Goal: Communication & Community: Answer question/provide support

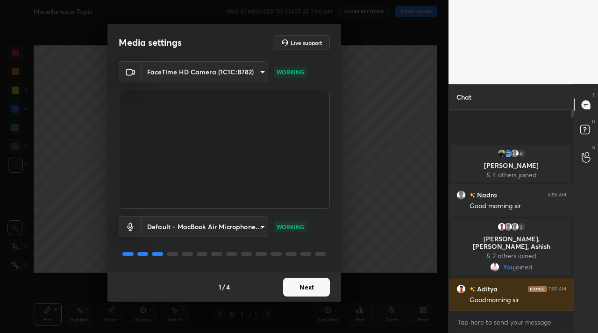
click at [319, 295] on button "Next" at bounding box center [306, 287] width 47 height 19
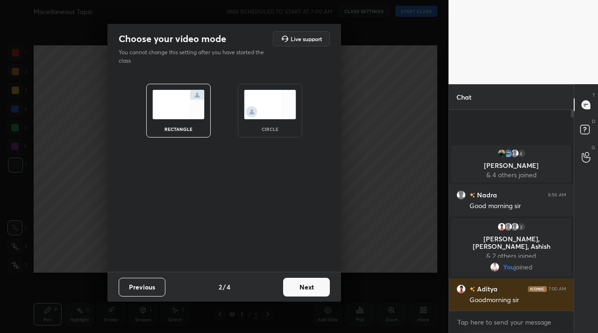
click at [319, 295] on button "Next" at bounding box center [306, 287] width 47 height 19
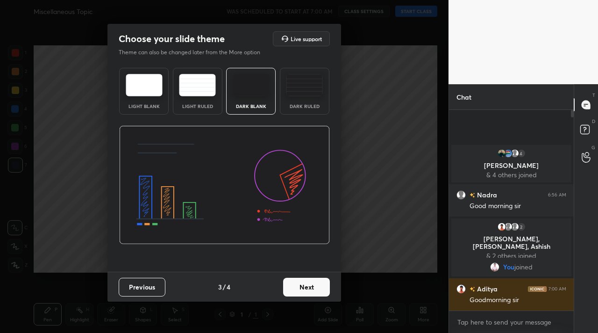
click at [319, 295] on button "Next" at bounding box center [306, 287] width 47 height 19
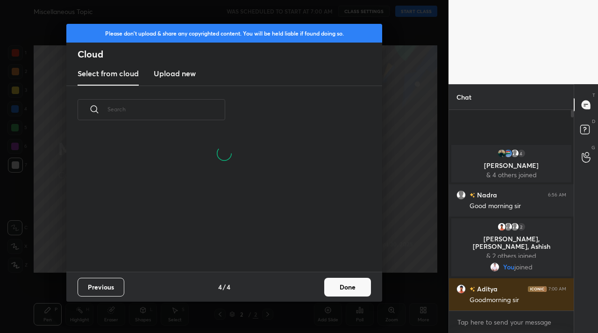
click at [355, 285] on button "Done" at bounding box center [347, 287] width 47 height 19
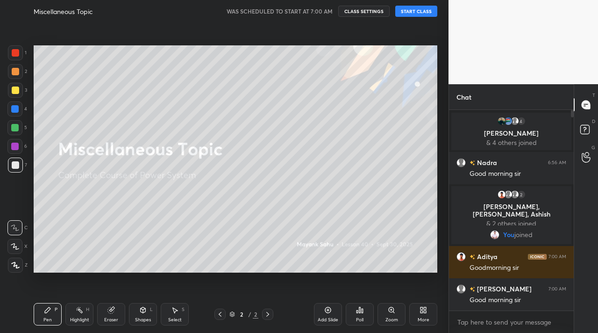
click at [412, 12] on button "START CLASS" at bounding box center [416, 11] width 42 height 11
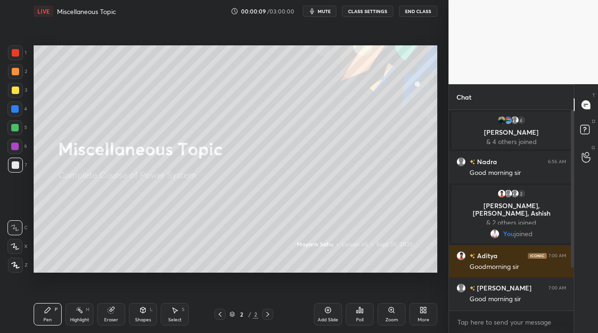
click at [429, 317] on div "More" at bounding box center [424, 319] width 12 height 5
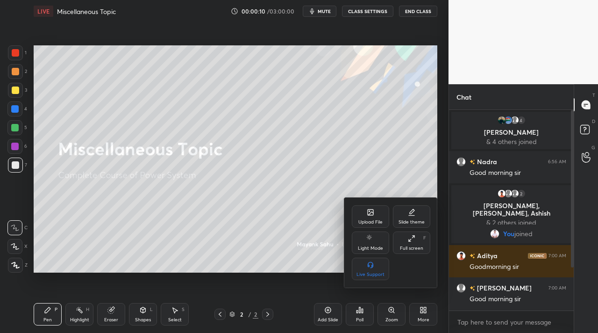
click at [418, 252] on div "Full screen F" at bounding box center [411, 242] width 37 height 22
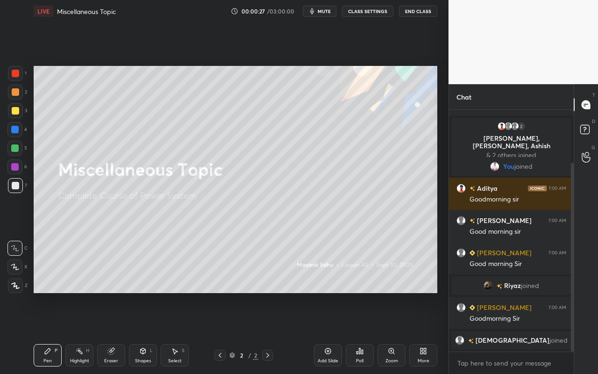
scroll to position [100, 0]
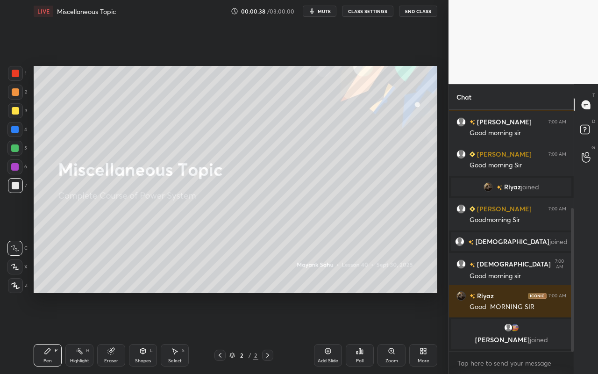
drag, startPoint x: 50, startPoint y: 357, endPoint x: 66, endPoint y: 294, distance: 64.5
click at [50, 332] on div "Pen P" at bounding box center [48, 355] width 28 height 22
click at [14, 93] on div at bounding box center [15, 91] width 7 height 7
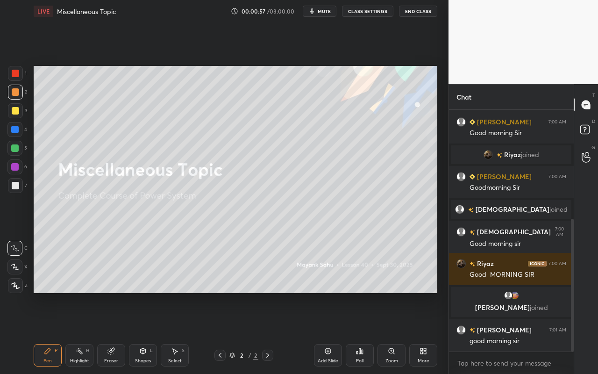
scroll to position [221, 0]
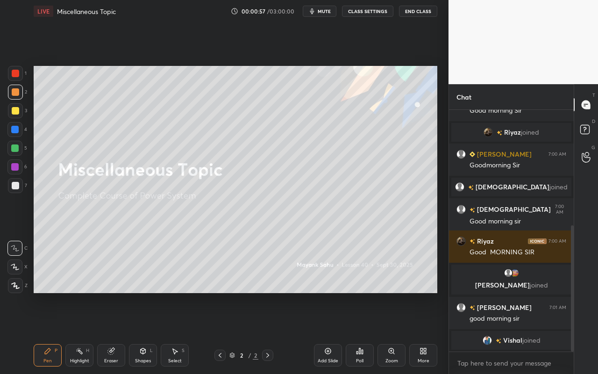
click at [51, 332] on div "Pen P" at bounding box center [48, 355] width 28 height 22
click at [51, 332] on icon at bounding box center [47, 350] width 7 height 7
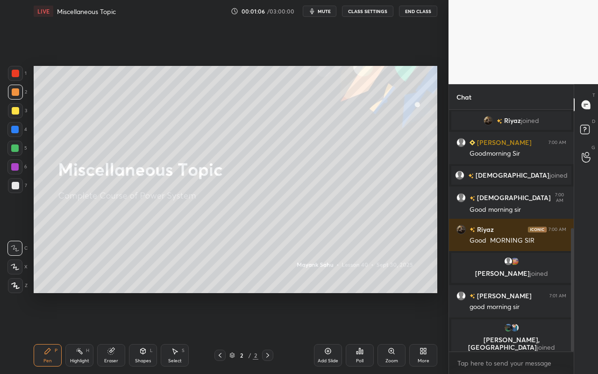
click at [10, 289] on div at bounding box center [15, 285] width 15 height 15
click at [173, 332] on icon at bounding box center [174, 350] width 7 height 7
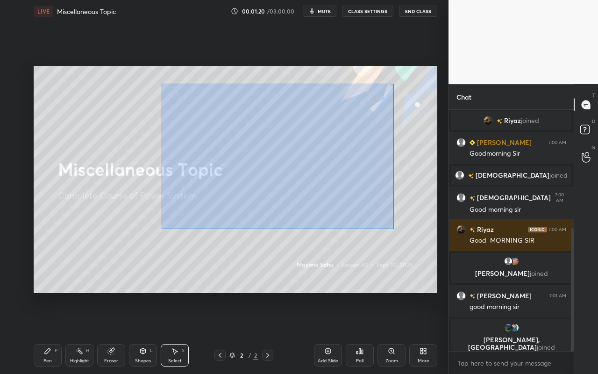
drag, startPoint x: 161, startPoint y: 83, endPoint x: 373, endPoint y: 207, distance: 245.7
click at [391, 224] on div "0 ° Undo Copy Duplicate Duplicate to new slide Delete" at bounding box center [236, 179] width 404 height 227
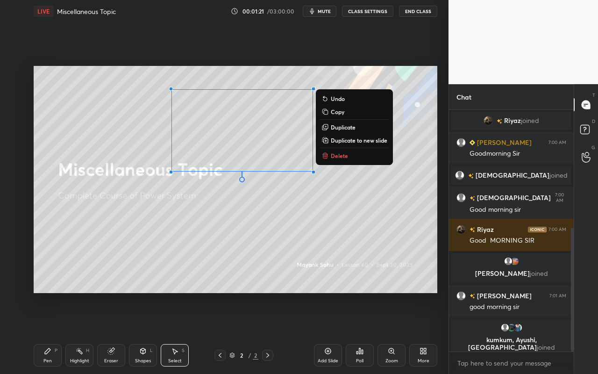
drag, startPoint x: 351, startPoint y: 156, endPoint x: 339, endPoint y: 159, distance: 13.0
click at [351, 156] on button "Delete" at bounding box center [355, 155] width 70 height 11
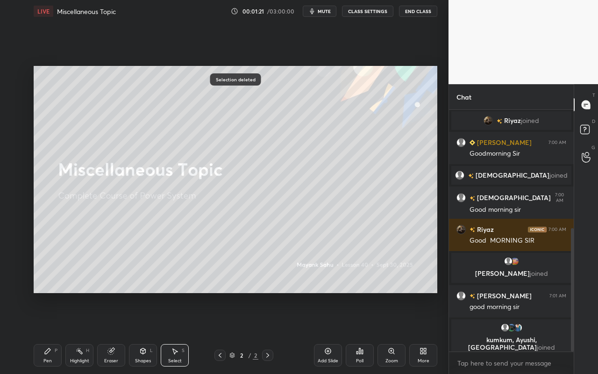
drag, startPoint x: 54, startPoint y: 354, endPoint x: 57, endPoint y: 339, distance: 15.4
click at [53, 332] on div "Pen P" at bounding box center [48, 355] width 28 height 22
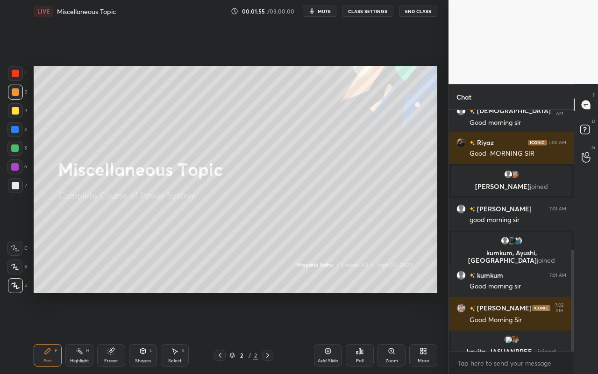
scroll to position [331, 0]
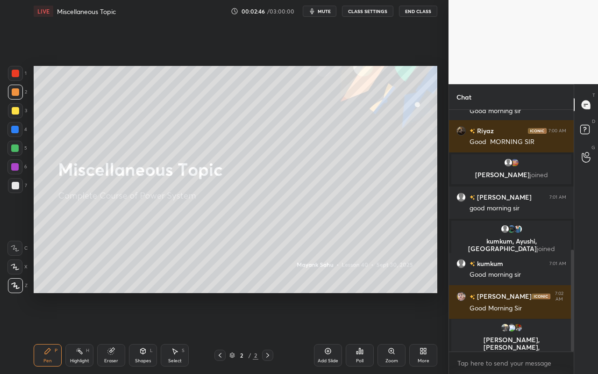
click at [48, 332] on div "Pen P" at bounding box center [48, 355] width 28 height 22
drag, startPoint x: 43, startPoint y: 355, endPoint x: 49, endPoint y: 345, distance: 11.7
click at [44, 332] on div "Pen P" at bounding box center [48, 355] width 28 height 22
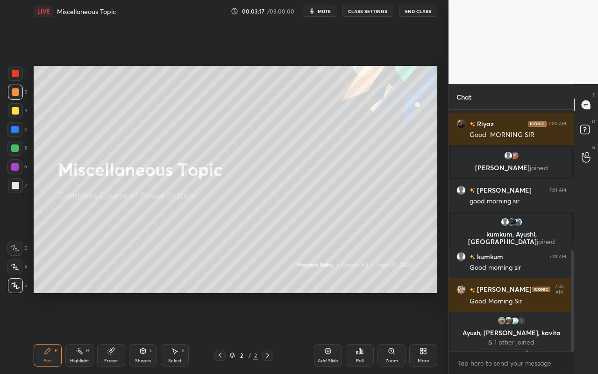
click at [50, 332] on div "Pen P" at bounding box center [48, 355] width 28 height 22
click at [46, 332] on div "Pen P" at bounding box center [48, 355] width 28 height 22
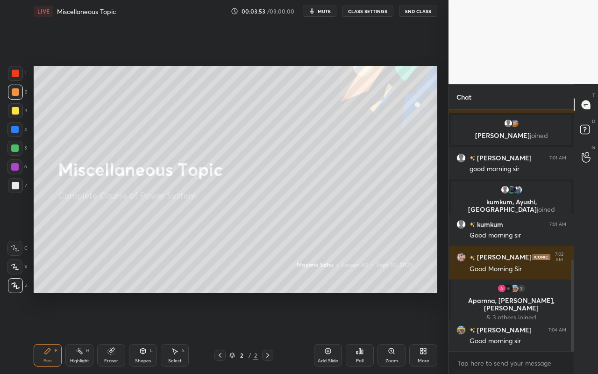
scroll to position [393, 0]
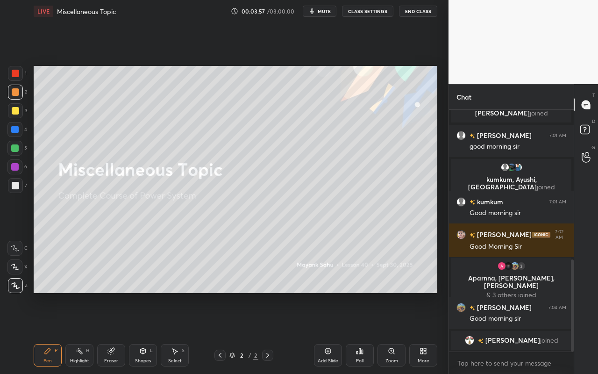
click at [179, 332] on div "Select S" at bounding box center [175, 355] width 28 height 22
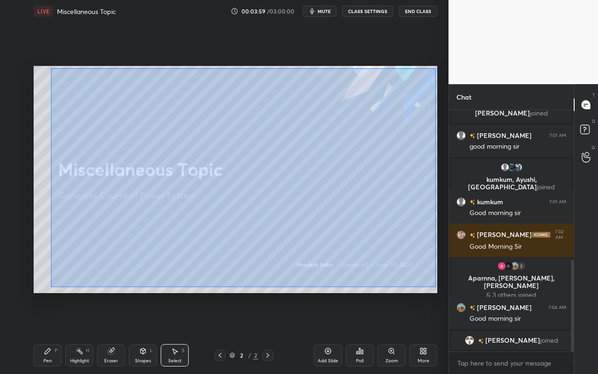
drag, startPoint x: 50, startPoint y: 68, endPoint x: 436, endPoint y: 282, distance: 441.2
click at [438, 284] on div "0 ° Undo Copy Duplicate Duplicate to new slide Delete Setting up your live clas…" at bounding box center [235, 179] width 411 height 314
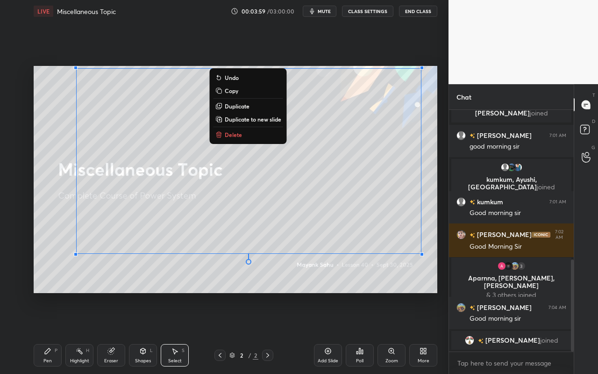
click at [228, 135] on p "Delete" at bounding box center [233, 134] width 17 height 7
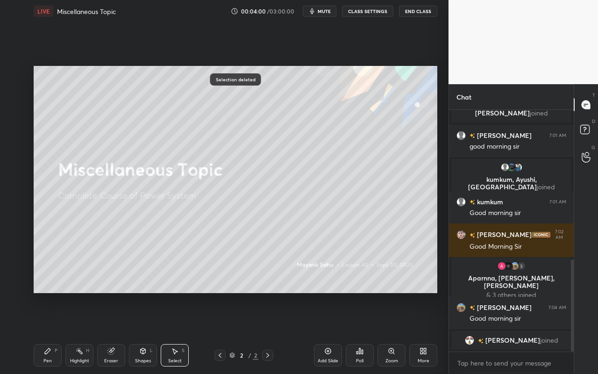
drag, startPoint x: 45, startPoint y: 357, endPoint x: 89, endPoint y: 293, distance: 77.0
click at [45, 332] on div "Pen" at bounding box center [47, 360] width 8 height 5
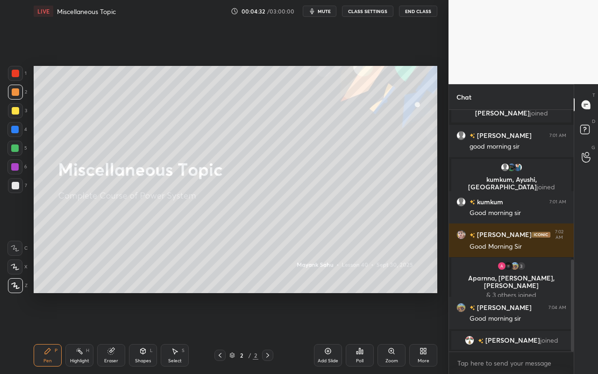
scroll to position [398, 0]
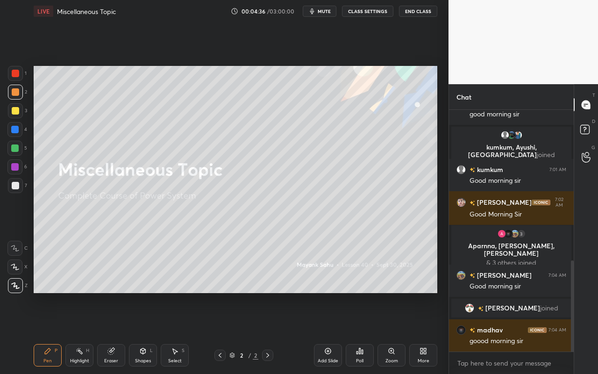
click at [52, 332] on div "Pen P" at bounding box center [48, 355] width 28 height 22
click at [18, 114] on div at bounding box center [15, 110] width 7 height 7
drag, startPoint x: 181, startPoint y: 355, endPoint x: 190, endPoint y: 347, distance: 11.6
click at [183, 332] on div "Select S" at bounding box center [175, 355] width 28 height 22
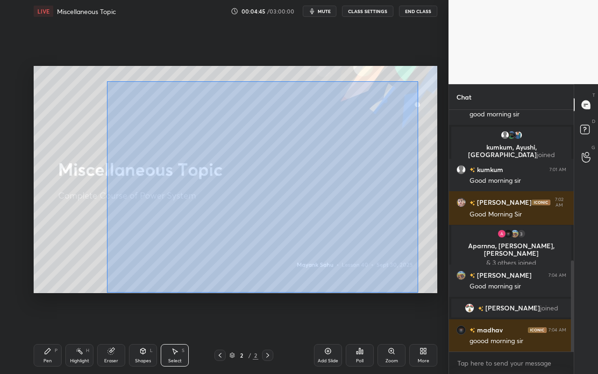
drag, startPoint x: 125, startPoint y: 104, endPoint x: 419, endPoint y: 285, distance: 344.7
click at [422, 291] on div "0 ° Undo Copy Duplicate Duplicate to new slide Delete" at bounding box center [236, 179] width 404 height 227
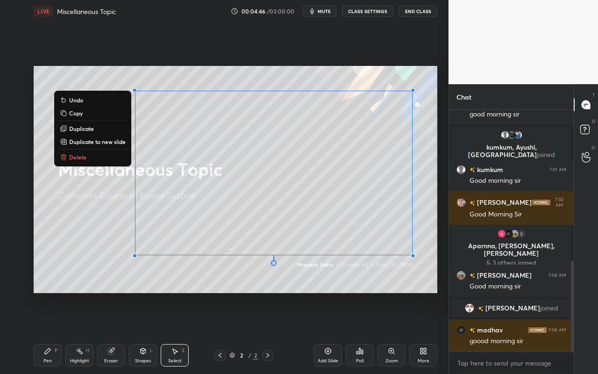
drag, startPoint x: 101, startPoint y: 161, endPoint x: 106, endPoint y: 156, distance: 6.6
click at [101, 161] on button "Delete" at bounding box center [93, 156] width 70 height 11
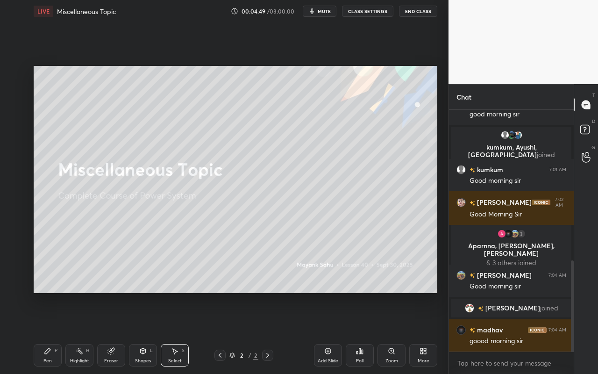
click at [43, 332] on div "Pen P" at bounding box center [48, 355] width 28 height 22
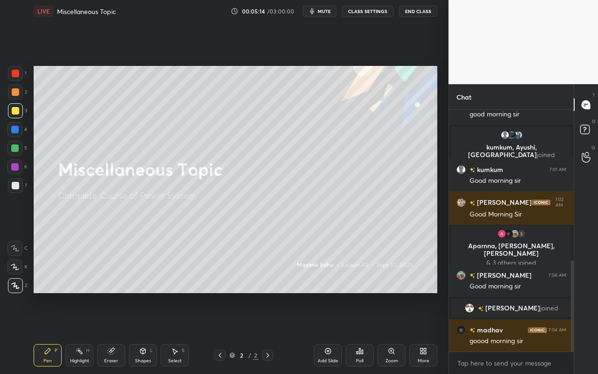
click at [171, 332] on div "Select S" at bounding box center [175, 355] width 28 height 22
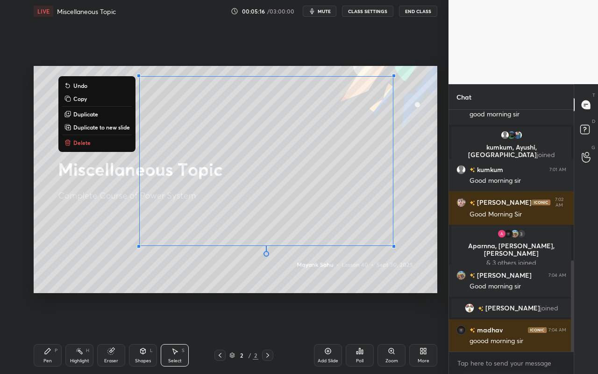
drag, startPoint x: 116, startPoint y: 71, endPoint x: 436, endPoint y: 265, distance: 373.9
click at [442, 271] on div "1 2 3 4 5 6 7 C X Z C X Z E E Erase all H H LIVE Miscellaneous Topic 00:05:16 /…" at bounding box center [224, 187] width 449 height 374
drag, startPoint x: 108, startPoint y: 146, endPoint x: 110, endPoint y: 152, distance: 6.7
click at [108, 147] on button "Delete" at bounding box center [97, 142] width 70 height 11
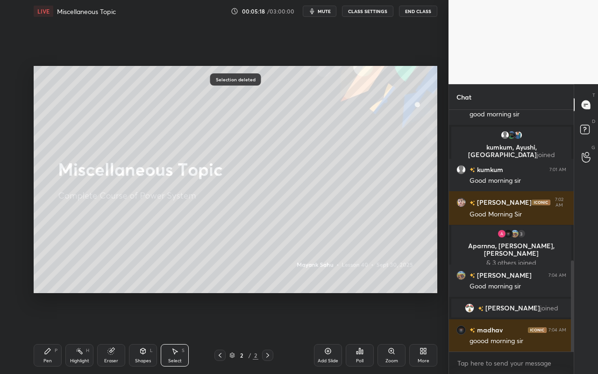
click at [324, 332] on div "Add Slide" at bounding box center [328, 360] width 21 height 5
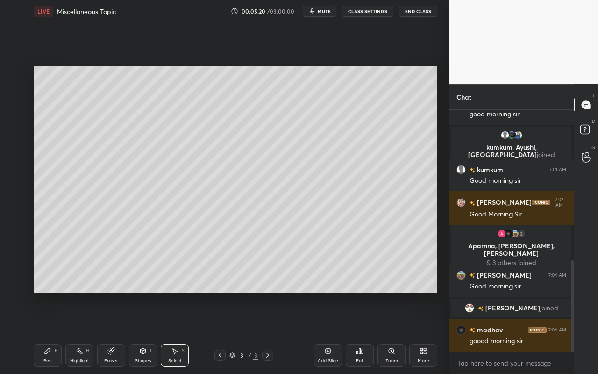
click at [145, 332] on div "Shapes L" at bounding box center [143, 355] width 28 height 22
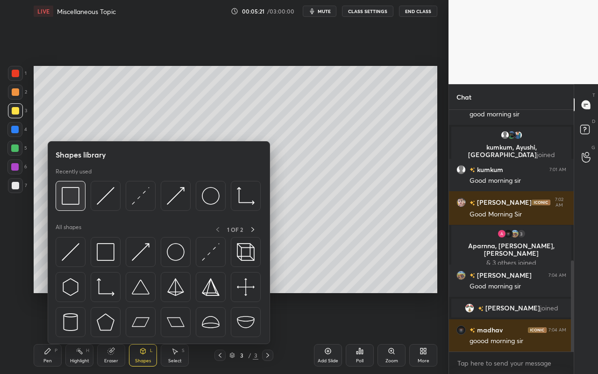
click at [78, 202] on img at bounding box center [71, 196] width 18 height 18
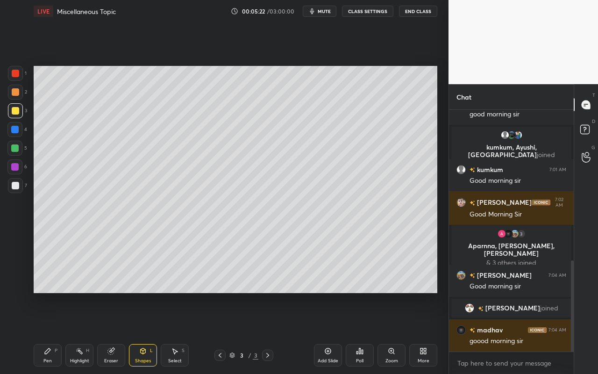
click at [16, 131] on div at bounding box center [14, 129] width 7 height 7
drag, startPoint x: 52, startPoint y: 350, endPoint x: 63, endPoint y: 329, distance: 23.4
click at [52, 332] on div "Pen P" at bounding box center [48, 355] width 28 height 22
click at [15, 112] on div at bounding box center [15, 110] width 7 height 7
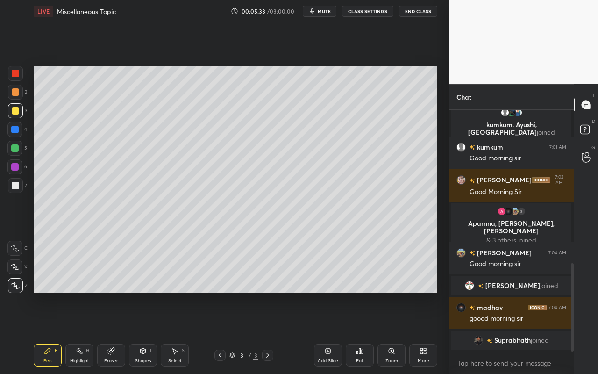
click at [142, 332] on div "Shapes" at bounding box center [143, 360] width 16 height 5
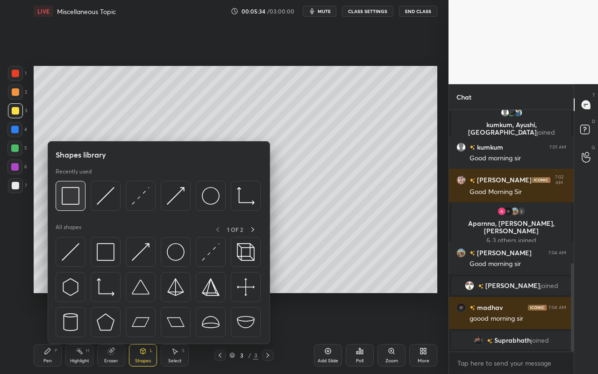
click at [73, 201] on img at bounding box center [71, 196] width 18 height 18
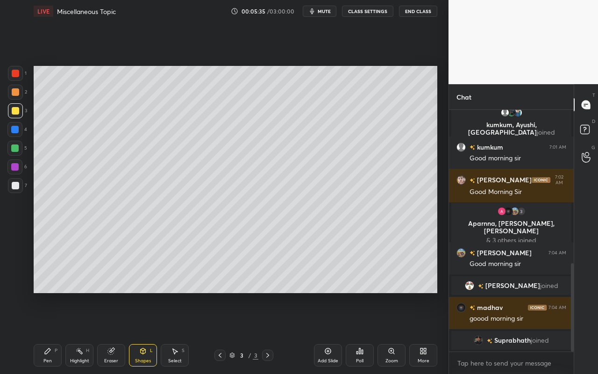
click at [141, 332] on div "Shapes" at bounding box center [143, 360] width 16 height 5
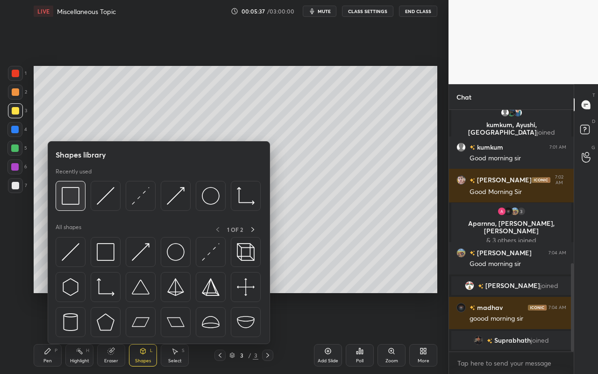
click at [71, 206] on div at bounding box center [71, 196] width 30 height 30
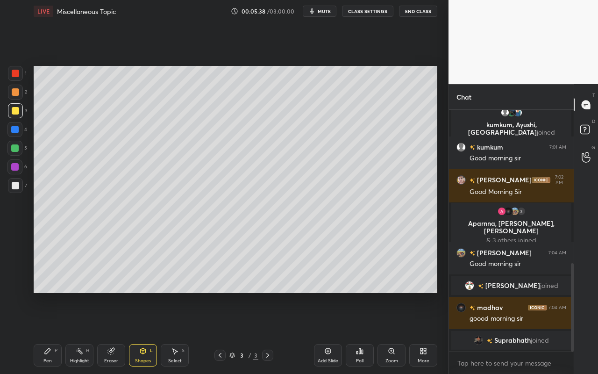
click at [19, 88] on div at bounding box center [15, 92] width 15 height 15
drag, startPoint x: 46, startPoint y: 357, endPoint x: 67, endPoint y: 308, distance: 53.6
click at [46, 332] on div "Pen P" at bounding box center [48, 355] width 28 height 22
drag, startPoint x: 12, startPoint y: 189, endPoint x: 24, endPoint y: 179, distance: 15.6
click at [12, 189] on div at bounding box center [15, 185] width 7 height 7
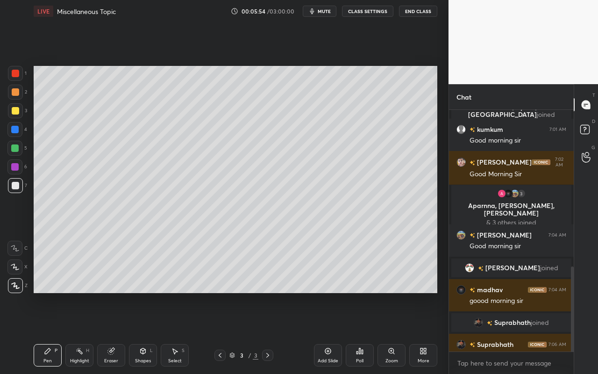
scroll to position [443, 0]
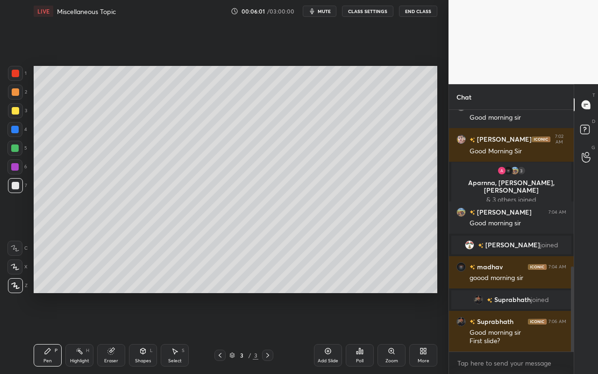
click at [143, 332] on div "Shapes" at bounding box center [143, 360] width 16 height 5
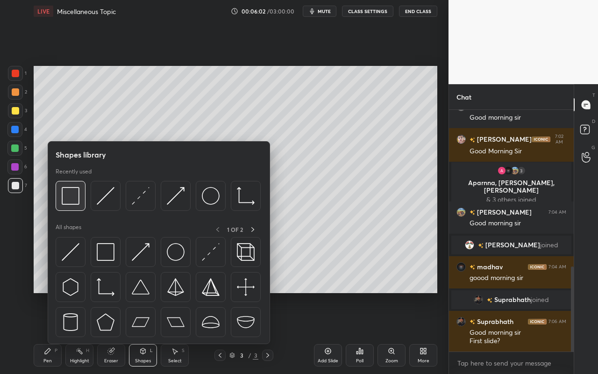
click at [76, 207] on div at bounding box center [71, 196] width 30 height 30
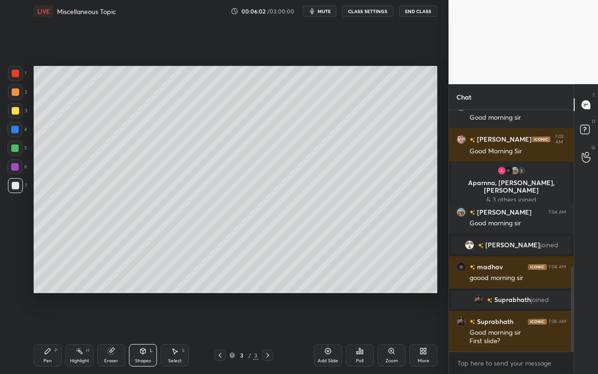
click at [16, 193] on div "7" at bounding box center [17, 187] width 19 height 19
click at [15, 72] on div at bounding box center [15, 73] width 7 height 7
drag, startPoint x: 55, startPoint y: 358, endPoint x: 83, endPoint y: 318, distance: 48.2
click at [55, 332] on div "Pen P" at bounding box center [48, 355] width 28 height 22
click at [148, 332] on div "Shapes L" at bounding box center [143, 355] width 28 height 22
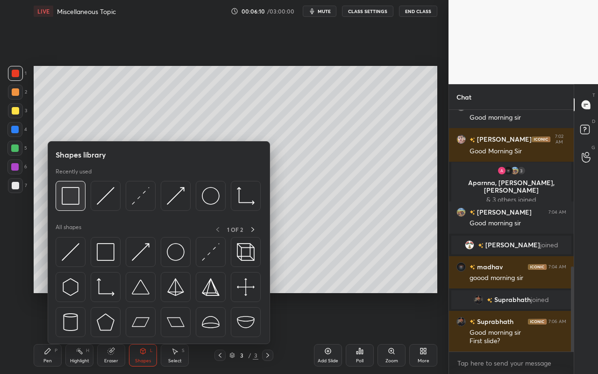
click at [78, 201] on img at bounding box center [71, 196] width 18 height 18
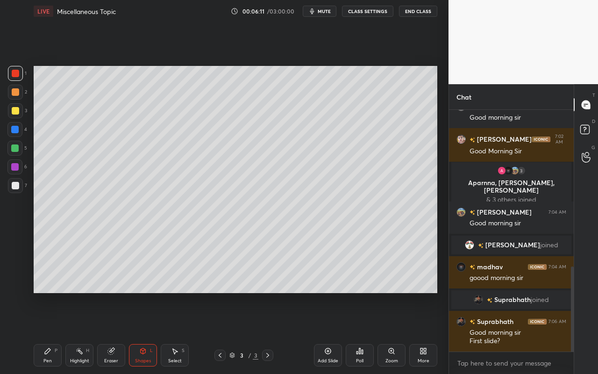
click at [17, 94] on div at bounding box center [15, 91] width 7 height 7
click at [57, 332] on div "Pen P" at bounding box center [48, 355] width 28 height 22
drag, startPoint x: 14, startPoint y: 188, endPoint x: 29, endPoint y: 189, distance: 15.4
click at [14, 188] on div at bounding box center [15, 185] width 7 height 7
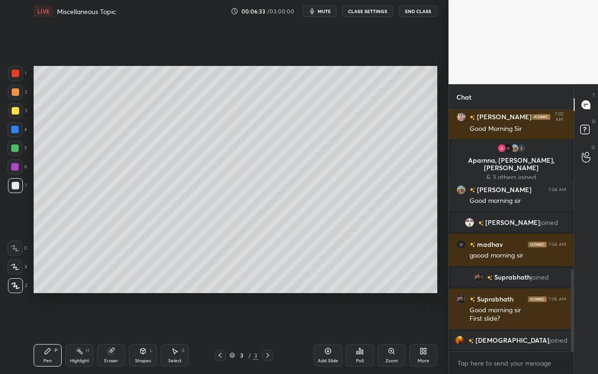
click at [149, 332] on div "Shapes" at bounding box center [143, 360] width 16 height 5
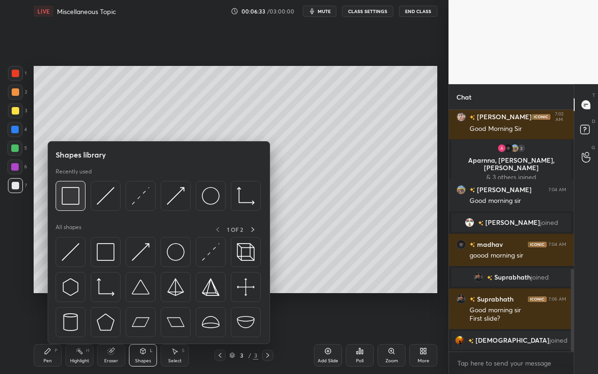
click at [74, 200] on img at bounding box center [71, 196] width 18 height 18
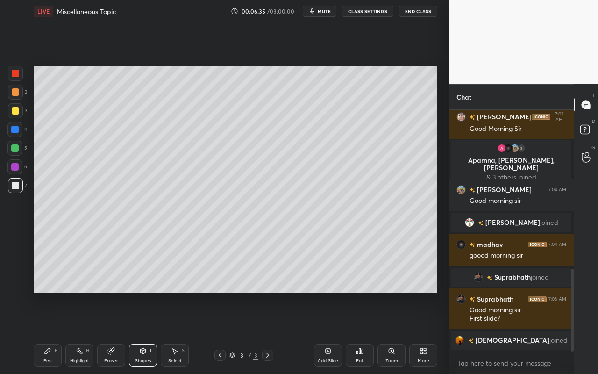
click at [18, 93] on div at bounding box center [15, 91] width 7 height 7
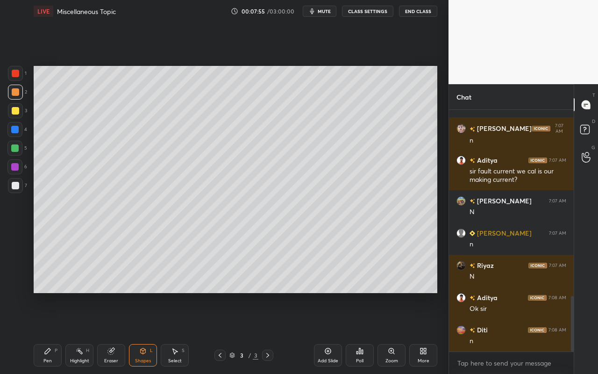
scroll to position [812, 0]
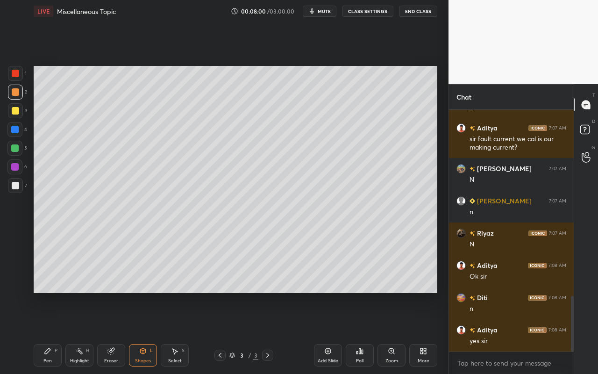
click at [109, 332] on div "Eraser" at bounding box center [111, 360] width 14 height 5
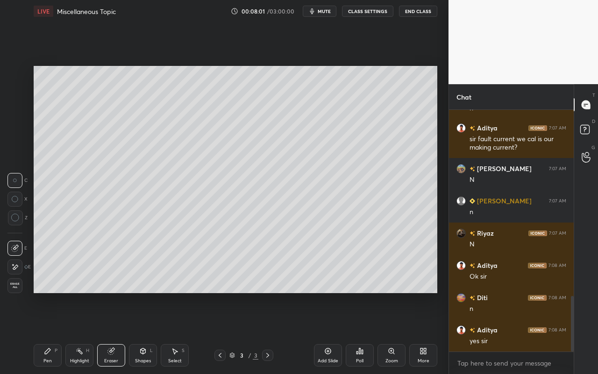
drag, startPoint x: 80, startPoint y: 359, endPoint x: 83, endPoint y: 355, distance: 5.4
click at [80, 332] on div "Highlight" at bounding box center [79, 360] width 19 height 5
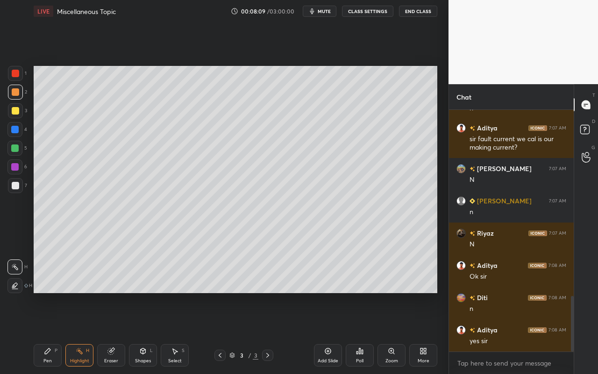
scroll to position [821, 0]
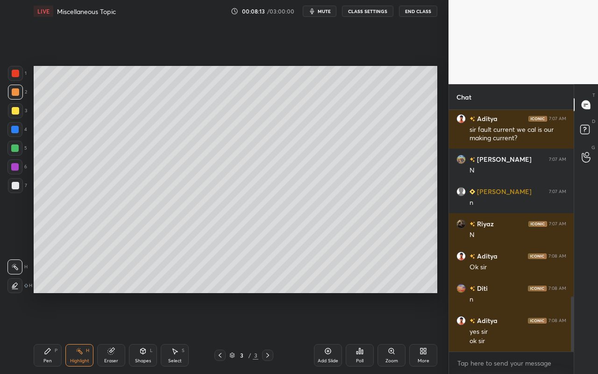
click at [49, 332] on icon at bounding box center [48, 351] width 6 height 6
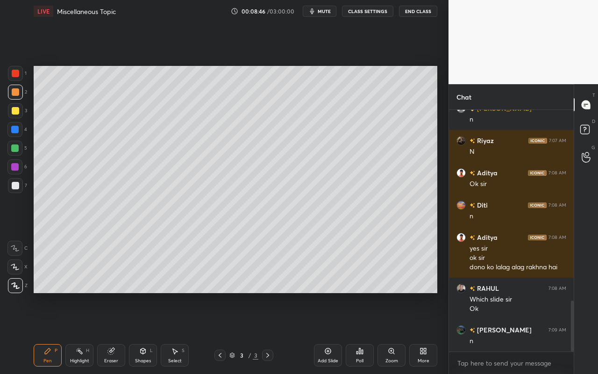
scroll to position [937, 0]
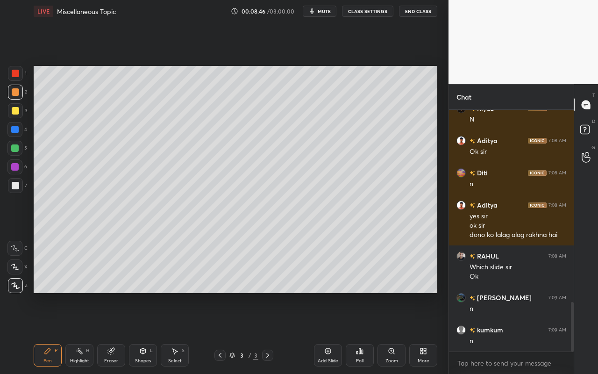
click at [324, 332] on div "Add Slide" at bounding box center [328, 360] width 21 height 5
drag, startPoint x: 131, startPoint y: 357, endPoint x: 136, endPoint y: 351, distance: 7.6
click at [131, 332] on div "Shapes L" at bounding box center [143, 355] width 28 height 22
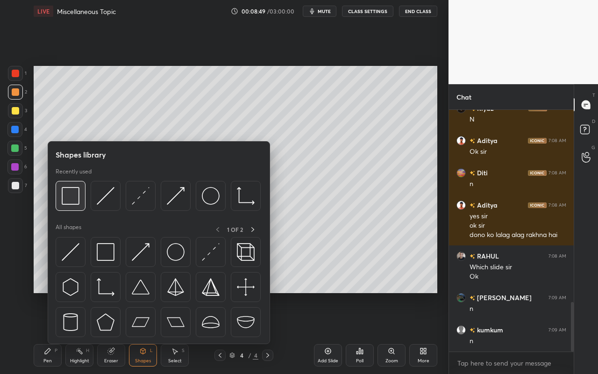
click at [79, 204] on img at bounding box center [71, 196] width 18 height 18
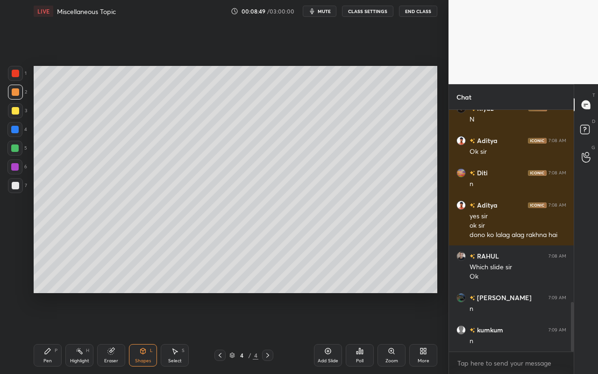
click at [19, 131] on div at bounding box center [14, 129] width 15 height 15
click at [52, 332] on div "Pen P" at bounding box center [48, 355] width 28 height 22
click at [19, 114] on div at bounding box center [15, 110] width 15 height 15
drag, startPoint x: 48, startPoint y: 362, endPoint x: 55, endPoint y: 355, distance: 9.6
click at [48, 332] on div "Pen" at bounding box center [47, 360] width 8 height 5
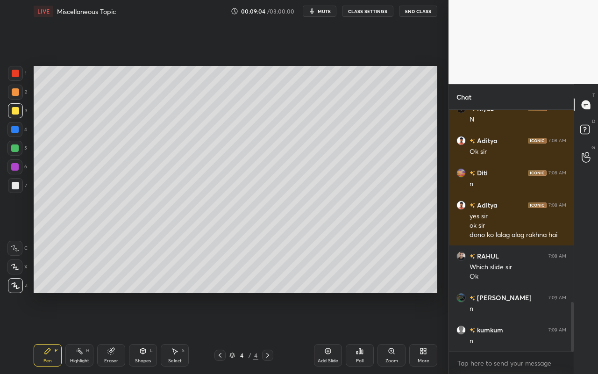
click at [14, 188] on div at bounding box center [15, 185] width 7 height 7
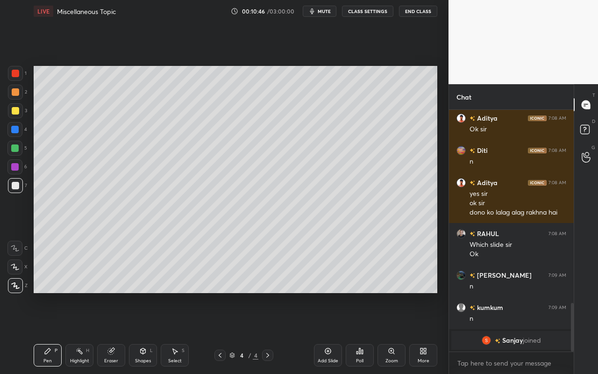
click at [14, 150] on div at bounding box center [14, 147] width 7 height 7
click at [77, 332] on div "Pen P Highlight H Eraser Shapes L Select S 4 / 4 Add Slide Poll Zoom More" at bounding box center [236, 354] width 404 height 37
click at [83, 332] on div "Highlight" at bounding box center [79, 360] width 19 height 5
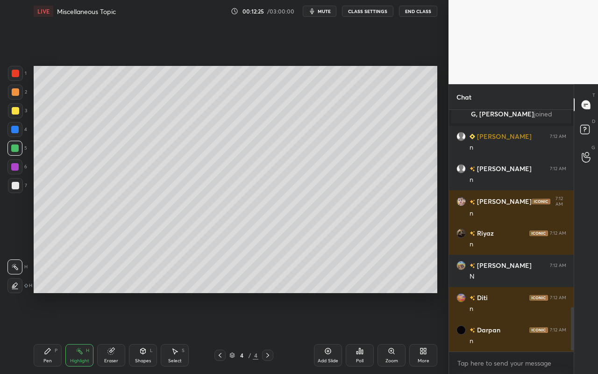
scroll to position [1111, 0]
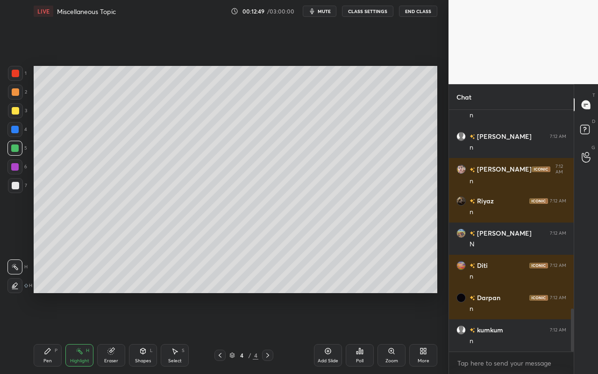
click at [327, 332] on icon at bounding box center [327, 350] width 7 height 7
click at [50, 332] on div "Pen P" at bounding box center [48, 355] width 28 height 22
click at [13, 111] on div at bounding box center [15, 110] width 7 height 7
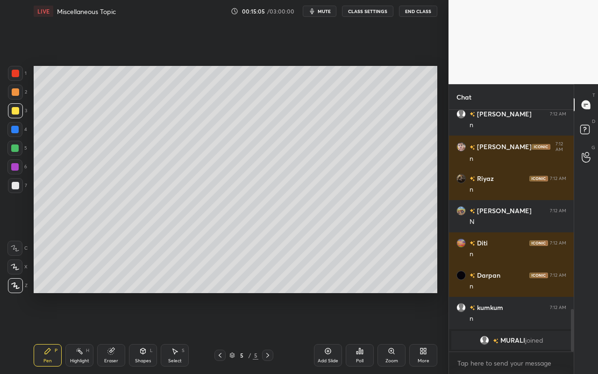
drag, startPoint x: 46, startPoint y: 350, endPoint x: 57, endPoint y: 309, distance: 43.0
click at [47, 332] on icon at bounding box center [47, 350] width 7 height 7
click at [10, 186] on div at bounding box center [15, 185] width 15 height 15
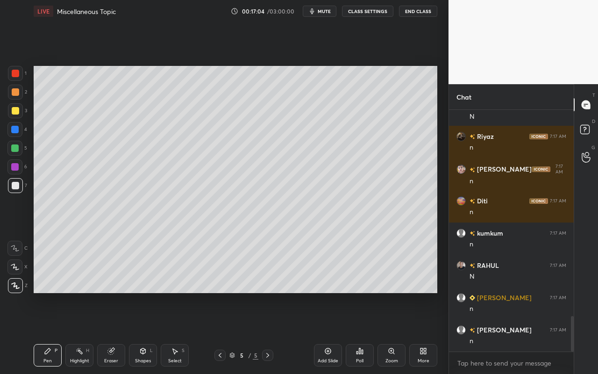
scroll to position [1406, 0]
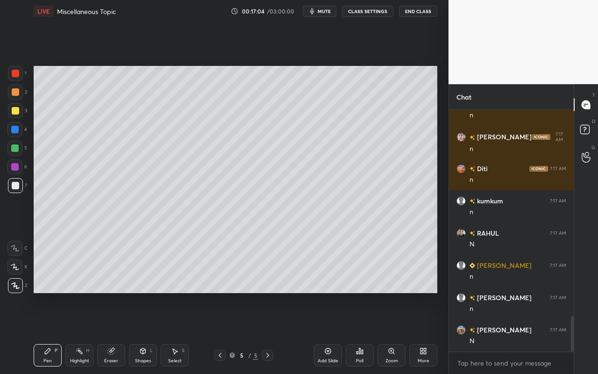
drag, startPoint x: 325, startPoint y: 361, endPoint x: 326, endPoint y: 357, distance: 4.9
click at [325, 332] on div "Add Slide" at bounding box center [328, 360] width 21 height 5
click at [53, 332] on div "Pen P" at bounding box center [48, 355] width 28 height 22
drag, startPoint x: 16, startPoint y: 115, endPoint x: 25, endPoint y: 106, distance: 12.6
click at [16, 114] on div at bounding box center [15, 110] width 15 height 15
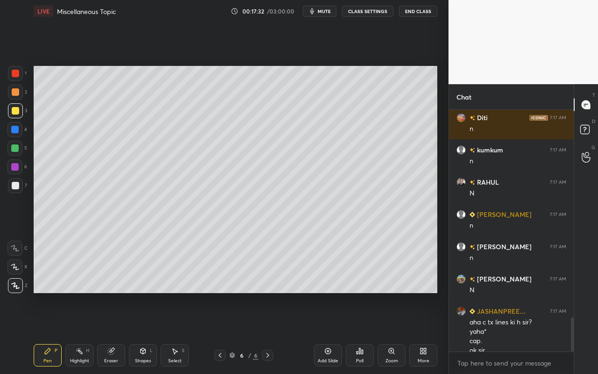
scroll to position [1466, 0]
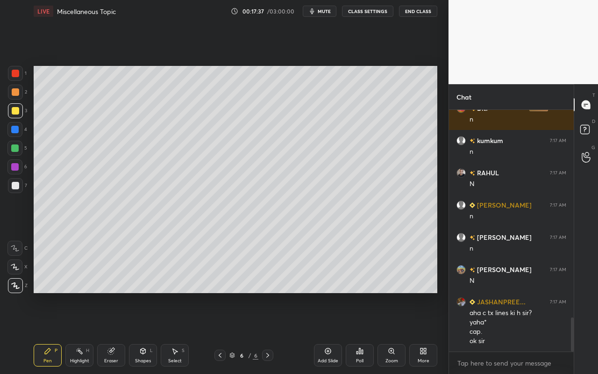
click at [80, 332] on div "Highlight H" at bounding box center [79, 355] width 28 height 22
click at [49, 332] on icon at bounding box center [47, 350] width 7 height 7
click at [145, 332] on icon at bounding box center [143, 351] width 5 height 6
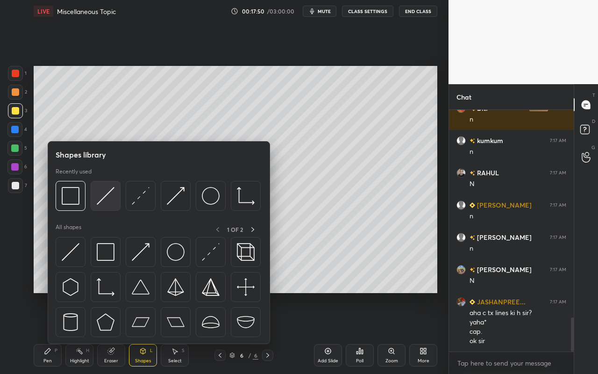
click at [109, 198] on img at bounding box center [106, 196] width 18 height 18
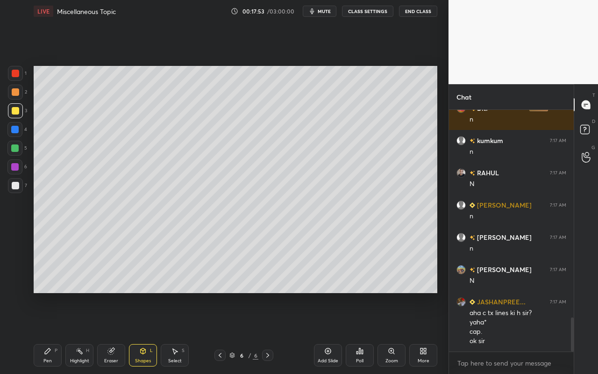
click at [51, 332] on div "Pen P" at bounding box center [48, 355] width 28 height 22
click at [148, 332] on div "Shapes L" at bounding box center [143, 355] width 28 height 22
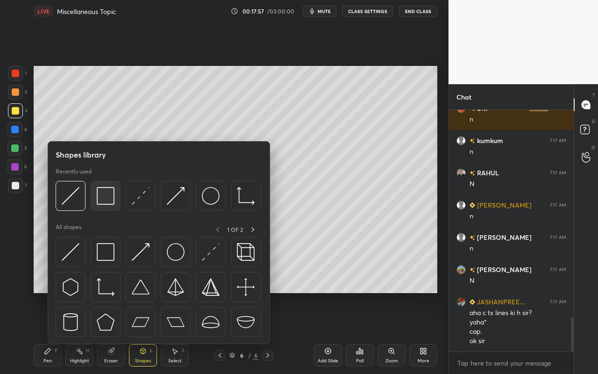
click at [115, 205] on div at bounding box center [106, 196] width 30 height 30
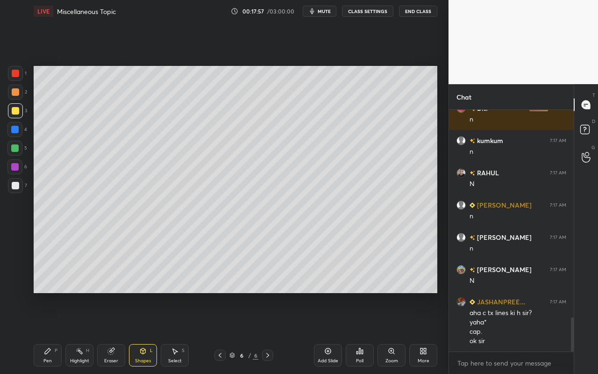
drag, startPoint x: 16, startPoint y: 150, endPoint x: 26, endPoint y: 152, distance: 10.0
click at [16, 150] on div at bounding box center [14, 147] width 7 height 7
click at [47, 332] on icon at bounding box center [48, 351] width 6 height 6
drag, startPoint x: 18, startPoint y: 98, endPoint x: 23, endPoint y: 97, distance: 4.9
click at [21, 98] on div at bounding box center [15, 92] width 15 height 15
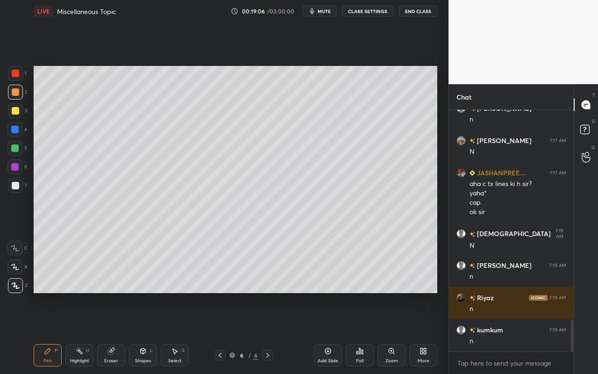
scroll to position [1627, 0]
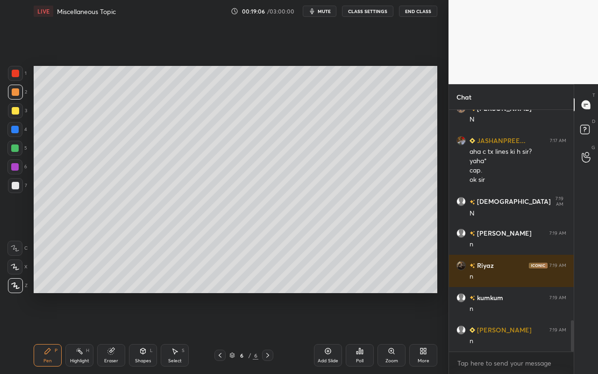
click at [332, 332] on div "Add Slide" at bounding box center [328, 360] width 21 height 5
click at [140, 332] on div "Shapes L" at bounding box center [143, 355] width 28 height 22
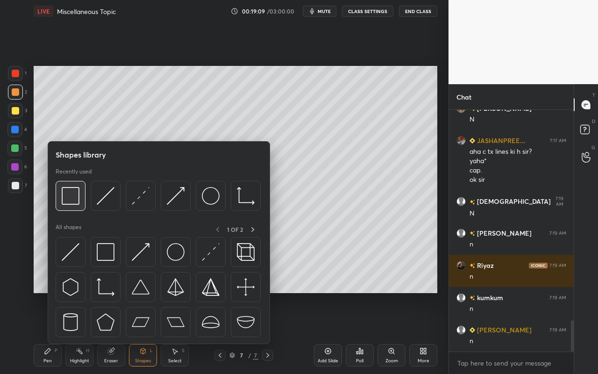
click at [72, 202] on img at bounding box center [71, 196] width 18 height 18
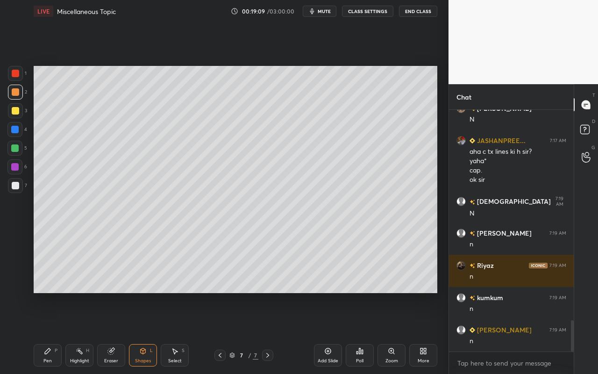
click at [14, 128] on div at bounding box center [14, 129] width 7 height 7
click at [53, 332] on div "Pen P" at bounding box center [48, 355] width 28 height 22
click at [16, 111] on div at bounding box center [15, 110] width 7 height 7
click at [42, 332] on div "Pen P" at bounding box center [48, 355] width 28 height 22
drag, startPoint x: 17, startPoint y: 188, endPoint x: 19, endPoint y: 183, distance: 5.3
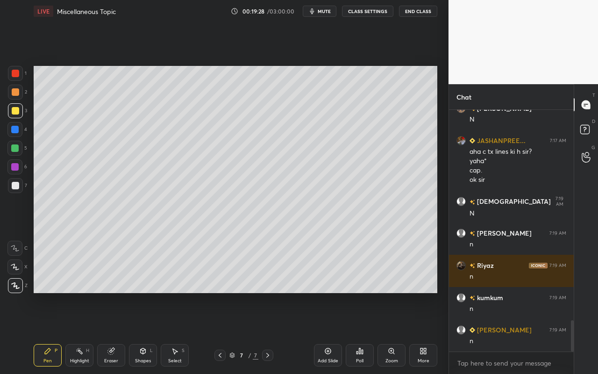
click at [17, 188] on div at bounding box center [15, 185] width 7 height 7
click at [80, 332] on div "Highlight H" at bounding box center [79, 355] width 28 height 22
click at [41, 332] on div "Pen P" at bounding box center [48, 355] width 28 height 22
click at [15, 150] on div at bounding box center [14, 147] width 7 height 7
click at [14, 112] on div at bounding box center [15, 110] width 7 height 7
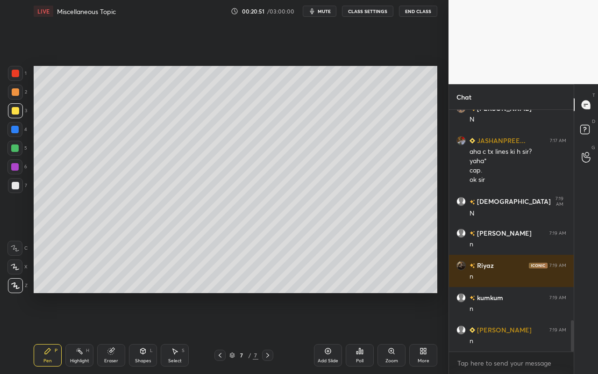
click at [179, 332] on div "Select S" at bounding box center [175, 355] width 28 height 22
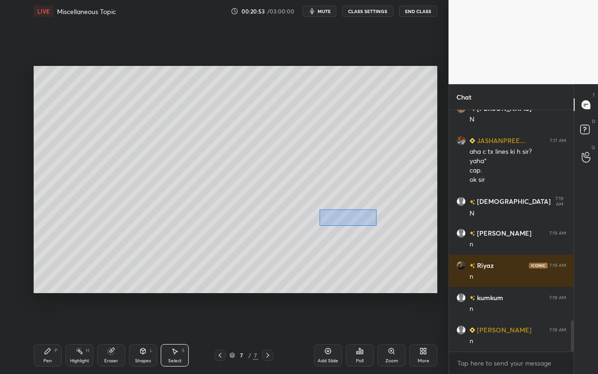
drag, startPoint x: 319, startPoint y: 209, endPoint x: 369, endPoint y: 224, distance: 51.7
click at [376, 225] on div "0 ° Undo Copy Duplicate Duplicate to new slide Delete" at bounding box center [236, 179] width 404 height 227
drag, startPoint x: 341, startPoint y: 222, endPoint x: 385, endPoint y: 222, distance: 44.4
click at [394, 220] on div "0 ° Undo Copy Duplicate Duplicate to new slide Delete" at bounding box center [236, 179] width 404 height 227
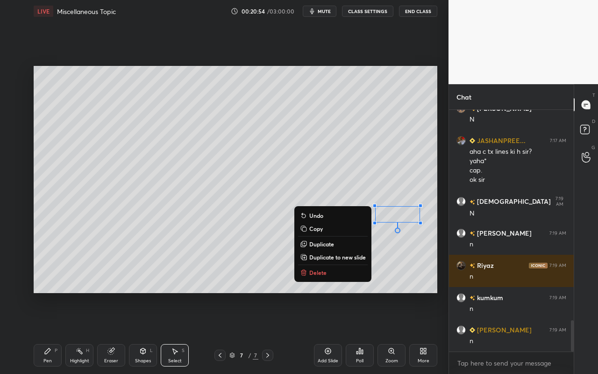
click at [55, 332] on div "Pen P" at bounding box center [48, 355] width 28 height 22
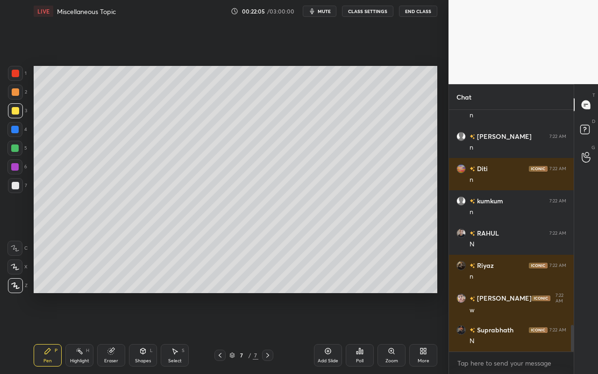
scroll to position [1950, 0]
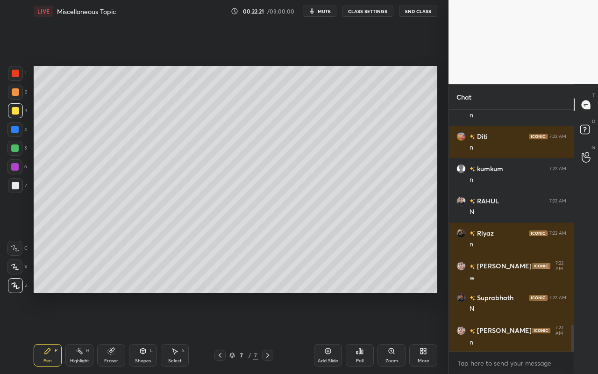
click at [327, 332] on div "Add Slide" at bounding box center [328, 360] width 21 height 5
click at [55, 332] on div "Pen P" at bounding box center [48, 355] width 28 height 22
click at [16, 189] on div at bounding box center [15, 185] width 7 height 7
drag, startPoint x: 51, startPoint y: 355, endPoint x: 58, endPoint y: 319, distance: 37.0
click at [51, 332] on div "Pen P" at bounding box center [48, 355] width 28 height 22
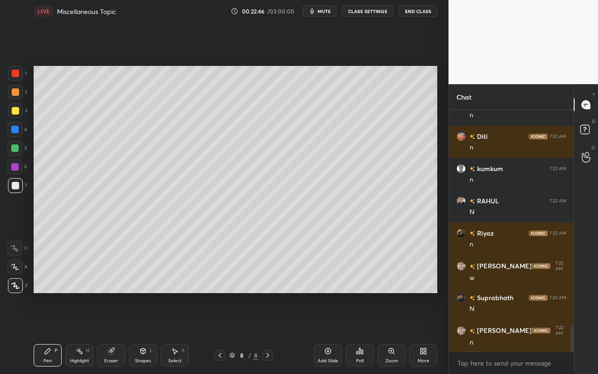
click at [17, 111] on div at bounding box center [15, 110] width 7 height 7
click at [175, 332] on div "Select" at bounding box center [175, 360] width 14 height 5
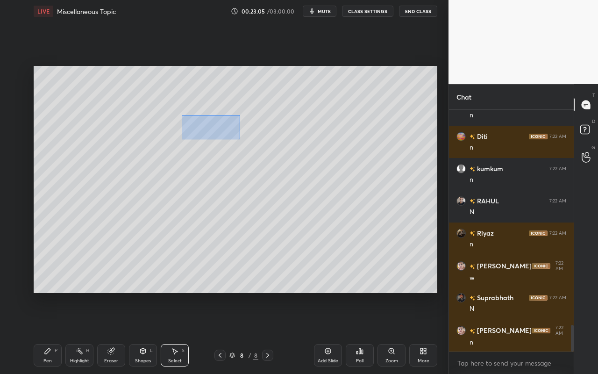
drag, startPoint x: 203, startPoint y: 134, endPoint x: 367, endPoint y: 148, distance: 165.1
click at [368, 147] on div "0 ° Undo Copy Duplicate Duplicate to new slide Delete" at bounding box center [236, 179] width 404 height 227
drag, startPoint x: 284, startPoint y: 132, endPoint x: 158, endPoint y: 135, distance: 126.2
click at [158, 135] on div "0 ° Undo Copy Duplicate Duplicate to new slide Delete" at bounding box center [236, 179] width 404 height 227
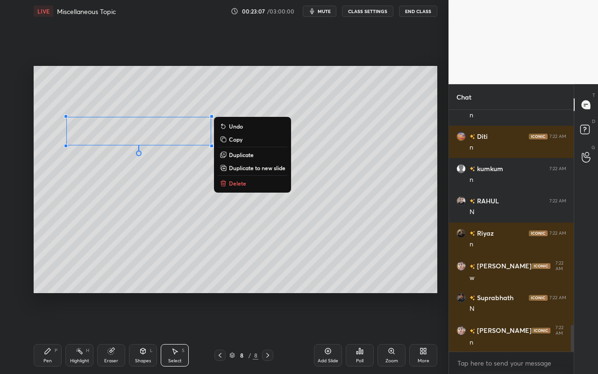
drag, startPoint x: 58, startPoint y: 365, endPoint x: 60, endPoint y: 351, distance: 13.3
click at [58, 332] on div "Pen P Highlight H Eraser Shapes L Select S 8 / 8 Add Slide Poll Zoom More" at bounding box center [236, 354] width 404 height 37
click at [49, 332] on div "Pen" at bounding box center [47, 360] width 8 height 5
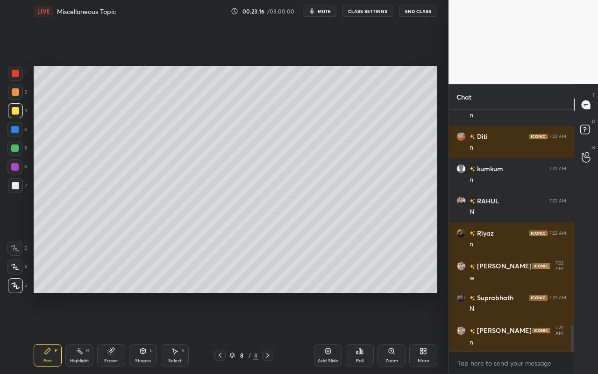
click at [50, 332] on div "Pen P" at bounding box center [48, 355] width 28 height 22
click at [18, 148] on div at bounding box center [14, 147] width 7 height 7
click at [82, 332] on div "Highlight H" at bounding box center [79, 355] width 28 height 22
click at [44, 332] on div "Pen P" at bounding box center [48, 355] width 28 height 22
click at [14, 113] on div at bounding box center [15, 110] width 7 height 7
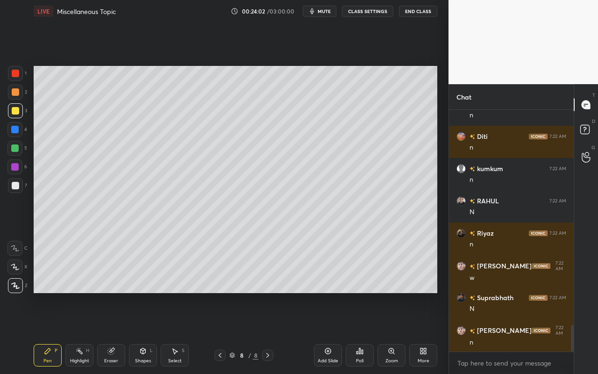
click at [82, 332] on div "Highlight H" at bounding box center [79, 355] width 28 height 22
click at [51, 332] on div "Pen" at bounding box center [47, 360] width 8 height 5
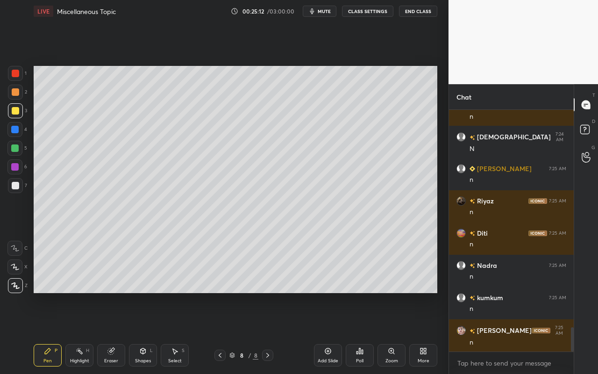
scroll to position [2208, 0]
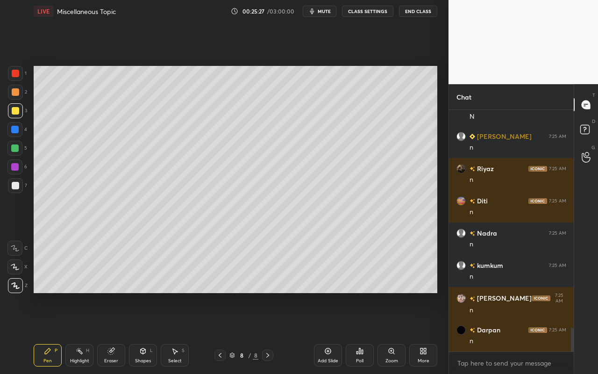
drag, startPoint x: 329, startPoint y: 356, endPoint x: 329, endPoint y: 346, distance: 9.4
click at [328, 332] on div "Add Slide" at bounding box center [328, 355] width 28 height 22
drag, startPoint x: 144, startPoint y: 354, endPoint x: 147, endPoint y: 345, distance: 9.3
click at [144, 332] on icon at bounding box center [142, 350] width 7 height 7
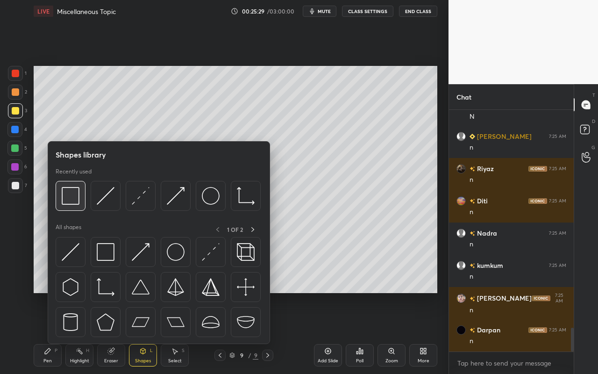
click at [78, 202] on img at bounding box center [71, 196] width 18 height 18
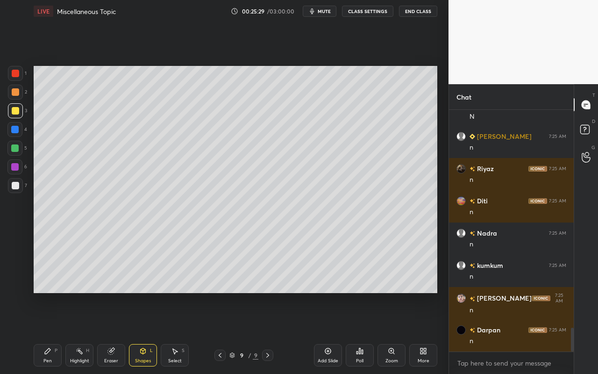
click at [17, 132] on div at bounding box center [14, 129] width 7 height 7
click at [48, 332] on div "Pen P" at bounding box center [48, 355] width 28 height 22
click at [16, 110] on div at bounding box center [15, 110] width 7 height 7
drag, startPoint x: 50, startPoint y: 366, endPoint x: 54, endPoint y: 351, distance: 15.4
click at [50, 332] on div "Pen P Highlight H Eraser Shapes L Select S 9 / 9 Add Slide Poll Zoom More" at bounding box center [236, 354] width 404 height 37
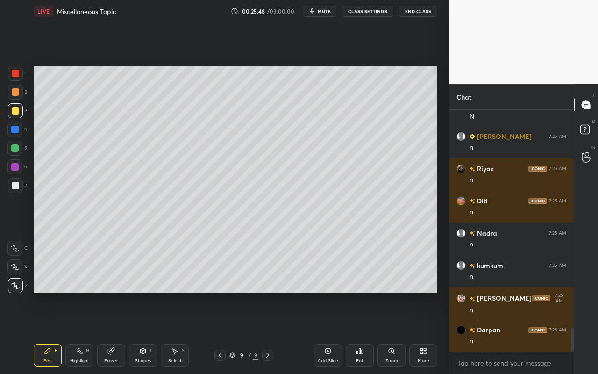
click at [16, 187] on div at bounding box center [15, 185] width 7 height 7
click at [143, 332] on icon at bounding box center [143, 351] width 5 height 6
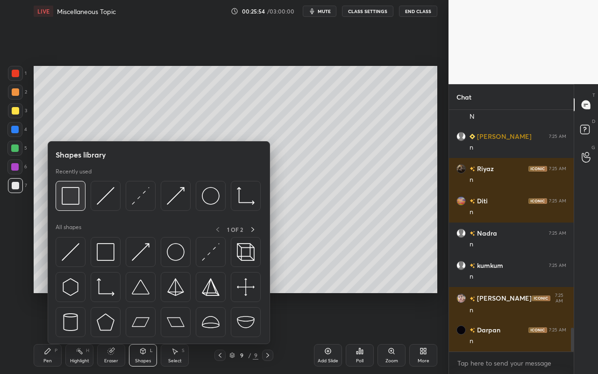
click at [81, 201] on div at bounding box center [71, 196] width 30 height 30
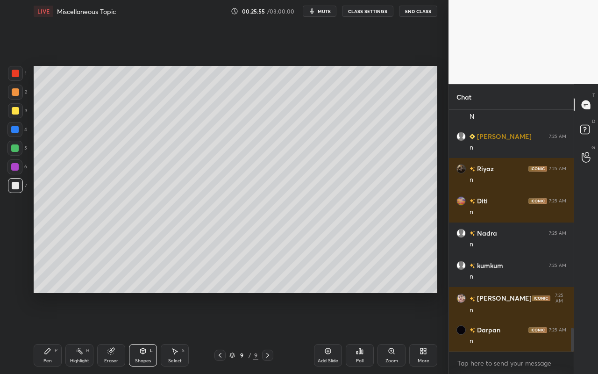
click at [15, 127] on div at bounding box center [14, 129] width 7 height 7
click at [13, 167] on div at bounding box center [14, 166] width 7 height 7
click at [50, 332] on div "Pen P" at bounding box center [48, 355] width 28 height 22
drag, startPoint x: 15, startPoint y: 110, endPoint x: 31, endPoint y: 111, distance: 15.5
click at [17, 112] on div at bounding box center [15, 110] width 7 height 7
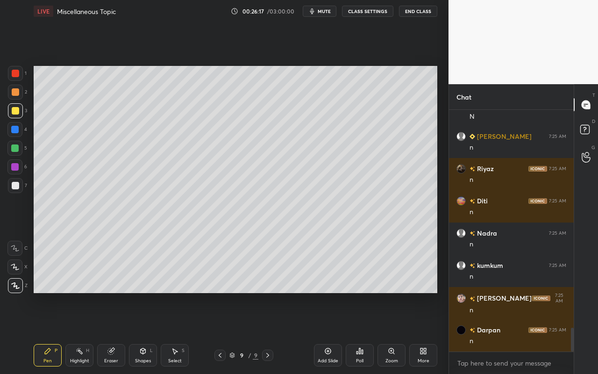
click at [177, 332] on div "Select S" at bounding box center [175, 355] width 28 height 22
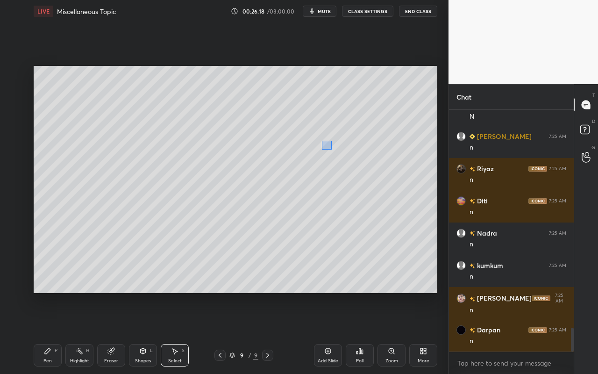
drag, startPoint x: 323, startPoint y: 140, endPoint x: 330, endPoint y: 145, distance: 9.3
click at [332, 148] on div "0 ° Undo Copy Duplicate Duplicate to new slide Delete" at bounding box center [236, 179] width 404 height 227
drag, startPoint x: 331, startPoint y: 142, endPoint x: 340, endPoint y: 147, distance: 9.9
click at [340, 148] on div "0 ° Undo Copy Duplicate Duplicate to new slide Delete" at bounding box center [236, 179] width 404 height 227
drag, startPoint x: 300, startPoint y: 140, endPoint x: 314, endPoint y: 141, distance: 13.2
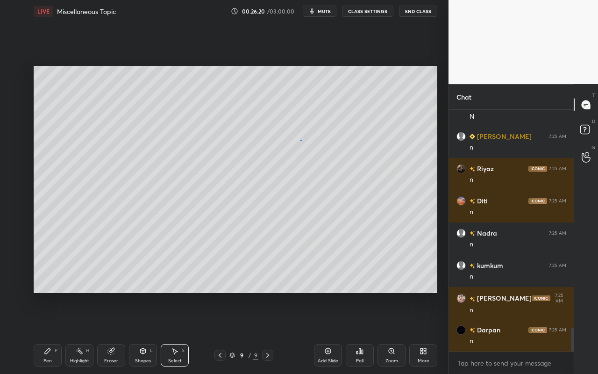
click at [314, 141] on div "0 ° Undo Copy Duplicate Duplicate to new slide Delete" at bounding box center [236, 179] width 404 height 227
drag, startPoint x: 343, startPoint y: 141, endPoint x: 378, endPoint y: 142, distance: 35.5
click at [379, 142] on div at bounding box center [379, 142] width 4 height 4
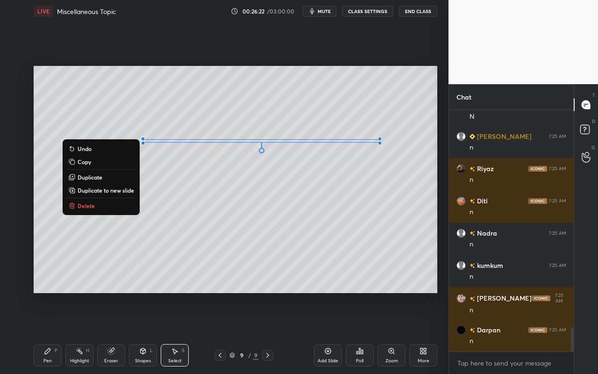
click at [291, 184] on div "0 ° Undo Copy Duplicate Duplicate to new slide Delete" at bounding box center [236, 179] width 404 height 227
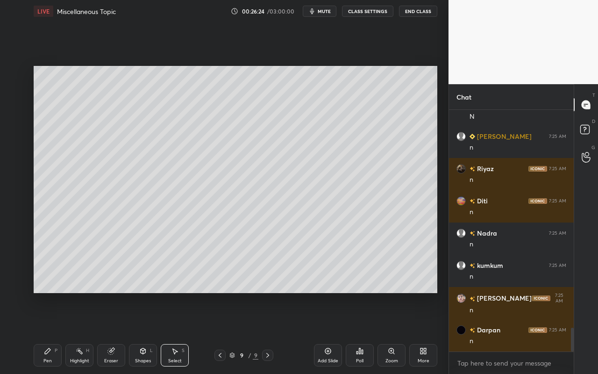
drag, startPoint x: 53, startPoint y: 359, endPoint x: 95, endPoint y: 316, distance: 59.8
click at [55, 332] on div "Pen P" at bounding box center [48, 355] width 28 height 22
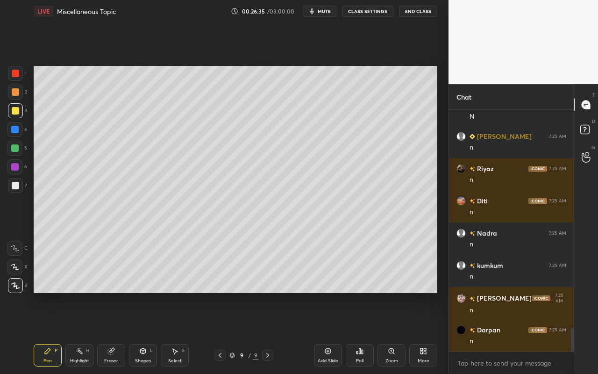
drag, startPoint x: 47, startPoint y: 358, endPoint x: 62, endPoint y: 338, distance: 25.3
click at [47, 332] on div "Pen" at bounding box center [47, 360] width 8 height 5
click at [16, 130] on div at bounding box center [14, 129] width 7 height 7
click at [140, 332] on div "Shapes L" at bounding box center [143, 355] width 28 height 22
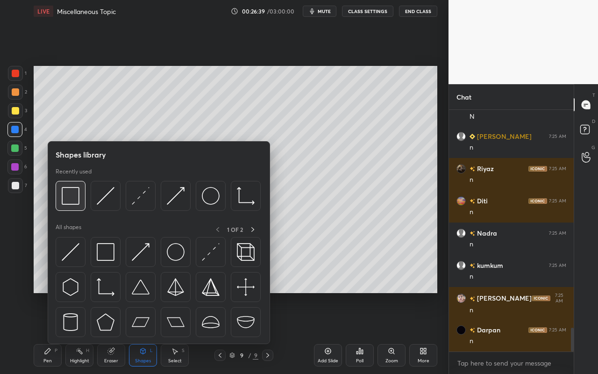
click at [68, 197] on img at bounding box center [71, 196] width 18 height 18
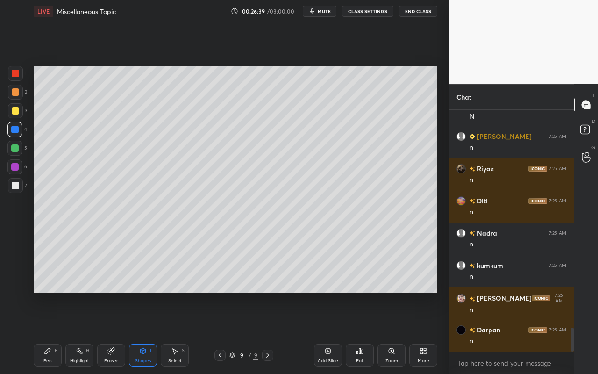
click at [14, 188] on div at bounding box center [15, 185] width 7 height 7
click at [49, 332] on div "Pen P" at bounding box center [48, 355] width 28 height 22
click at [13, 152] on div at bounding box center [14, 148] width 15 height 15
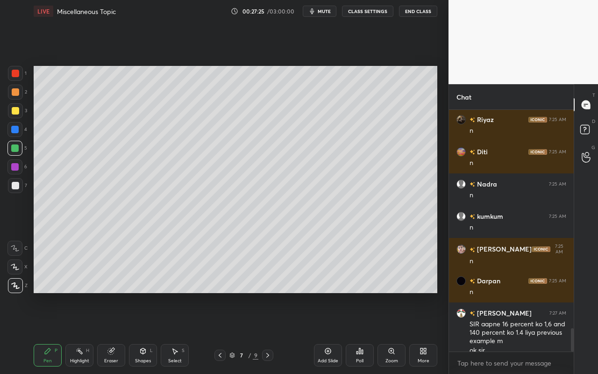
scroll to position [2266, 0]
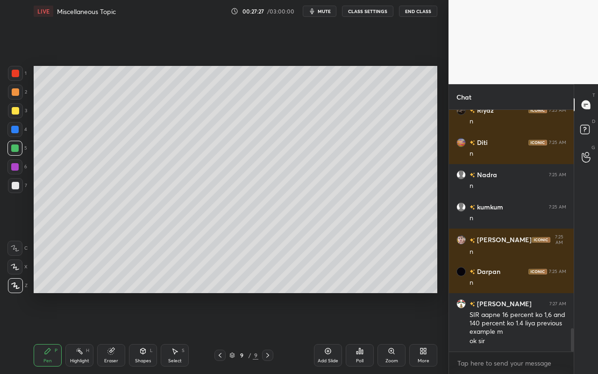
click at [121, 332] on div "Eraser" at bounding box center [111, 355] width 28 height 22
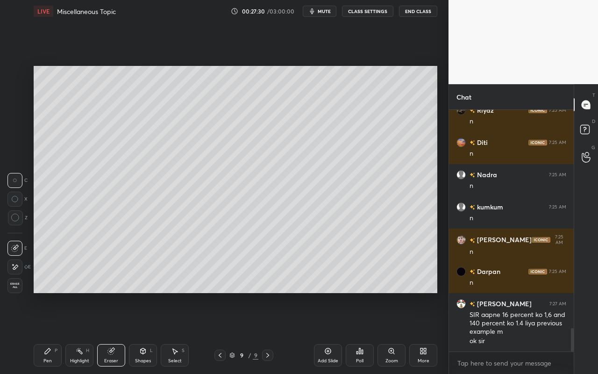
click at [57, 332] on div "Pen P" at bounding box center [48, 355] width 28 height 22
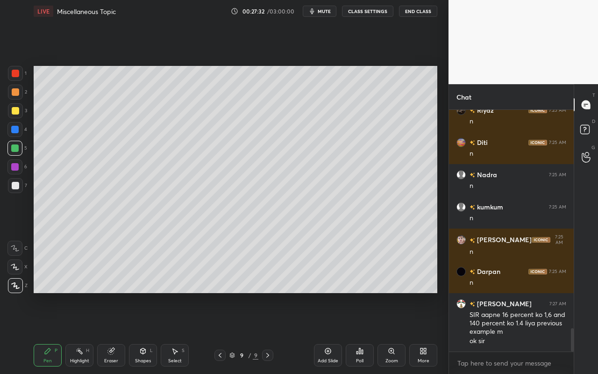
drag, startPoint x: 78, startPoint y: 352, endPoint x: 82, endPoint y: 346, distance: 7.8
click at [80, 332] on icon at bounding box center [79, 350] width 7 height 7
drag, startPoint x: 47, startPoint y: 357, endPoint x: 54, endPoint y: 346, distance: 12.2
click at [49, 332] on div "Pen P" at bounding box center [48, 355] width 28 height 22
drag, startPoint x: 16, startPoint y: 110, endPoint x: 23, endPoint y: 114, distance: 7.9
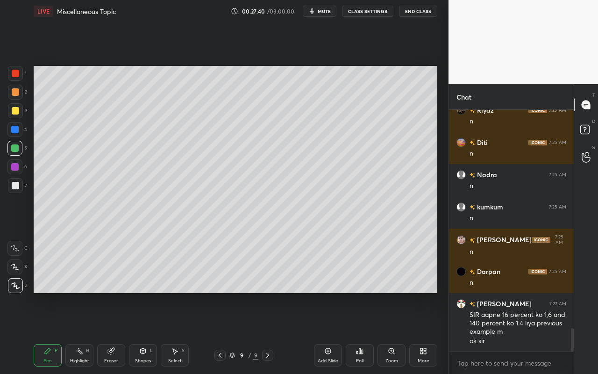
click at [18, 112] on div at bounding box center [15, 110] width 7 height 7
drag, startPoint x: 79, startPoint y: 351, endPoint x: 101, endPoint y: 318, distance: 40.2
click at [82, 332] on icon at bounding box center [79, 350] width 7 height 7
drag, startPoint x: 43, startPoint y: 359, endPoint x: 117, endPoint y: 299, distance: 96.0
click at [48, 332] on div "Pen P" at bounding box center [48, 355] width 28 height 22
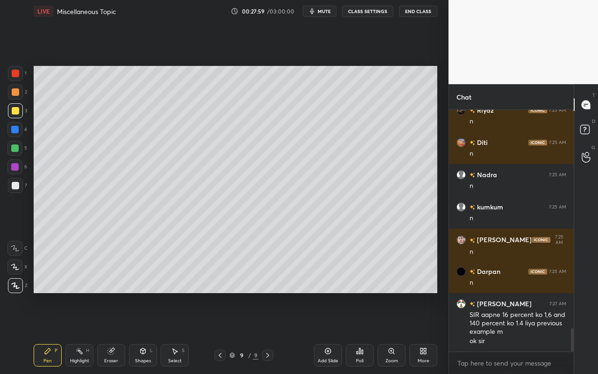
click at [144, 332] on div "Shapes L" at bounding box center [143, 355] width 28 height 22
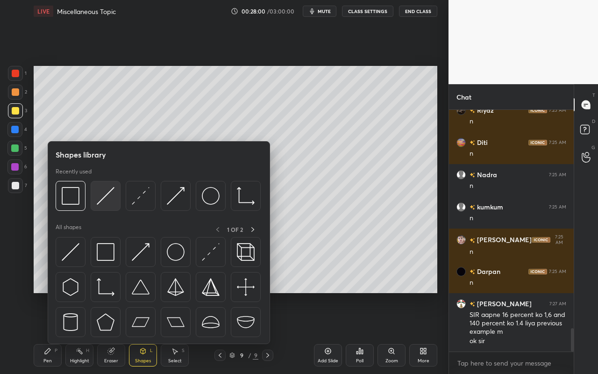
click at [109, 200] on img at bounding box center [106, 196] width 18 height 18
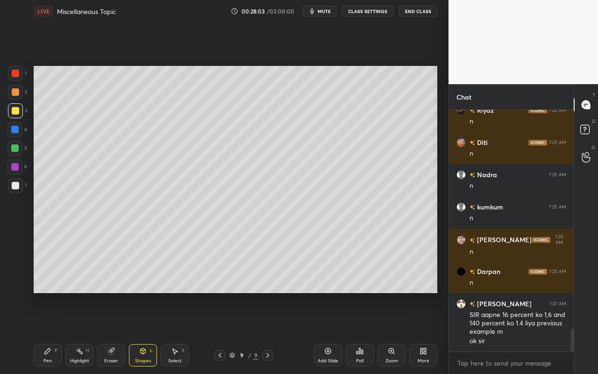
scroll to position [2298, 0]
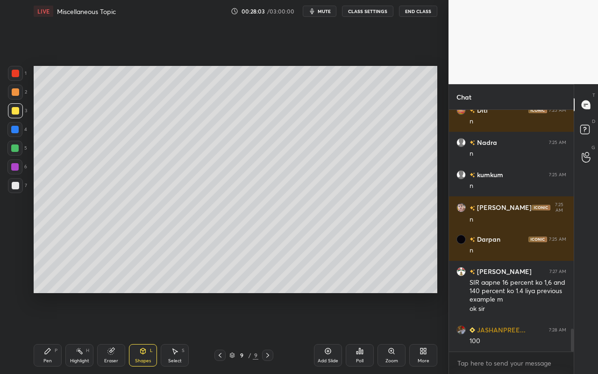
drag, startPoint x: 42, startPoint y: 358, endPoint x: 71, endPoint y: 338, distance: 35.3
click at [42, 332] on div "Pen P" at bounding box center [48, 355] width 28 height 22
click at [80, 332] on icon at bounding box center [79, 350] width 7 height 7
click at [50, 332] on div "Pen" at bounding box center [47, 360] width 8 height 5
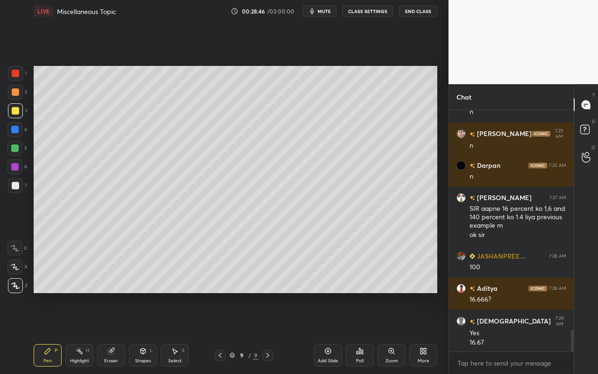
scroll to position [2404, 0]
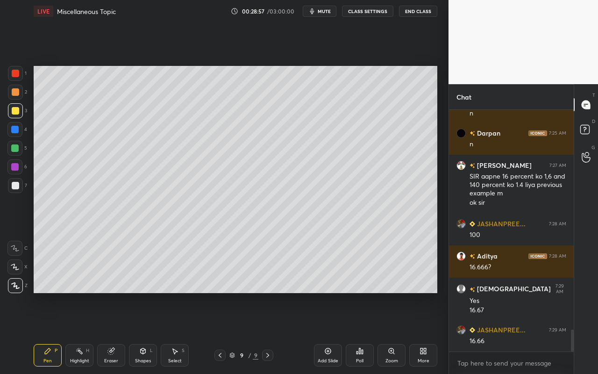
click at [52, 332] on div "Pen P" at bounding box center [48, 355] width 28 height 22
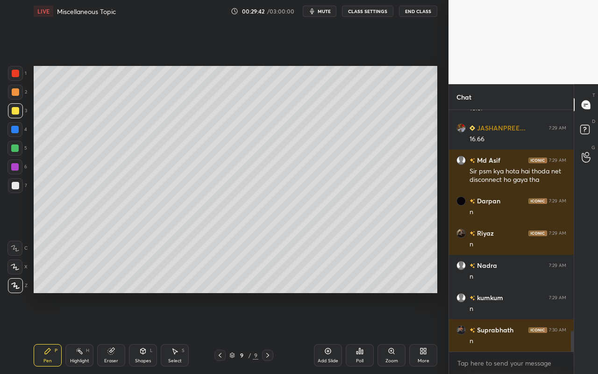
scroll to position [2639, 0]
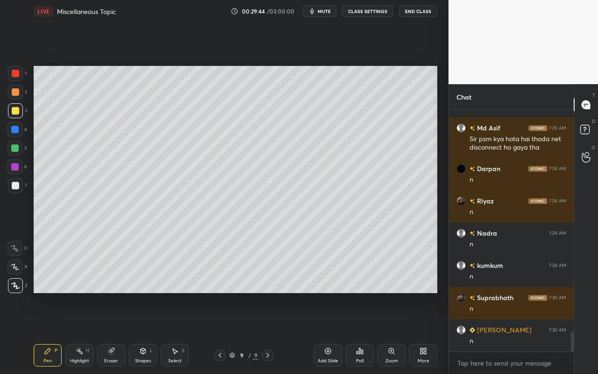
click at [79, 332] on div "Highlight H" at bounding box center [79, 355] width 28 height 22
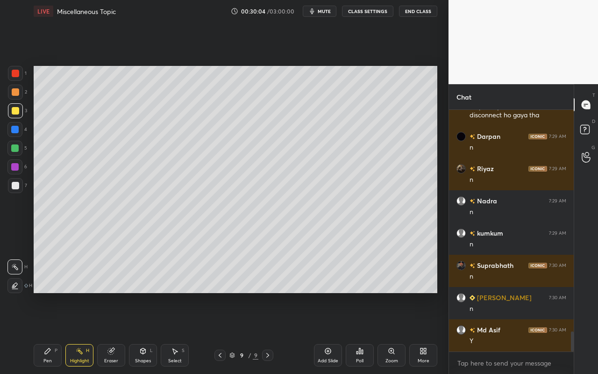
click at [83, 332] on icon at bounding box center [79, 350] width 7 height 7
click at [328, 332] on icon at bounding box center [327, 350] width 7 height 7
drag, startPoint x: 56, startPoint y: 353, endPoint x: 64, endPoint y: 324, distance: 29.6
click at [56, 332] on div "P" at bounding box center [56, 350] width 3 height 5
drag, startPoint x: 18, startPoint y: 128, endPoint x: 25, endPoint y: 123, distance: 8.4
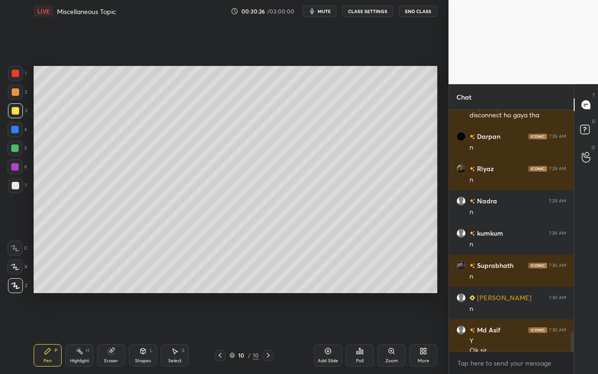
click at [18, 128] on div at bounding box center [14, 129] width 7 height 7
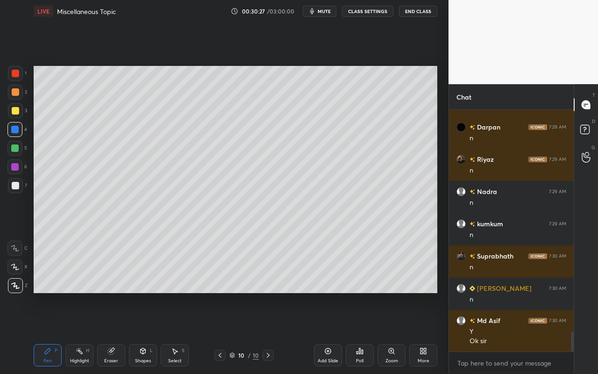
click at [16, 148] on div at bounding box center [14, 147] width 7 height 7
click at [55, 332] on div "Pen P" at bounding box center [48, 355] width 28 height 22
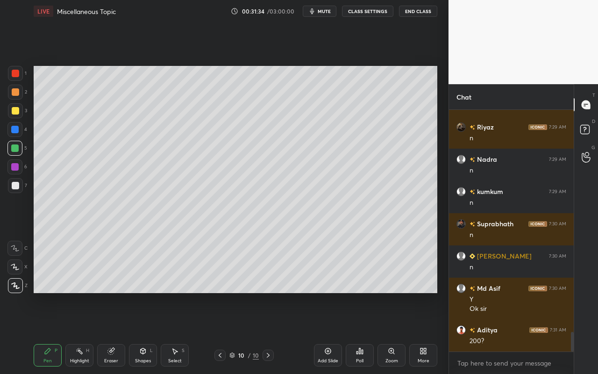
click at [50, 332] on div "Pen" at bounding box center [47, 360] width 8 height 5
click at [16, 111] on div at bounding box center [15, 110] width 7 height 7
click at [82, 332] on div "Highlight H" at bounding box center [79, 355] width 28 height 22
click at [45, 332] on div "Pen" at bounding box center [47, 360] width 8 height 5
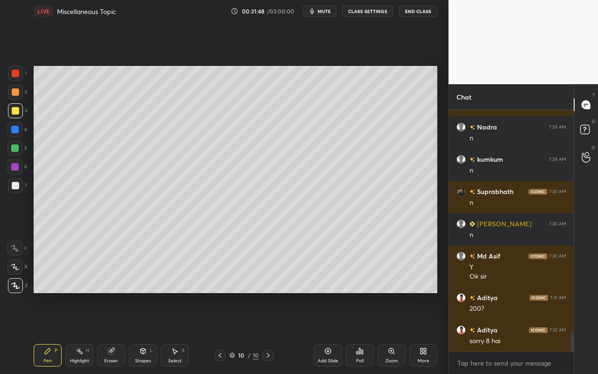
click at [150, 332] on div "Shapes L" at bounding box center [143, 355] width 28 height 22
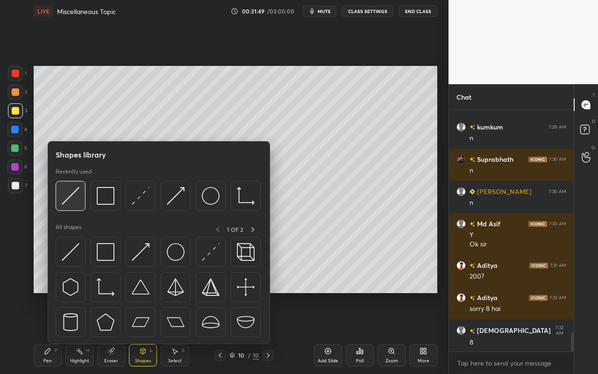
click at [77, 204] on img at bounding box center [71, 196] width 18 height 18
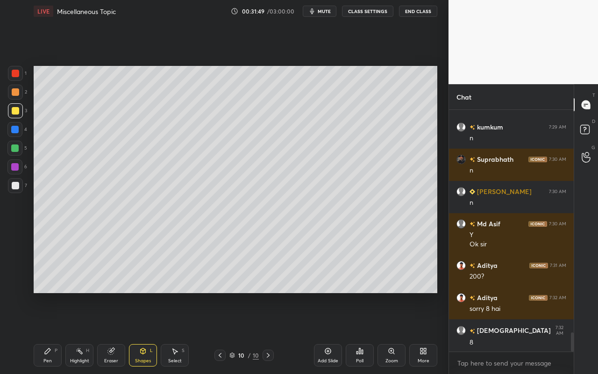
scroll to position [2841, 0]
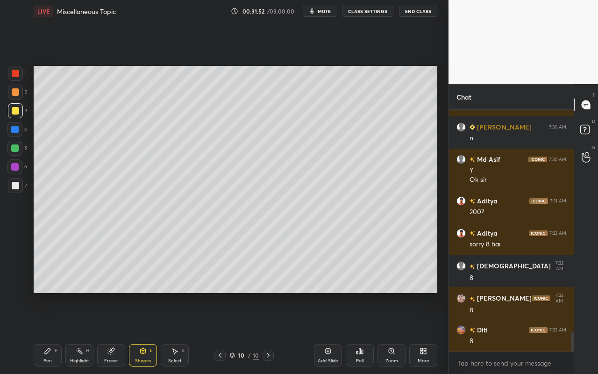
drag, startPoint x: 44, startPoint y: 358, endPoint x: 50, endPoint y: 349, distance: 11.0
click at [46, 332] on div "Pen" at bounding box center [47, 360] width 8 height 5
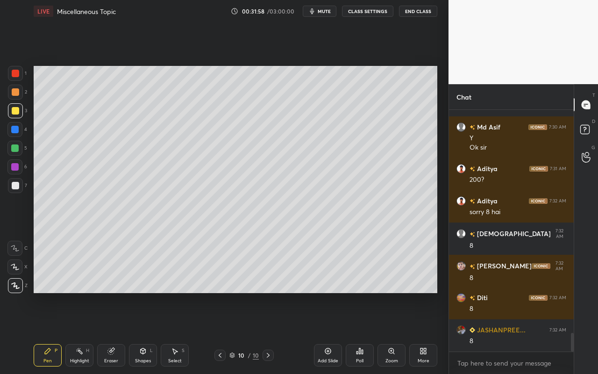
click at [79, 332] on div "Highlight H" at bounding box center [79, 355] width 28 height 22
click at [51, 332] on div "Pen P" at bounding box center [48, 355] width 28 height 22
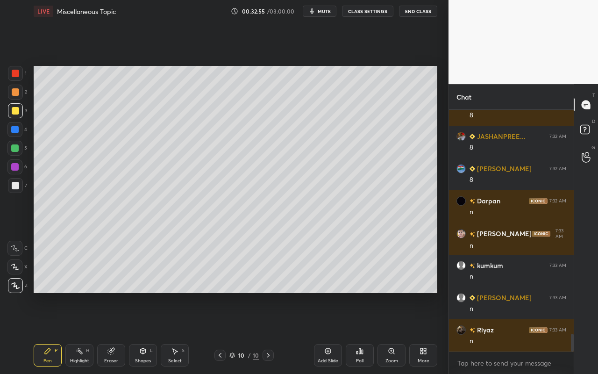
scroll to position [3099, 0]
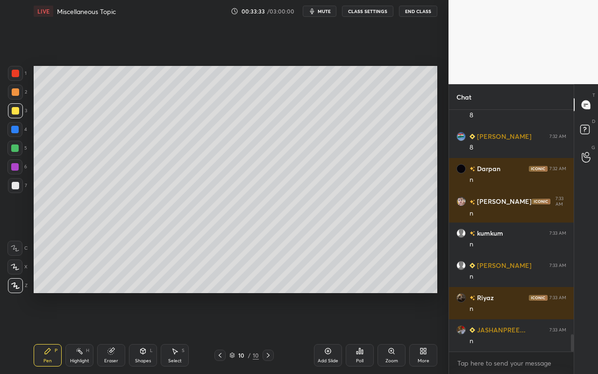
click at [415, 332] on div "More" at bounding box center [423, 355] width 28 height 22
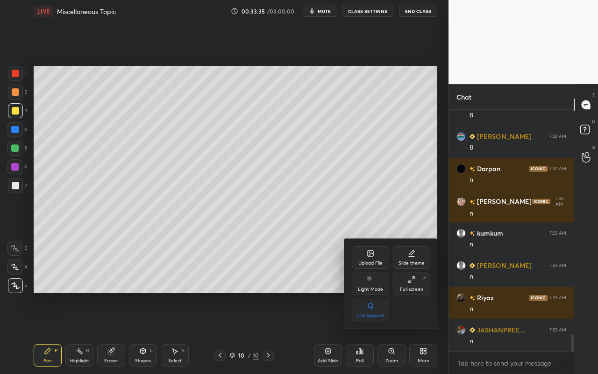
click at [383, 253] on div "Upload File" at bounding box center [370, 257] width 37 height 22
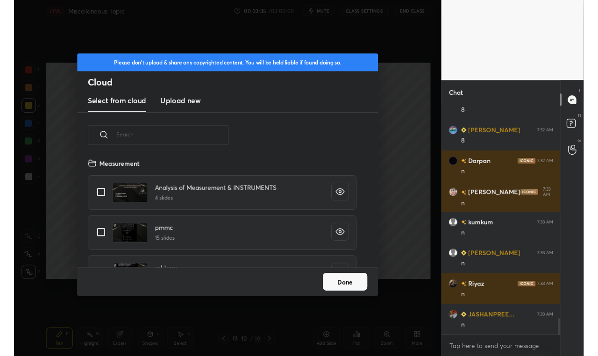
scroll to position [115, 300]
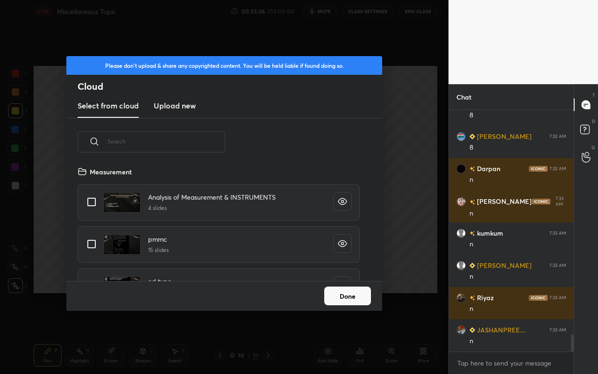
click at [164, 110] on h3 "Upload new" at bounding box center [175, 105] width 42 height 11
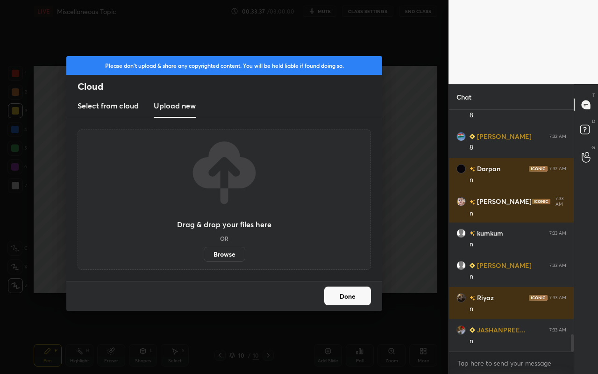
click at [226, 256] on label "Browse" at bounding box center [225, 254] width 42 height 15
click at [204, 256] on input "Browse" at bounding box center [204, 254] width 0 height 15
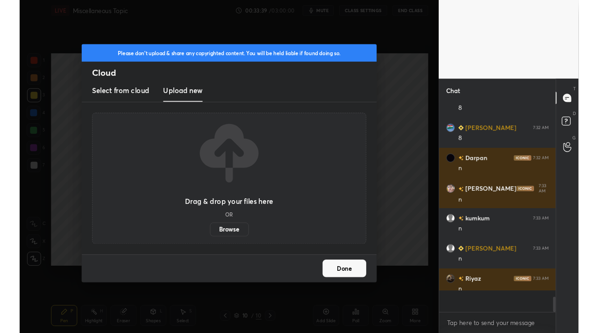
scroll to position [46460, 46322]
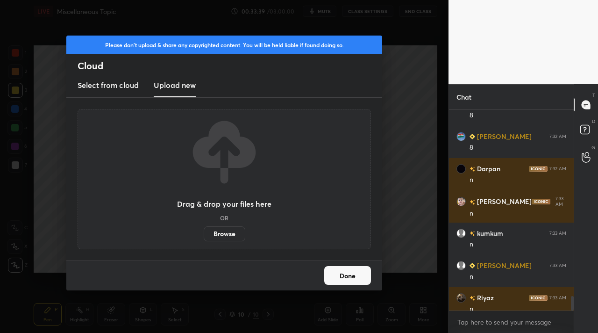
type textarea "x"
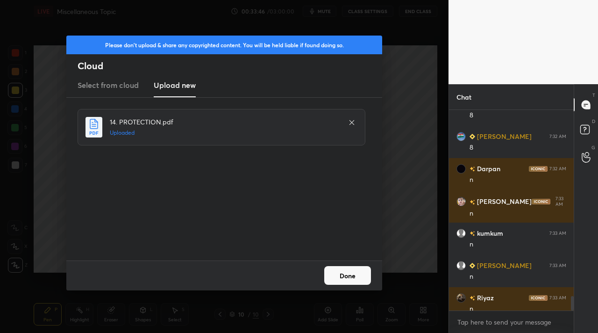
click at [339, 270] on button "Done" at bounding box center [347, 275] width 47 height 19
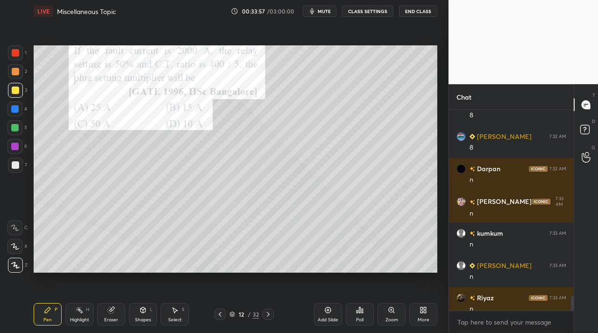
click at [361, 314] on div "Poll" at bounding box center [360, 314] width 28 height 22
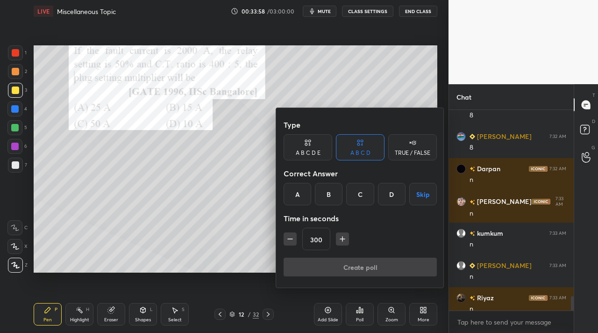
click at [391, 195] on div "D" at bounding box center [392, 194] width 28 height 22
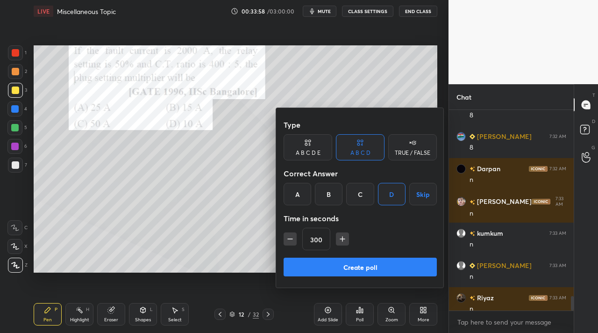
click at [293, 243] on icon "button" at bounding box center [290, 238] width 9 height 9
click at [291, 243] on icon "button" at bounding box center [290, 238] width 9 height 9
click at [293, 243] on icon "button" at bounding box center [290, 238] width 9 height 9
click at [289, 240] on icon "button" at bounding box center [290, 238] width 9 height 9
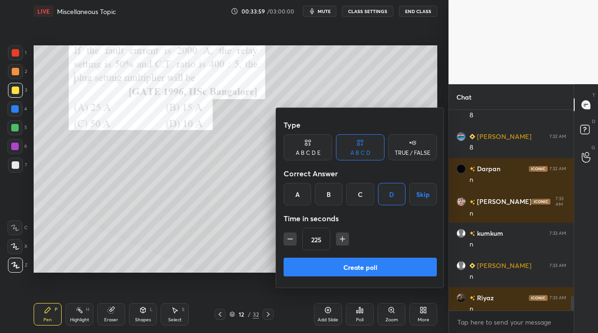
click at [290, 240] on icon "button" at bounding box center [290, 238] width 9 height 9
click at [287, 239] on icon "button" at bounding box center [290, 238] width 9 height 9
type input "180"
drag, startPoint x: 318, startPoint y: 270, endPoint x: 304, endPoint y: 282, distance: 18.6
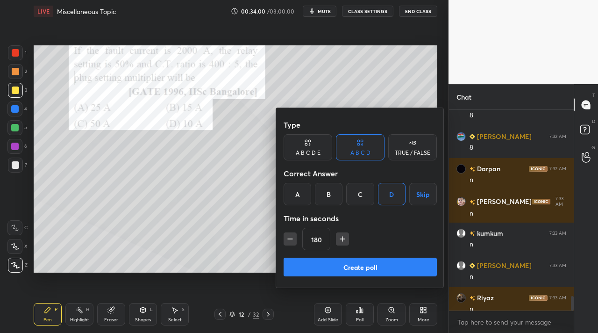
click at [318, 272] on button "Create poll" at bounding box center [360, 267] width 153 height 19
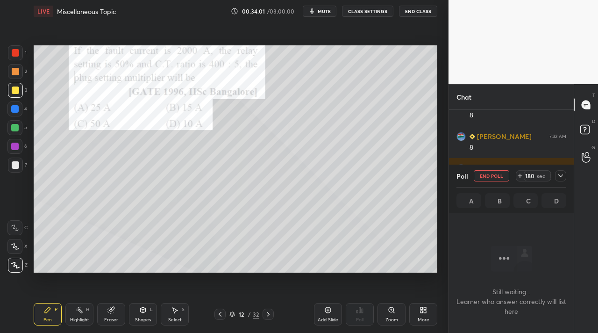
scroll to position [71, 122]
click at [54, 319] on div "Pen P" at bounding box center [48, 314] width 28 height 22
click at [15, 72] on div at bounding box center [15, 71] width 7 height 7
click at [428, 314] on div "More" at bounding box center [423, 314] width 28 height 22
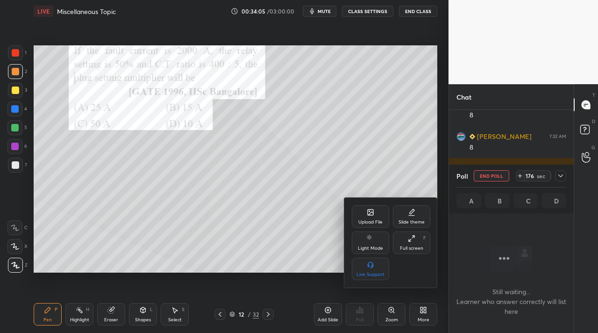
drag, startPoint x: 414, startPoint y: 249, endPoint x: 414, endPoint y: 297, distance: 47.7
click at [414, 249] on div "Full screen" at bounding box center [411, 248] width 23 height 5
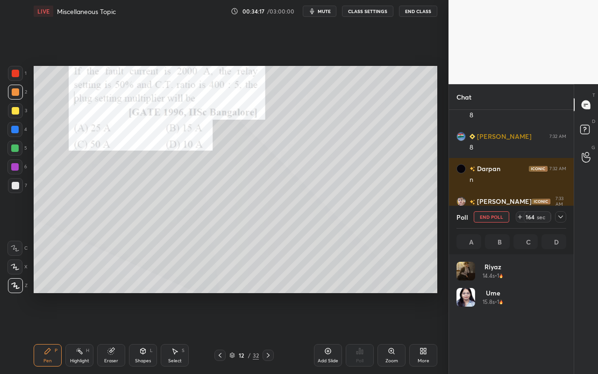
scroll to position [109, 107]
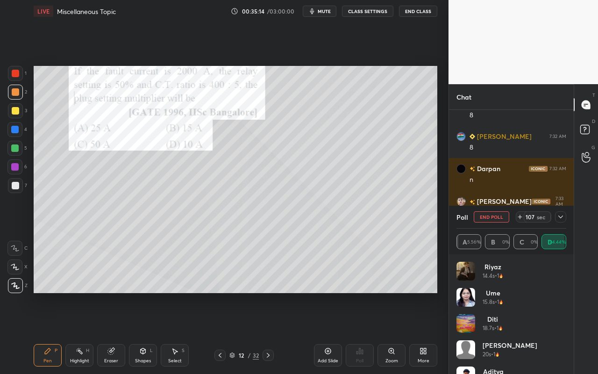
click at [80, 332] on div "Highlight" at bounding box center [79, 360] width 19 height 5
click at [51, 332] on div "Pen P" at bounding box center [48, 355] width 28 height 22
click at [143, 332] on div "Shapes" at bounding box center [143, 360] width 16 height 5
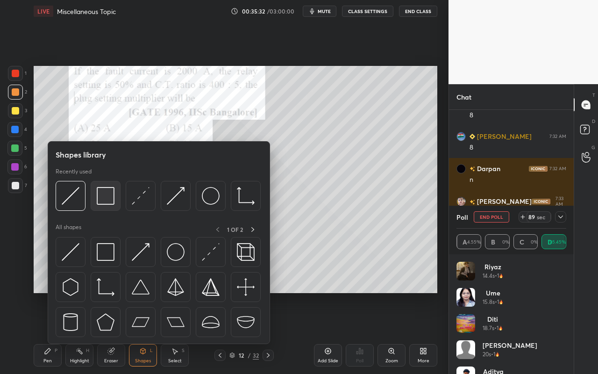
click at [114, 200] on img at bounding box center [106, 196] width 18 height 18
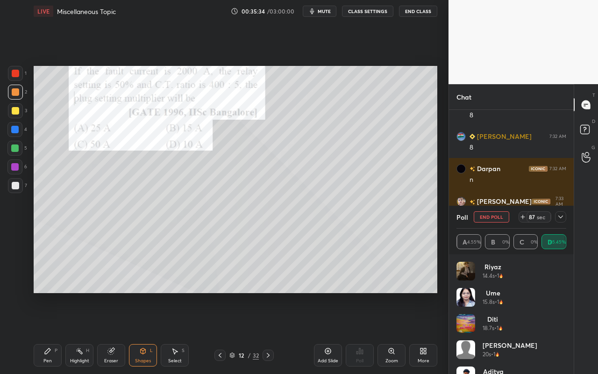
click at [49, 332] on div "Pen P" at bounding box center [48, 355] width 28 height 22
click at [73, 332] on div "Highlight H" at bounding box center [79, 355] width 28 height 22
click at [43, 332] on div "Pen" at bounding box center [47, 360] width 8 height 5
click at [495, 219] on button "End Poll" at bounding box center [492, 216] width 36 height 11
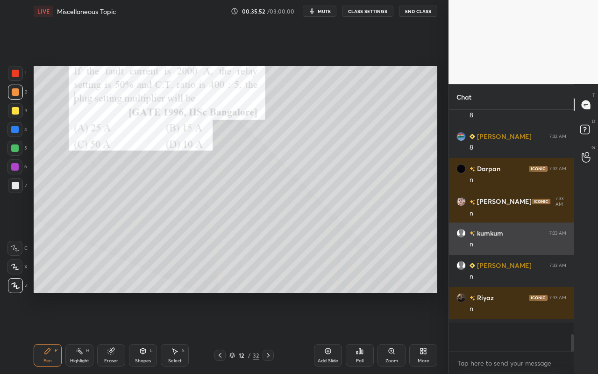
scroll to position [3, 3]
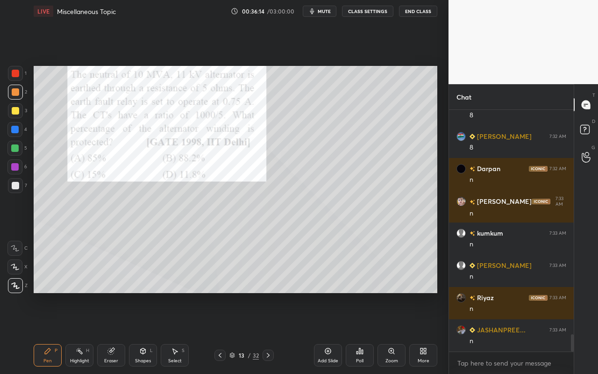
drag, startPoint x: 50, startPoint y: 358, endPoint x: 77, endPoint y: 295, distance: 67.4
click at [50, 332] on div "Pen" at bounding box center [47, 360] width 8 height 5
drag, startPoint x: 79, startPoint y: 352, endPoint x: 89, endPoint y: 334, distance: 20.5
click at [79, 332] on icon at bounding box center [79, 350] width 7 height 7
drag, startPoint x: 50, startPoint y: 355, endPoint x: 73, endPoint y: 322, distance: 40.1
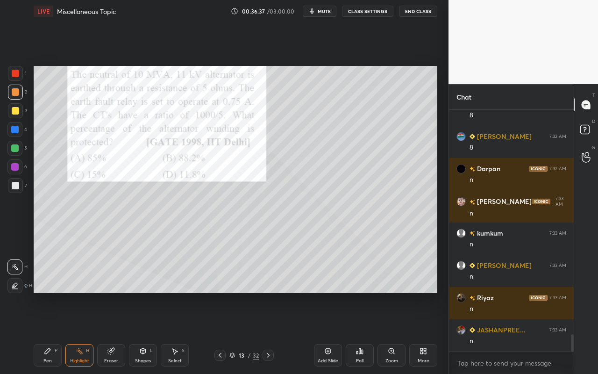
click at [50, 332] on div "Pen P" at bounding box center [48, 355] width 28 height 22
drag, startPoint x: 86, startPoint y: 351, endPoint x: 88, endPoint y: 346, distance: 5.2
click at [86, 332] on div "H" at bounding box center [87, 350] width 3 height 5
drag, startPoint x: 52, startPoint y: 356, endPoint x: 106, endPoint y: 305, distance: 74.4
click at [52, 332] on div "Pen P" at bounding box center [48, 355] width 28 height 22
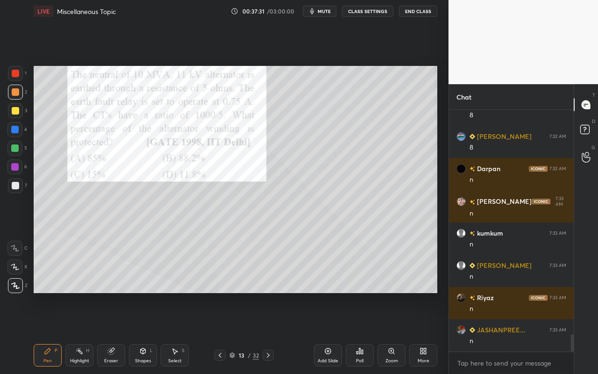
click at [52, 332] on div "Pen P" at bounding box center [48, 355] width 28 height 22
click at [15, 186] on div at bounding box center [15, 185] width 7 height 7
drag, startPoint x: 7, startPoint y: 148, endPoint x: 19, endPoint y: 160, distance: 17.2
click at [11, 149] on div "1 2 3 4 5 6 7 C X Z C X Z E E Erase all H H" at bounding box center [15, 179] width 30 height 227
drag, startPoint x: 14, startPoint y: 148, endPoint x: 29, endPoint y: 162, distance: 20.2
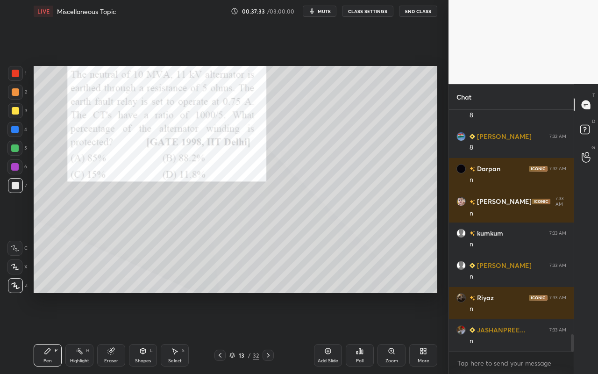
click at [16, 149] on div at bounding box center [14, 147] width 7 height 7
click at [181, 332] on div "Select S" at bounding box center [175, 355] width 28 height 22
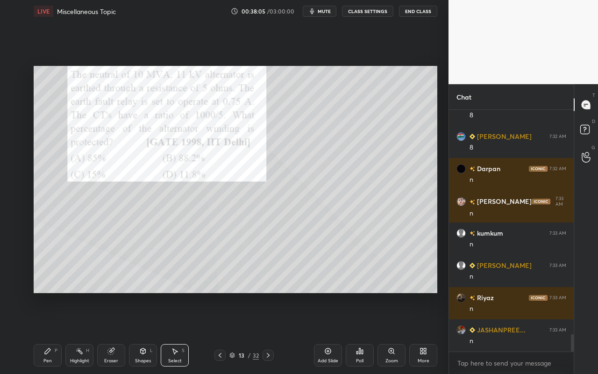
drag, startPoint x: 45, startPoint y: 360, endPoint x: 135, endPoint y: 309, distance: 103.6
click at [46, 332] on div "Pen P" at bounding box center [48, 355] width 28 height 22
click at [77, 332] on div "Highlight H" at bounding box center [79, 355] width 28 height 22
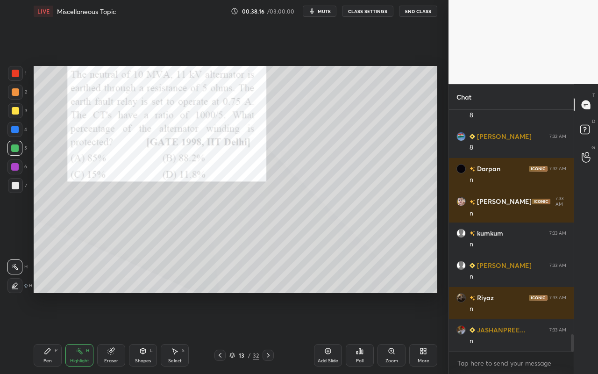
drag, startPoint x: 50, startPoint y: 357, endPoint x: 61, endPoint y: 351, distance: 12.3
click at [54, 332] on div "Pen P" at bounding box center [48, 355] width 28 height 22
click at [167, 332] on div "Select S" at bounding box center [175, 355] width 28 height 22
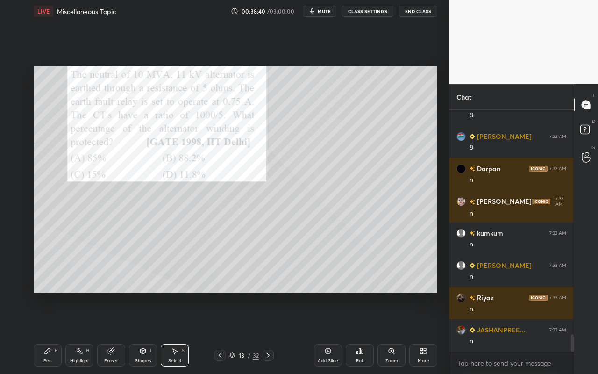
drag, startPoint x: 39, startPoint y: 64, endPoint x: 370, endPoint y: 241, distance: 375.7
click at [420, 264] on div "0 ° Undo Copy Duplicate Duplicate to new slide Delete Setting up your live clas…" at bounding box center [235, 179] width 411 height 314
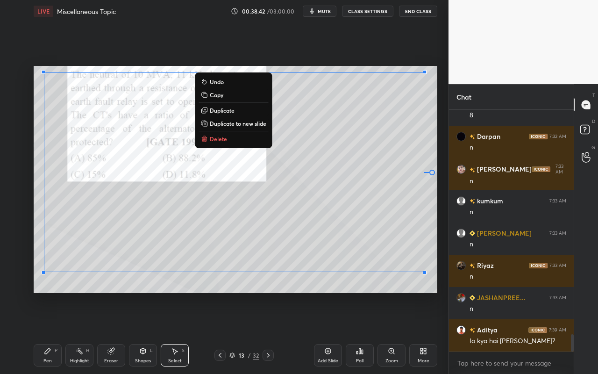
drag, startPoint x: 46, startPoint y: 76, endPoint x: 436, endPoint y: 275, distance: 438.3
click at [443, 274] on div "1 2 3 4 5 6 7 C X Z C X Z E E Erase all H H LIVE Miscellaneous Topic 00:38:42 /…" at bounding box center [224, 187] width 449 height 374
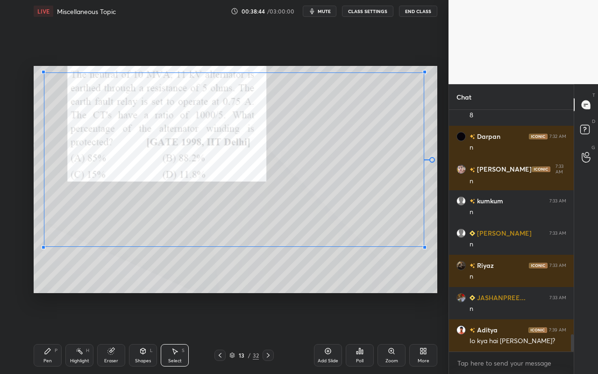
drag, startPoint x: 425, startPoint y: 272, endPoint x: 410, endPoint y: 253, distance: 23.7
click at [424, 246] on div at bounding box center [425, 247] width 4 height 4
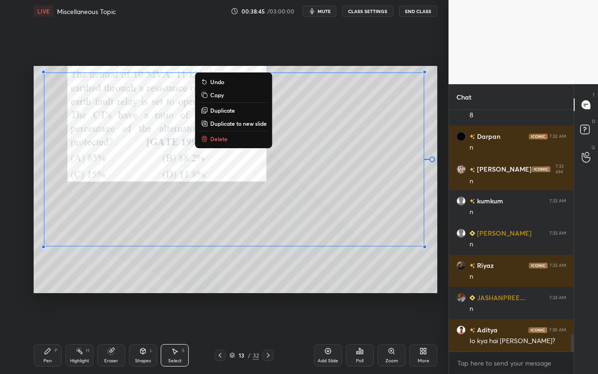
click at [223, 279] on div "0 ° Undo Copy Duplicate Duplicate to new slide Delete" at bounding box center [236, 179] width 404 height 227
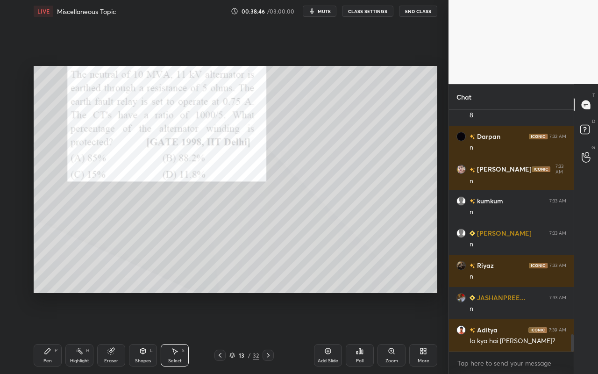
drag, startPoint x: 43, startPoint y: 360, endPoint x: 57, endPoint y: 315, distance: 46.9
click at [43, 332] on div "Pen P" at bounding box center [48, 355] width 28 height 22
drag, startPoint x: 16, startPoint y: 92, endPoint x: 25, endPoint y: 124, distance: 33.4
click at [16, 93] on div at bounding box center [15, 91] width 7 height 7
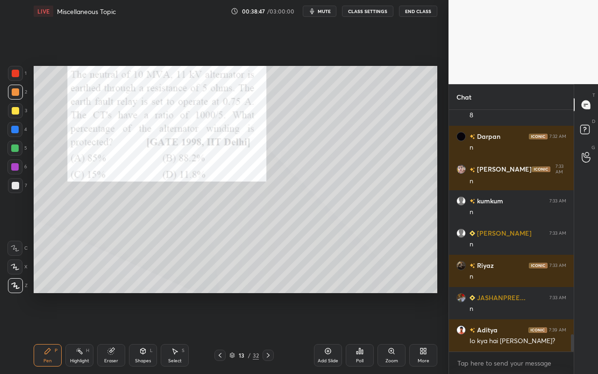
scroll to position [3164, 0]
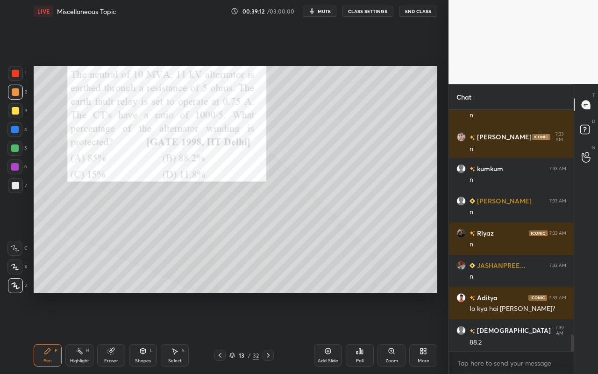
drag, startPoint x: 86, startPoint y: 362, endPoint x: 118, endPoint y: 326, distance: 48.0
click at [86, 332] on div "Highlight" at bounding box center [79, 360] width 19 height 5
click at [47, 332] on div "Pen" at bounding box center [47, 360] width 8 height 5
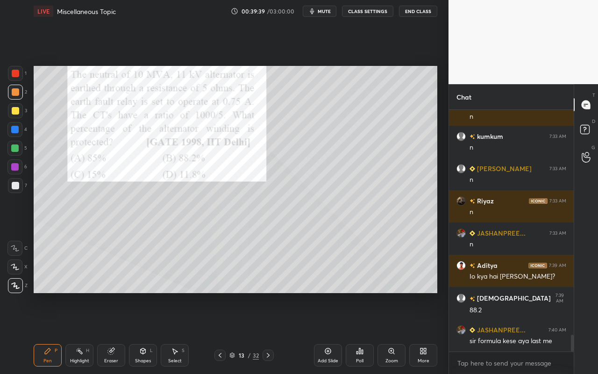
click at [82, 332] on div "Highlight H" at bounding box center [79, 355] width 28 height 22
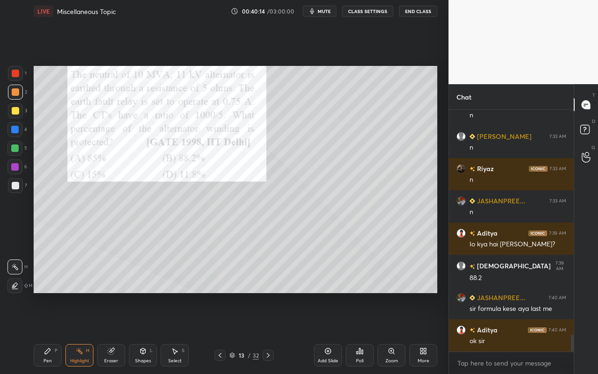
drag, startPoint x: 89, startPoint y: 358, endPoint x: 168, endPoint y: 294, distance: 101.5
click at [91, 332] on div "Highlight H" at bounding box center [79, 355] width 28 height 22
click at [50, 332] on div "Pen P" at bounding box center [48, 355] width 28 height 22
drag, startPoint x: 171, startPoint y: 356, endPoint x: 177, endPoint y: 339, distance: 18.1
click at [172, 332] on div "Select S" at bounding box center [175, 355] width 28 height 22
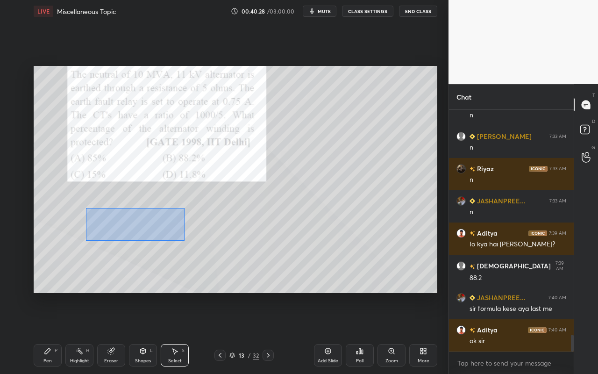
drag, startPoint x: 86, startPoint y: 207, endPoint x: 184, endPoint y: 239, distance: 103.6
click at [184, 240] on div "0 ° Undo Copy Duplicate Duplicate to new slide Delete" at bounding box center [236, 179] width 404 height 227
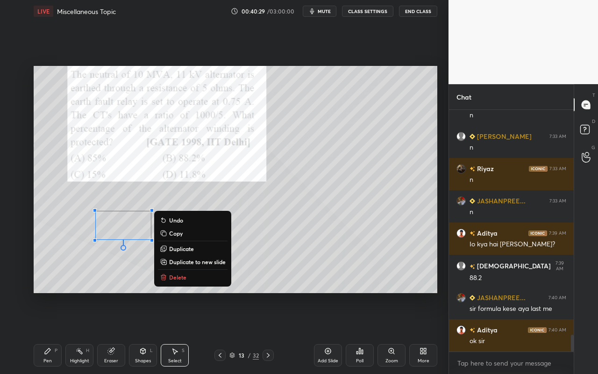
click at [178, 274] on p "Delete" at bounding box center [177, 276] width 17 height 7
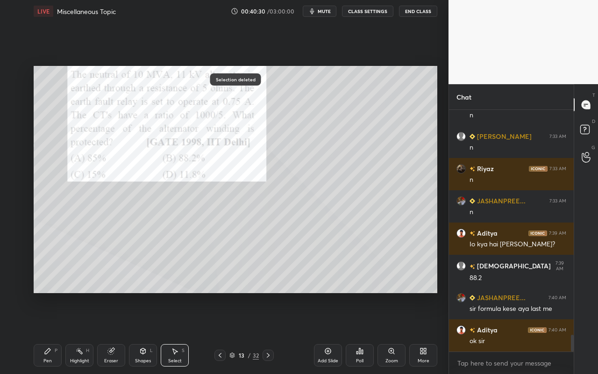
scroll to position [3261, 0]
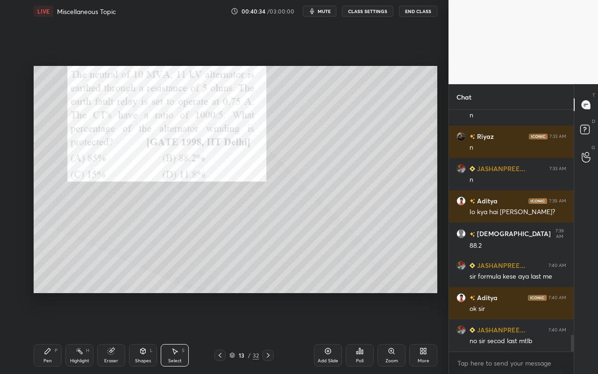
drag, startPoint x: 78, startPoint y: 355, endPoint x: 103, endPoint y: 329, distance: 36.7
click at [76, 332] on div "Highlight H" at bounding box center [79, 355] width 28 height 22
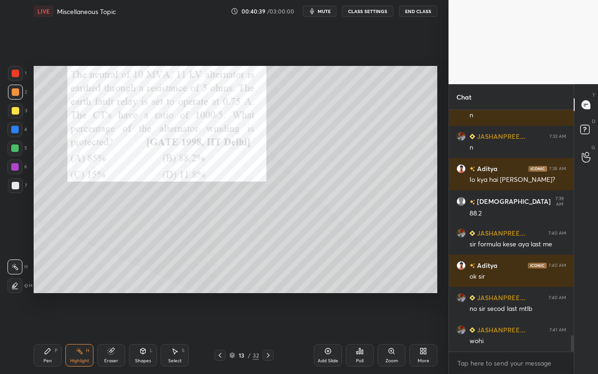
scroll to position [3302, 0]
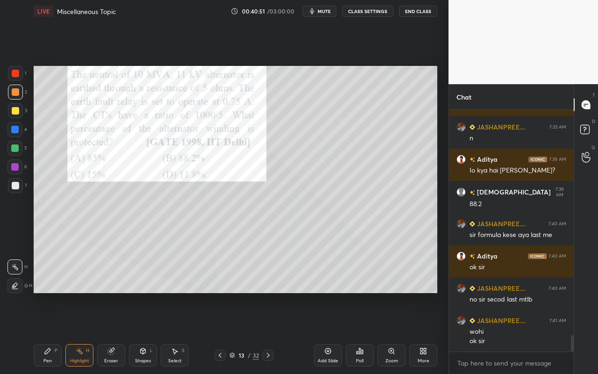
click at [77, 332] on div "Highlight H" at bounding box center [79, 355] width 28 height 22
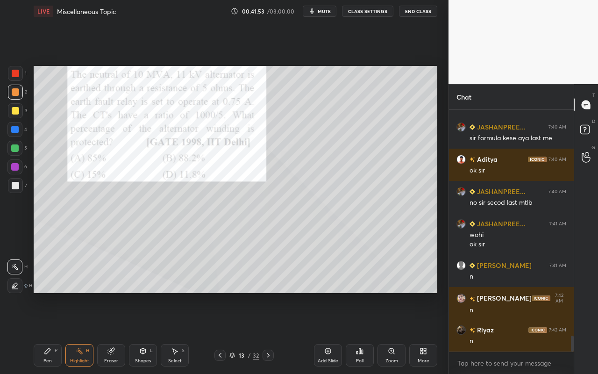
scroll to position [3421, 0]
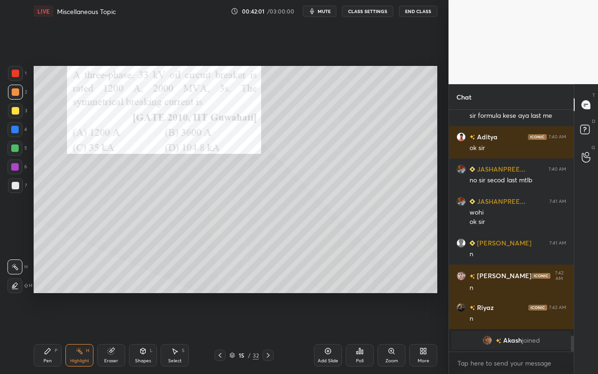
click at [51, 332] on div "Pen" at bounding box center [47, 360] width 8 height 5
click at [355, 332] on div "Poll" at bounding box center [360, 355] width 28 height 22
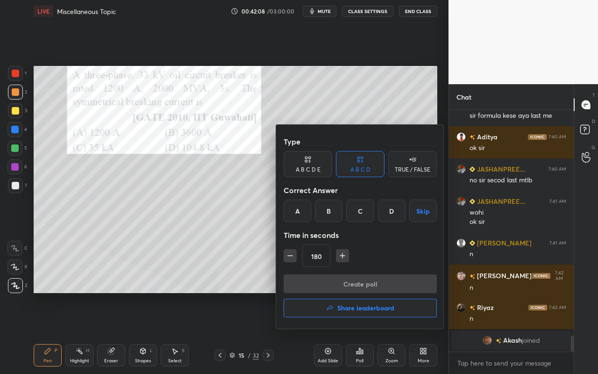
click at [369, 213] on div "C" at bounding box center [360, 211] width 28 height 22
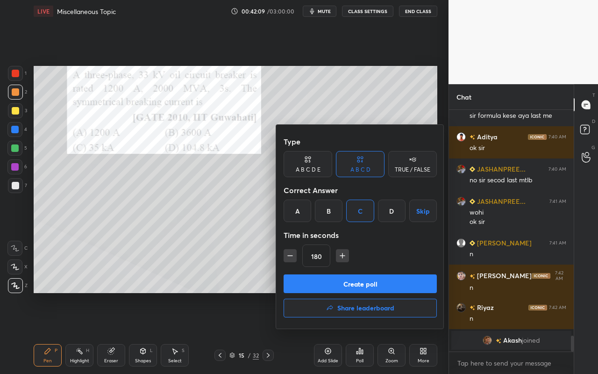
click at [344, 289] on button "Create poll" at bounding box center [360, 283] width 153 height 19
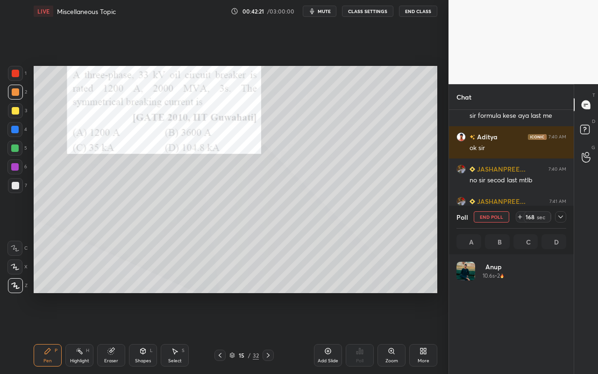
scroll to position [109, 107]
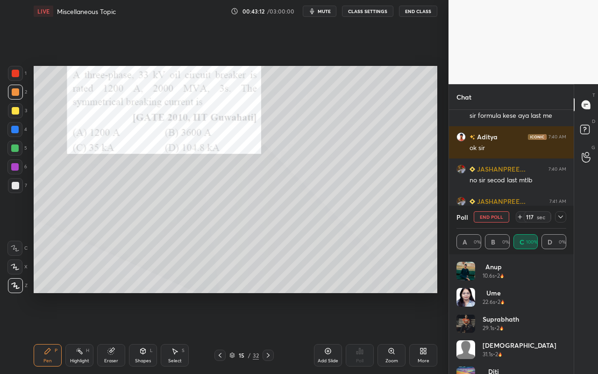
click at [87, 332] on div "Highlight H" at bounding box center [79, 355] width 28 height 22
drag, startPoint x: 48, startPoint y: 357, endPoint x: 54, endPoint y: 344, distance: 14.6
click at [50, 332] on div "Pen P" at bounding box center [48, 355] width 28 height 22
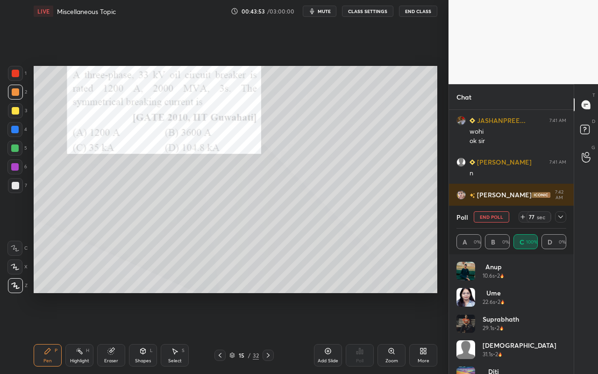
scroll to position [2756, 0]
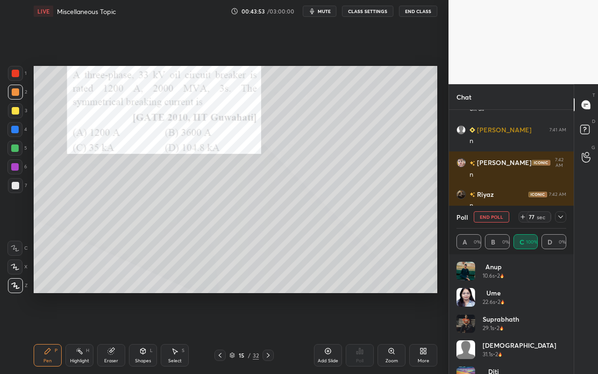
drag, startPoint x: 565, startPoint y: 214, endPoint x: 547, endPoint y: 227, distance: 22.3
click at [565, 214] on div at bounding box center [560, 216] width 11 height 11
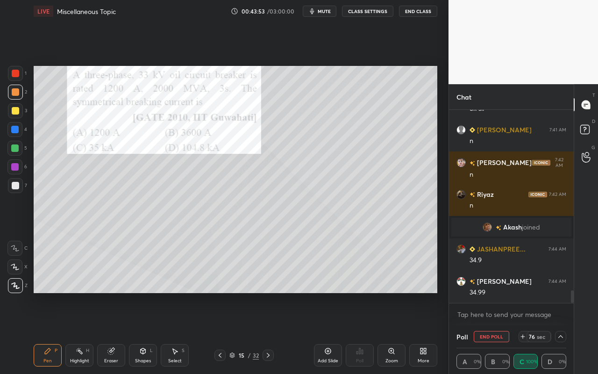
scroll to position [0, 3]
click at [50, 332] on div "Pen" at bounding box center [47, 360] width 8 height 5
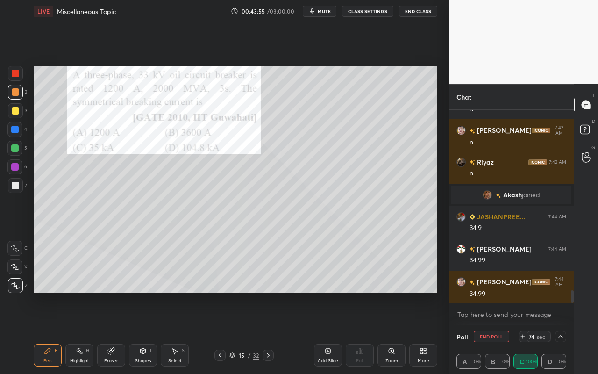
click at [14, 77] on div at bounding box center [15, 73] width 15 height 15
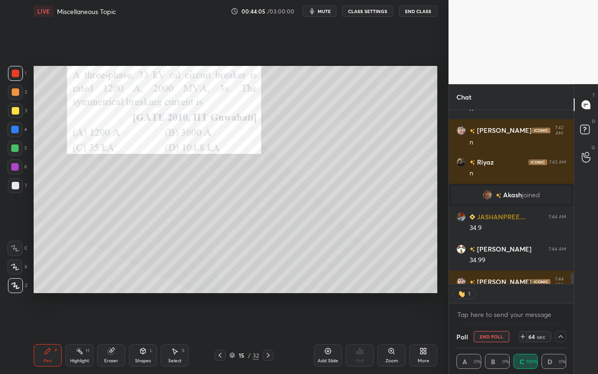
scroll to position [3, 3]
drag, startPoint x: 115, startPoint y: 357, endPoint x: 200, endPoint y: 299, distance: 102.3
click at [115, 332] on div "Eraser" at bounding box center [111, 355] width 28 height 22
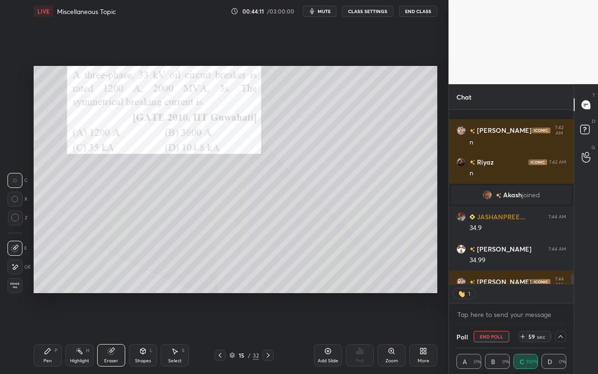
scroll to position [2840, 0]
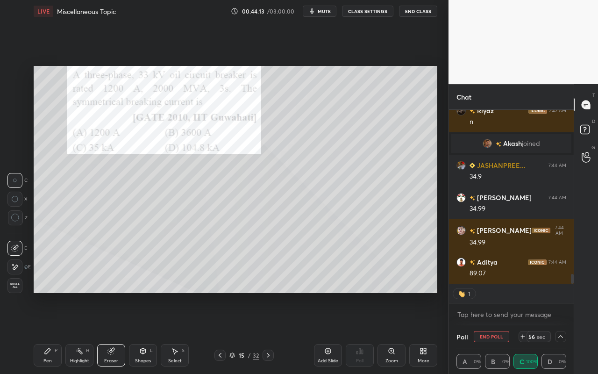
drag, startPoint x: 51, startPoint y: 358, endPoint x: 58, endPoint y: 353, distance: 8.7
click at [55, 332] on div "Pen P" at bounding box center [48, 355] width 28 height 22
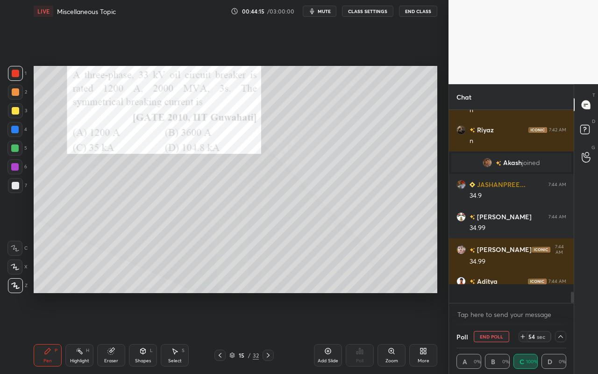
scroll to position [2820, 0]
click at [41, 332] on div "Pen P" at bounding box center [48, 355] width 28 height 22
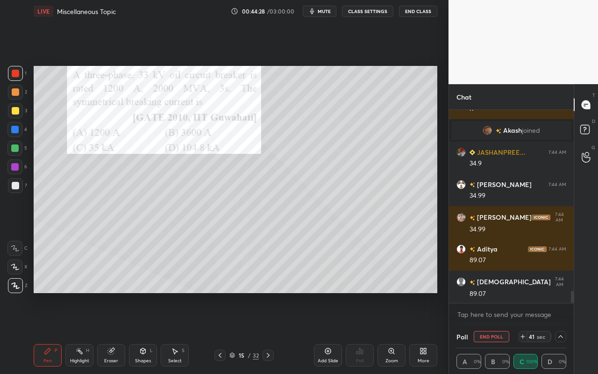
scroll to position [2885, 0]
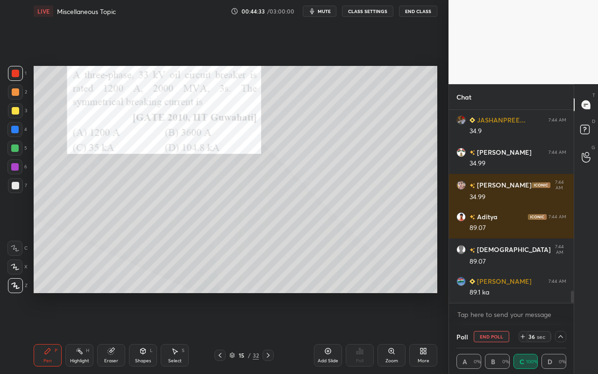
click at [560, 332] on div at bounding box center [560, 336] width 11 height 11
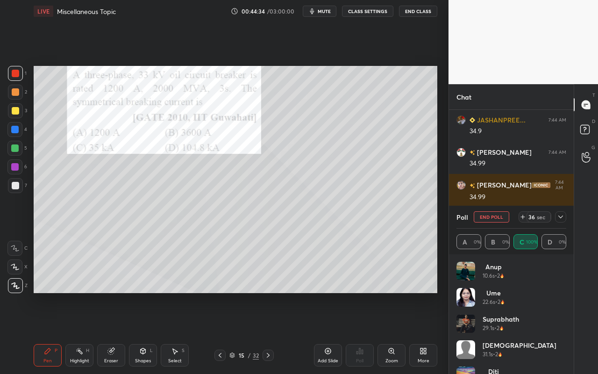
scroll to position [109, 107]
click at [560, 215] on icon at bounding box center [560, 216] width 7 height 7
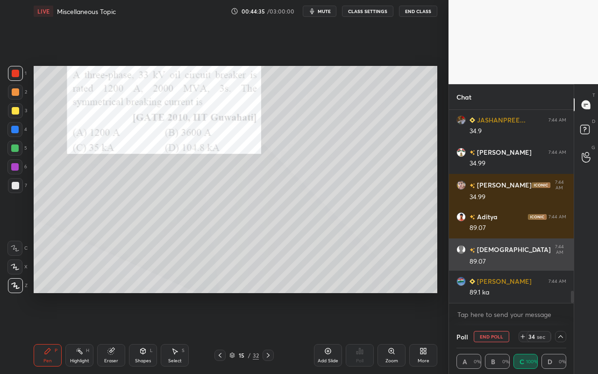
scroll to position [0, 3]
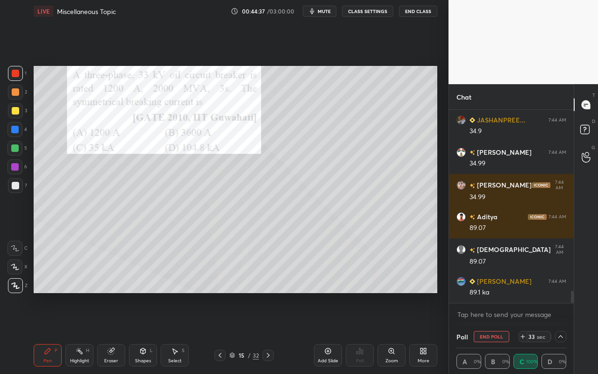
click at [495, 332] on button "End Poll" at bounding box center [492, 336] width 36 height 11
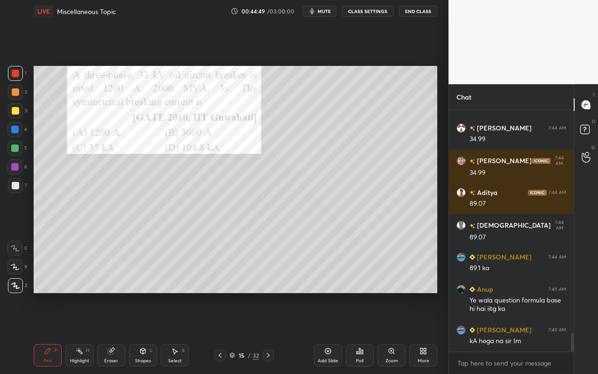
drag, startPoint x: 109, startPoint y: 356, endPoint x: 118, endPoint y: 345, distance: 13.3
click at [109, 332] on div "Eraser" at bounding box center [111, 355] width 28 height 22
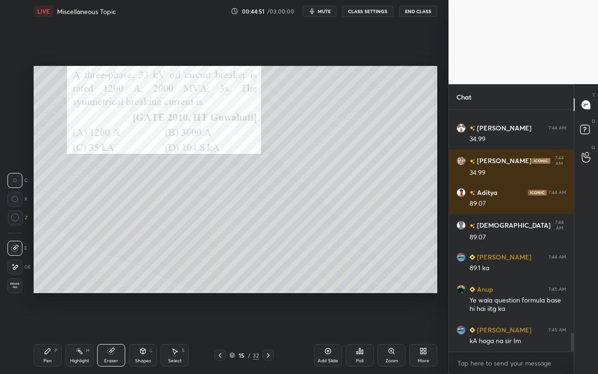
click at [51, 332] on div "Pen P" at bounding box center [48, 355] width 28 height 22
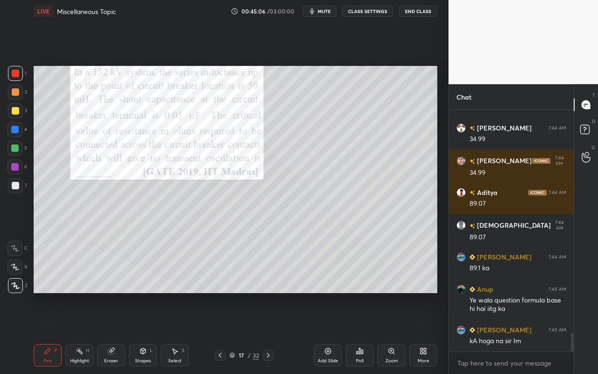
drag, startPoint x: 47, startPoint y: 357, endPoint x: 68, endPoint y: 304, distance: 56.8
click at [47, 332] on div "Pen P" at bounding box center [48, 355] width 28 height 22
drag, startPoint x: 44, startPoint y: 360, endPoint x: 100, endPoint y: 303, distance: 80.0
click at [46, 332] on div "Pen" at bounding box center [47, 360] width 8 height 5
click at [15, 95] on div at bounding box center [15, 91] width 7 height 7
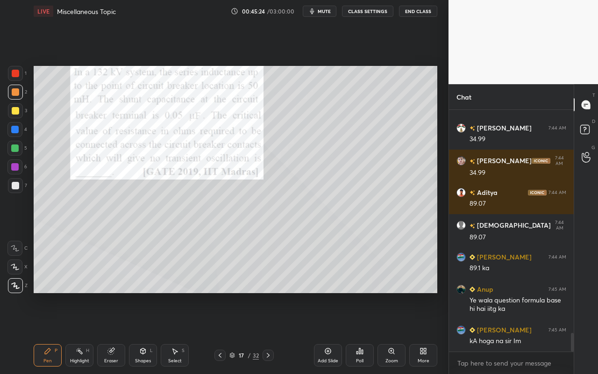
click at [362, 332] on div "Poll" at bounding box center [360, 355] width 28 height 22
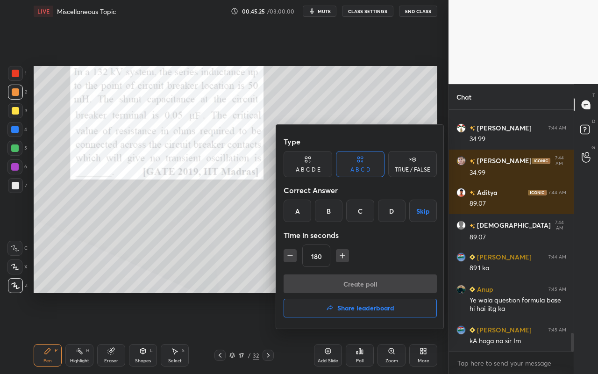
drag, startPoint x: 390, startPoint y: 218, endPoint x: 387, endPoint y: 229, distance: 11.6
click at [389, 220] on div "D" at bounding box center [392, 211] width 28 height 22
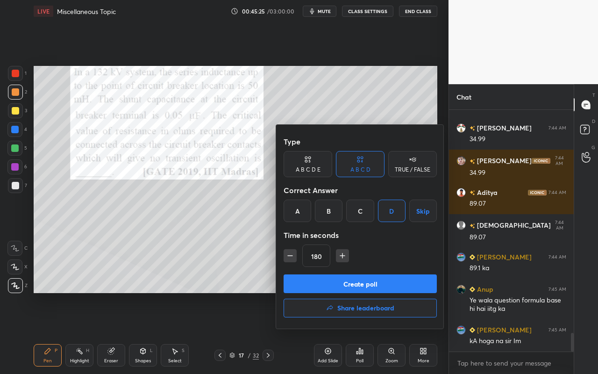
click at [354, 284] on button "Create poll" at bounding box center [360, 283] width 153 height 19
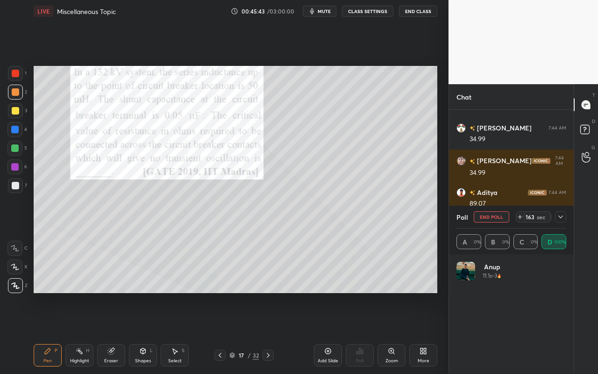
scroll to position [2980, 0]
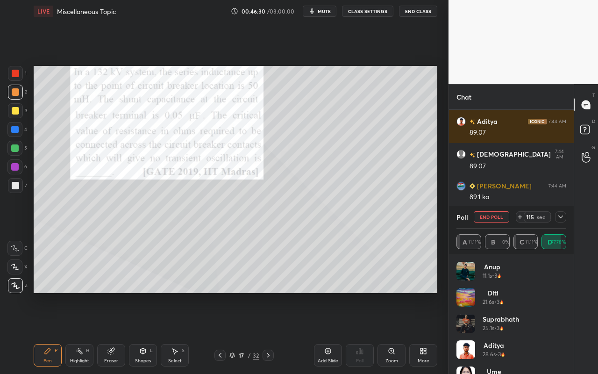
click at [560, 215] on icon at bounding box center [560, 216] width 7 height 7
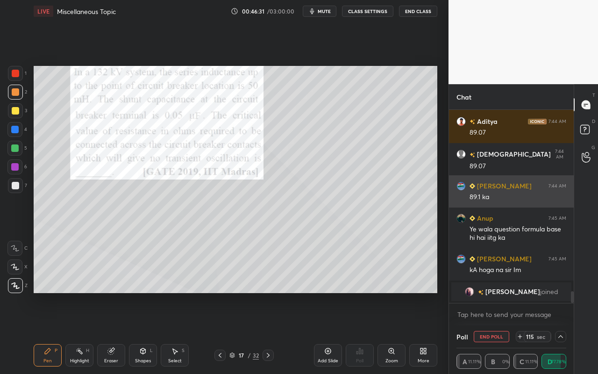
scroll to position [0, 3]
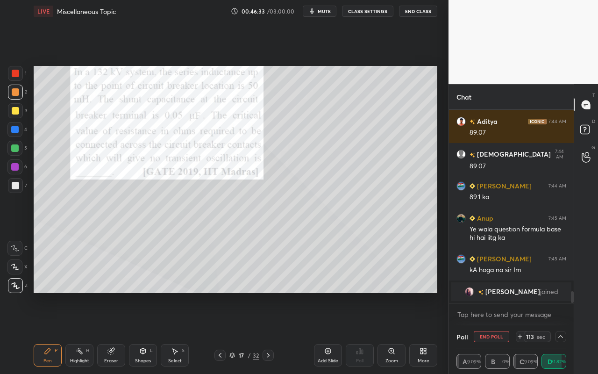
click at [563, 332] on icon at bounding box center [560, 336] width 7 height 7
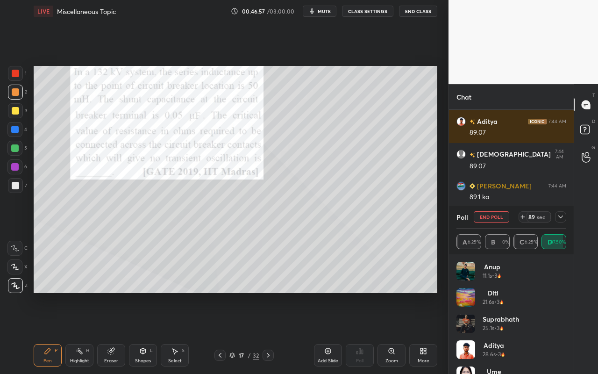
scroll to position [280, 0]
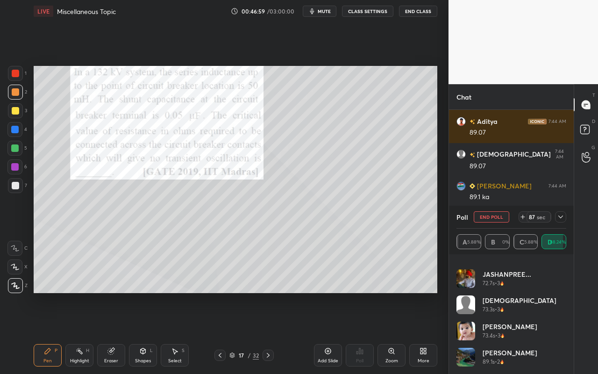
click at [81, 332] on div "Highlight" at bounding box center [79, 360] width 19 height 5
click at [57, 332] on div "Pen P" at bounding box center [48, 355] width 28 height 22
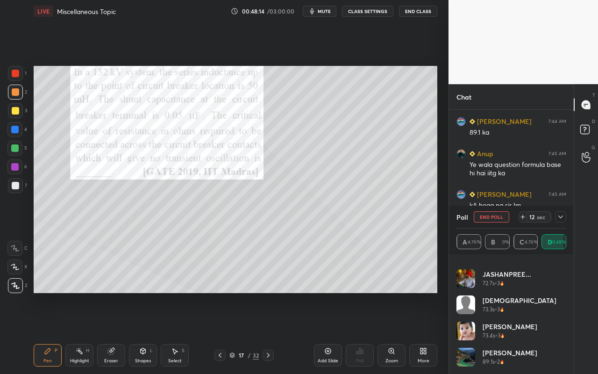
scroll to position [3006, 0]
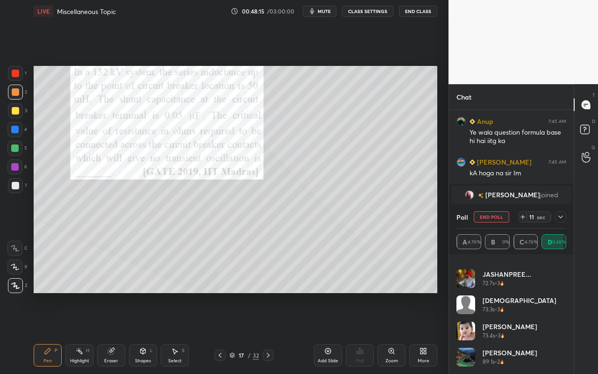
click at [561, 216] on icon at bounding box center [560, 216] width 7 height 7
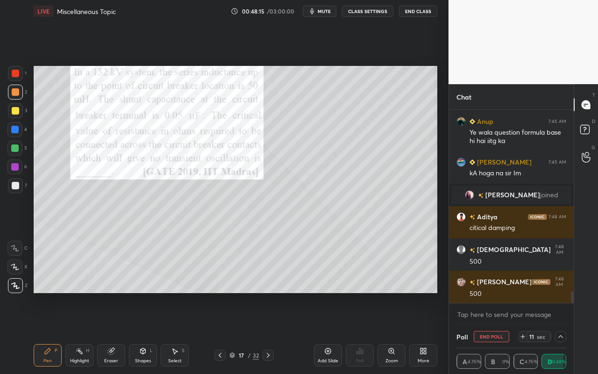
scroll to position [0, 0]
drag, startPoint x: 44, startPoint y: 353, endPoint x: 139, endPoint y: 307, distance: 105.1
click at [45, 332] on icon at bounding box center [48, 351] width 6 height 6
click at [498, 332] on button "End Poll" at bounding box center [492, 336] width 36 height 11
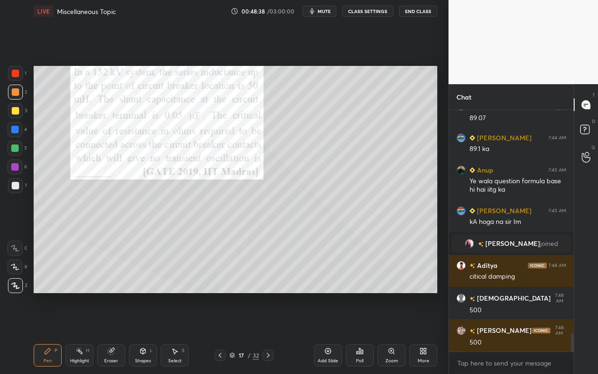
scroll to position [2990, 0]
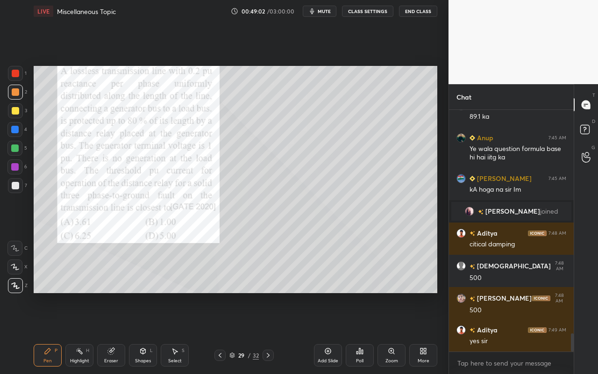
drag, startPoint x: 47, startPoint y: 357, endPoint x: 64, endPoint y: 296, distance: 63.3
click at [47, 332] on div "Pen P" at bounding box center [48, 355] width 28 height 22
click at [356, 332] on div "Poll" at bounding box center [360, 355] width 28 height 22
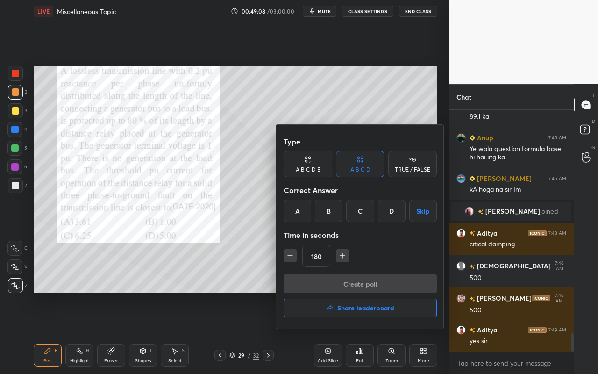
drag, startPoint x: 361, startPoint y: 210, endPoint x: 358, endPoint y: 231, distance: 20.9
click at [358, 213] on div "C" at bounding box center [360, 211] width 28 height 22
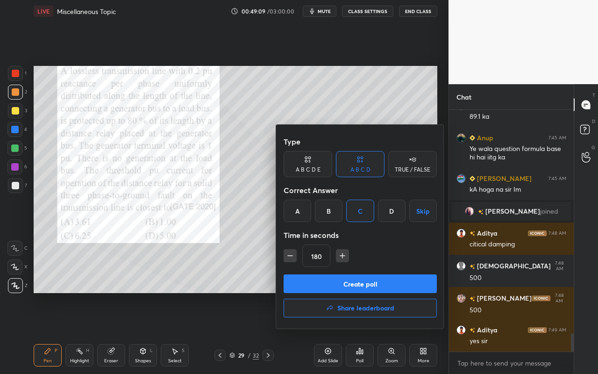
click at [360, 285] on button "Create poll" at bounding box center [360, 283] width 153 height 19
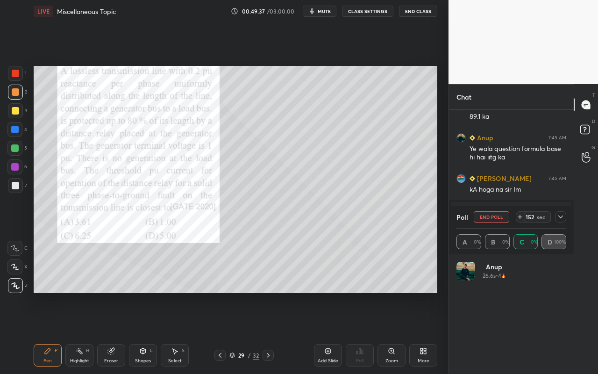
scroll to position [109, 107]
click at [558, 214] on icon at bounding box center [560, 216] width 7 height 7
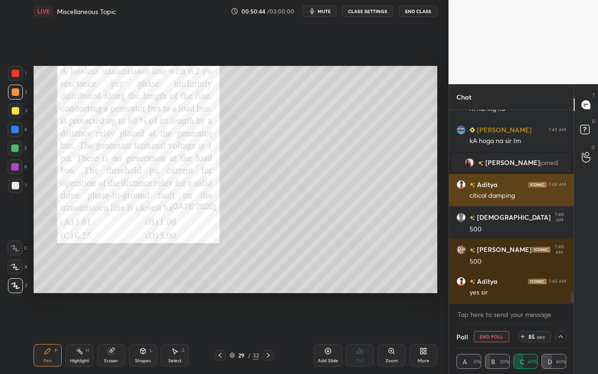
scroll to position [3061, 0]
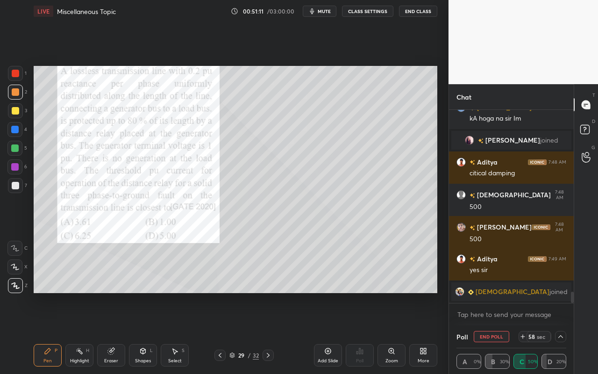
click at [565, 332] on div at bounding box center [560, 336] width 11 height 11
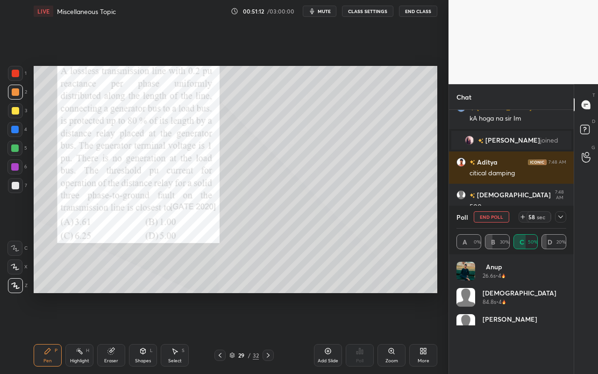
scroll to position [109, 107]
click at [562, 215] on icon at bounding box center [560, 216] width 7 height 7
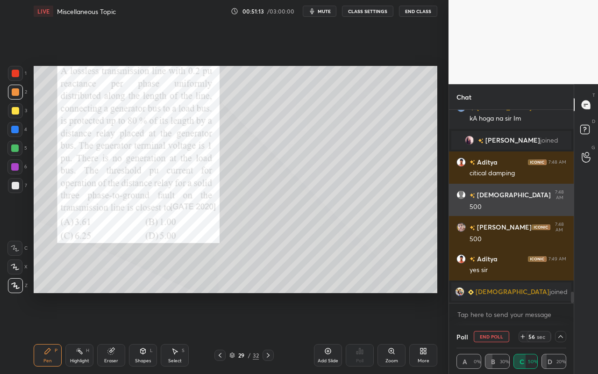
scroll to position [0, 3]
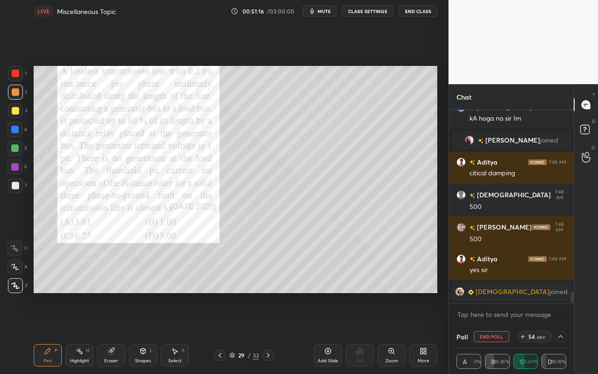
drag, startPoint x: 68, startPoint y: 365, endPoint x: 74, endPoint y: 361, distance: 7.0
click at [68, 332] on div "Highlight H" at bounding box center [79, 355] width 28 height 22
drag, startPoint x: 148, startPoint y: 357, endPoint x: 150, endPoint y: 346, distance: 10.7
click at [149, 332] on div "Shapes L" at bounding box center [143, 355] width 28 height 22
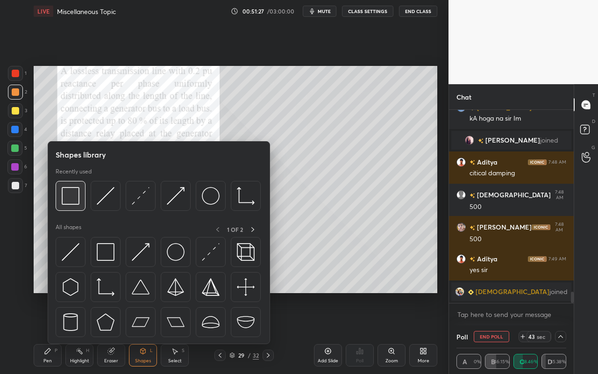
click at [70, 195] on img at bounding box center [71, 196] width 18 height 18
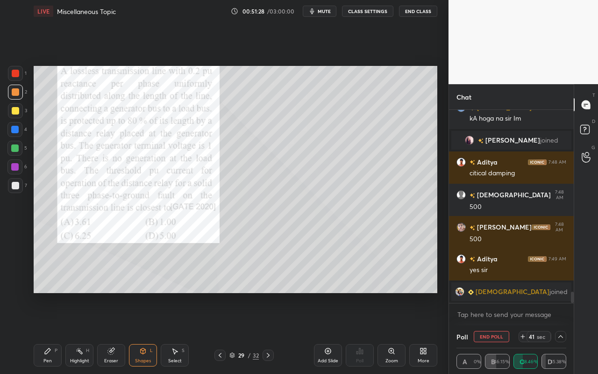
drag, startPoint x: 15, startPoint y: 93, endPoint x: 28, endPoint y: 93, distance: 12.7
click at [18, 93] on div at bounding box center [15, 91] width 7 height 7
drag, startPoint x: 139, startPoint y: 355, endPoint x: 140, endPoint y: 346, distance: 9.4
click at [140, 332] on div "Shapes L" at bounding box center [143, 355] width 28 height 22
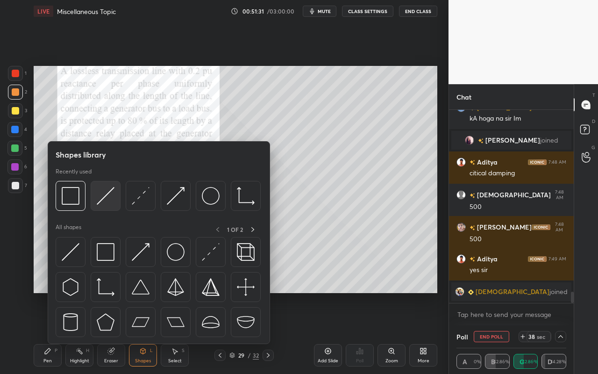
click at [113, 194] on img at bounding box center [106, 196] width 18 height 18
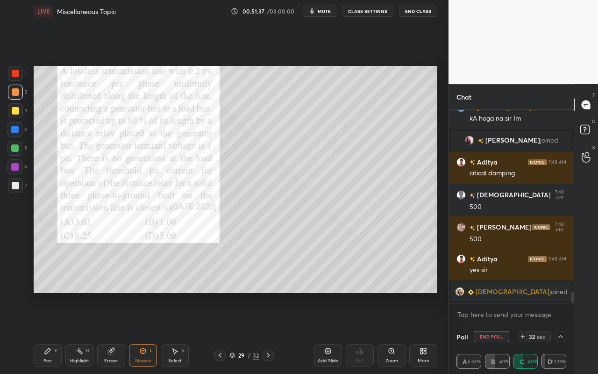
click at [46, 332] on div "Pen" at bounding box center [47, 360] width 8 height 5
drag, startPoint x: 79, startPoint y: 361, endPoint x: 97, endPoint y: 294, distance: 69.3
click at [80, 332] on div "Highlight H" at bounding box center [79, 355] width 28 height 22
click at [145, 332] on div "Shapes" at bounding box center [143, 360] width 16 height 5
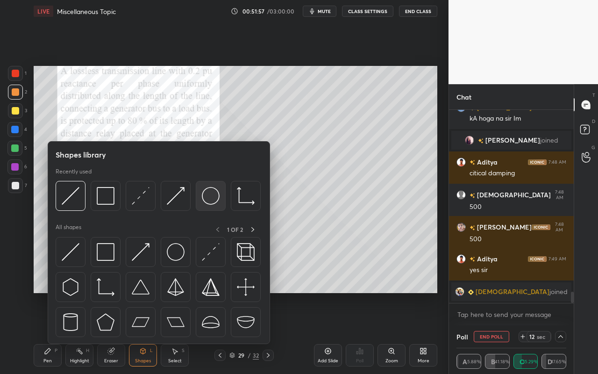
click at [215, 201] on img at bounding box center [211, 196] width 18 height 18
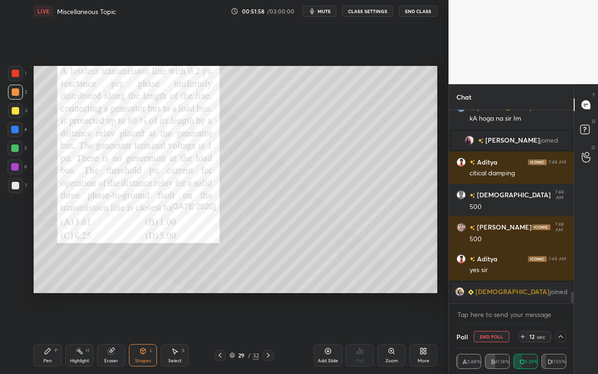
drag, startPoint x: 17, startPoint y: 75, endPoint x: 24, endPoint y: 79, distance: 7.7
click at [17, 75] on div at bounding box center [15, 73] width 7 height 7
click at [142, 332] on div "Shapes" at bounding box center [143, 360] width 16 height 5
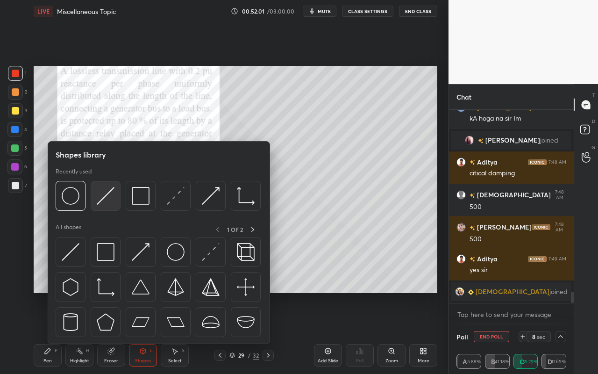
click at [109, 199] on img at bounding box center [106, 196] width 18 height 18
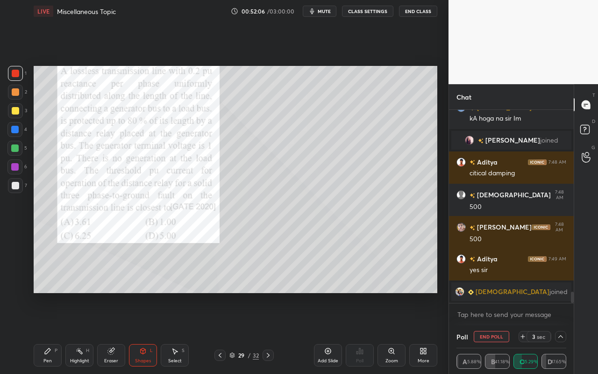
click at [141, 332] on div "Shapes" at bounding box center [143, 360] width 16 height 5
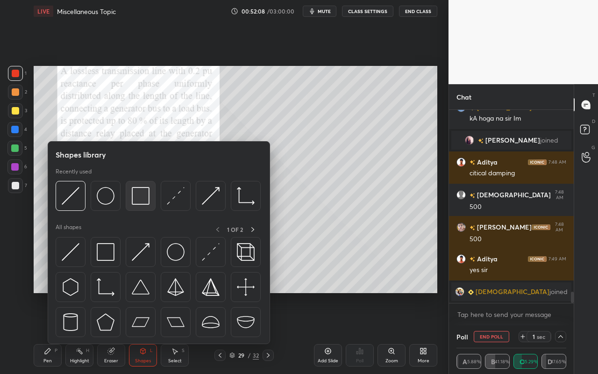
click at [154, 202] on div at bounding box center [141, 196] width 30 height 30
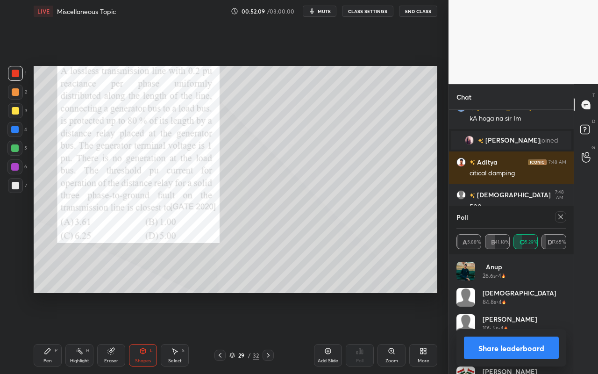
scroll to position [109, 107]
click at [145, 332] on div "Shapes" at bounding box center [143, 360] width 16 height 5
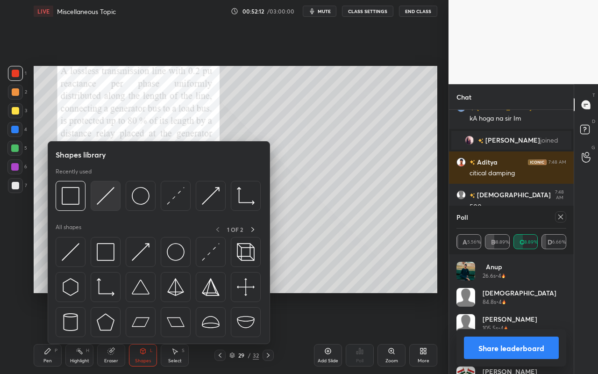
click at [110, 200] on img at bounding box center [106, 196] width 18 height 18
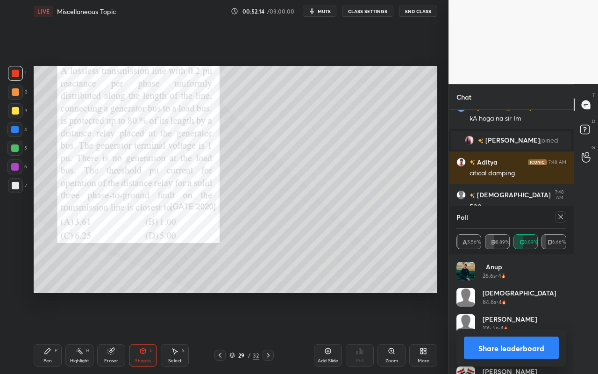
click at [50, 332] on div "Pen" at bounding box center [47, 360] width 8 height 5
click at [79, 332] on div "Highlight H" at bounding box center [79, 355] width 28 height 22
click at [50, 332] on div "Pen" at bounding box center [47, 360] width 8 height 5
click at [136, 332] on div "Shapes" at bounding box center [143, 360] width 16 height 5
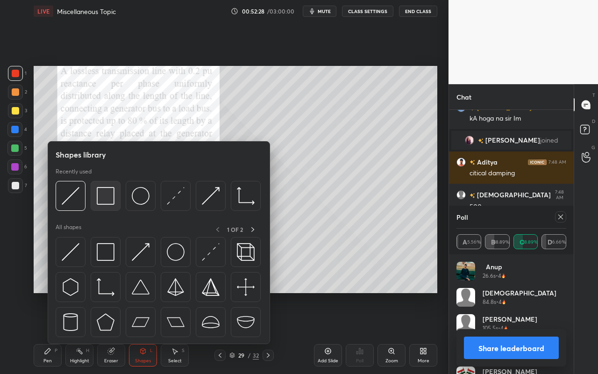
click at [112, 200] on img at bounding box center [106, 196] width 18 height 18
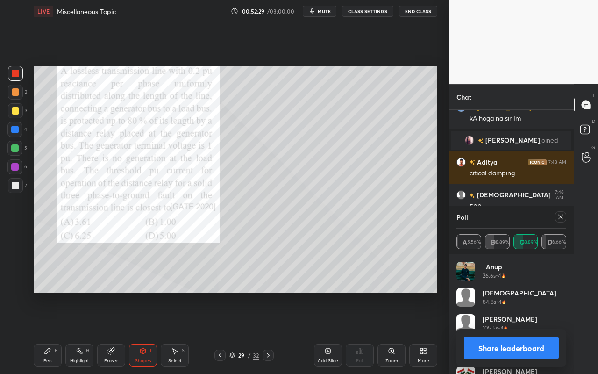
click at [11, 151] on div at bounding box center [14, 148] width 15 height 15
click at [53, 332] on div "Pen P" at bounding box center [48, 355] width 28 height 22
click at [143, 332] on div "Shapes" at bounding box center [143, 360] width 16 height 5
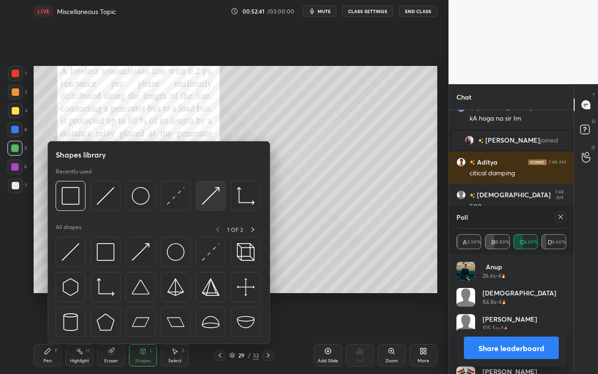
click at [214, 198] on img at bounding box center [211, 196] width 18 height 18
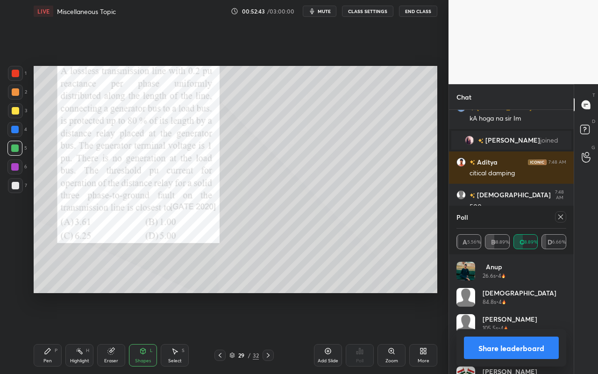
click at [52, 332] on div "Pen P" at bounding box center [48, 355] width 28 height 22
click at [20, 145] on div at bounding box center [14, 148] width 15 height 15
drag, startPoint x: 83, startPoint y: 358, endPoint x: 91, endPoint y: 318, distance: 40.5
click at [84, 332] on div "Highlight H" at bounding box center [79, 355] width 28 height 22
click at [48, 332] on div "Pen" at bounding box center [47, 360] width 8 height 5
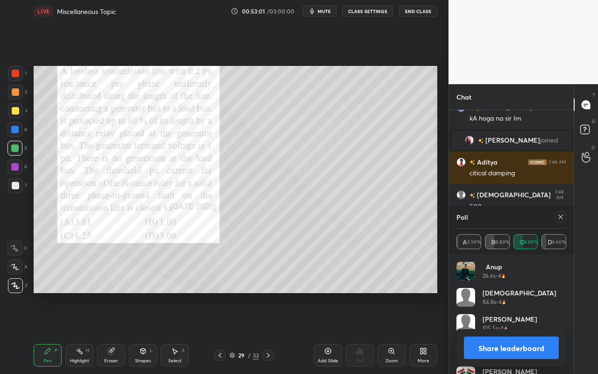
click at [86, 332] on div "Highlight H" at bounding box center [79, 355] width 28 height 22
click at [50, 332] on div "Pen" at bounding box center [47, 360] width 8 height 5
drag, startPoint x: 79, startPoint y: 354, endPoint x: 100, endPoint y: 302, distance: 56.2
click at [80, 332] on div "Highlight H" at bounding box center [79, 355] width 28 height 22
drag, startPoint x: 48, startPoint y: 359, endPoint x: 50, endPoint y: 349, distance: 11.0
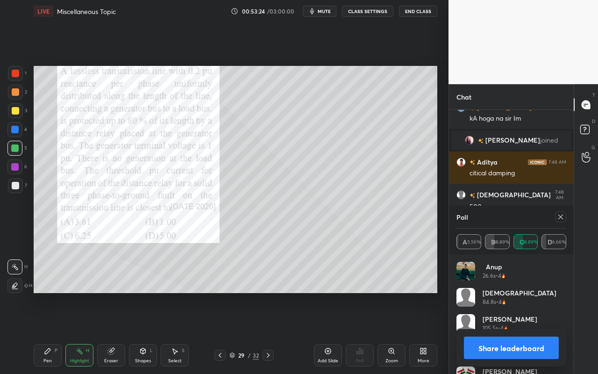
click at [49, 332] on div "Pen P" at bounding box center [48, 355] width 28 height 22
click at [81, 332] on div "Highlight H" at bounding box center [79, 355] width 28 height 22
click at [48, 332] on div "Pen" at bounding box center [47, 360] width 8 height 5
drag, startPoint x: 83, startPoint y: 360, endPoint x: 88, endPoint y: 347, distance: 14.1
click at [83, 332] on div "Highlight" at bounding box center [79, 360] width 19 height 5
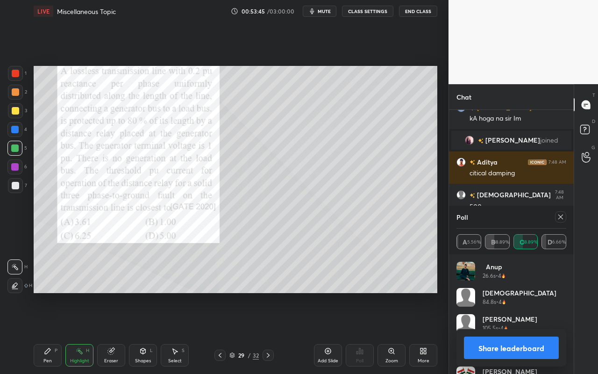
drag, startPoint x: 51, startPoint y: 360, endPoint x: 56, endPoint y: 356, distance: 6.6
click at [53, 332] on div "Pen P" at bounding box center [48, 355] width 28 height 22
drag, startPoint x: 79, startPoint y: 353, endPoint x: 157, endPoint y: 296, distance: 97.0
click at [79, 332] on icon at bounding box center [79, 350] width 7 height 7
click at [51, 332] on div "Pen" at bounding box center [47, 360] width 8 height 5
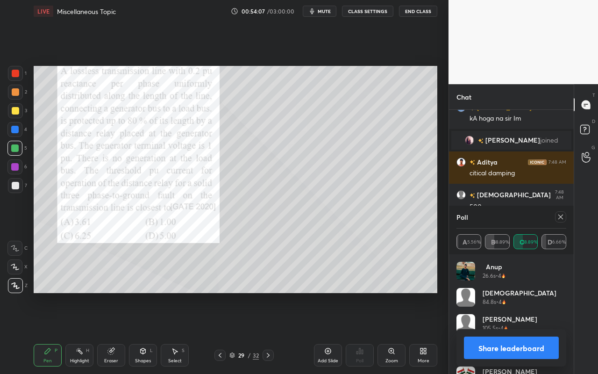
click at [50, 332] on div "Pen P" at bounding box center [48, 355] width 28 height 22
drag, startPoint x: 81, startPoint y: 357, endPoint x: 146, endPoint y: 297, distance: 88.6
click at [82, 332] on div "Highlight H" at bounding box center [79, 355] width 28 height 22
drag, startPoint x: 49, startPoint y: 360, endPoint x: 175, endPoint y: 299, distance: 140.2
click at [51, 332] on div "Pen" at bounding box center [47, 360] width 8 height 5
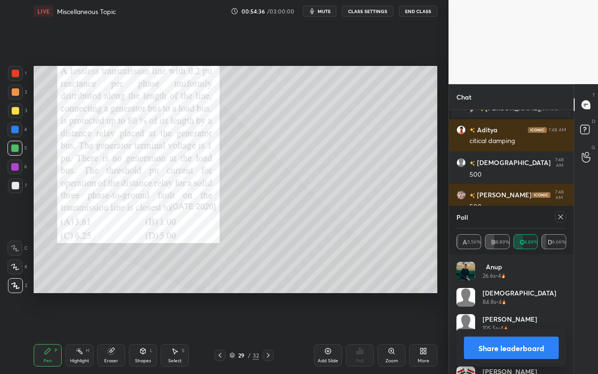
scroll to position [3071, 0]
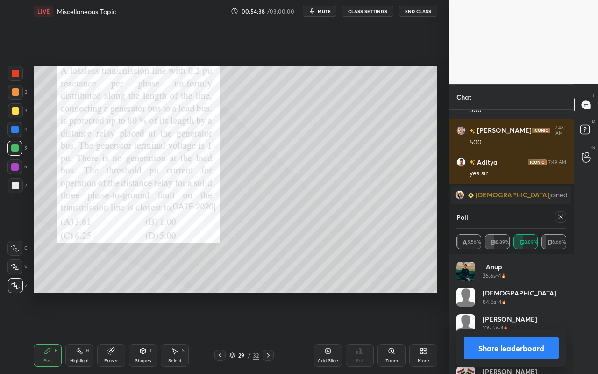
drag, startPoint x: 81, startPoint y: 356, endPoint x: 99, endPoint y: 339, distance: 24.1
click at [83, 332] on div "Highlight H" at bounding box center [79, 355] width 28 height 22
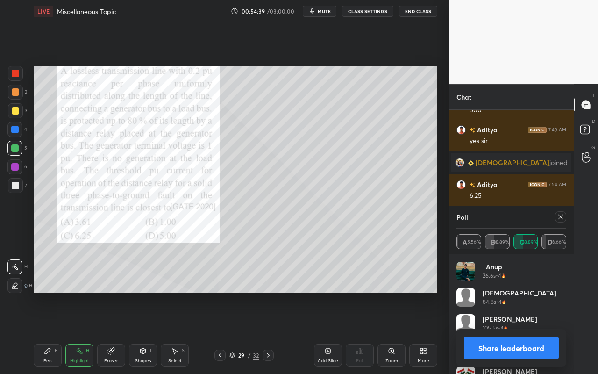
click at [559, 217] on icon at bounding box center [560, 216] width 7 height 7
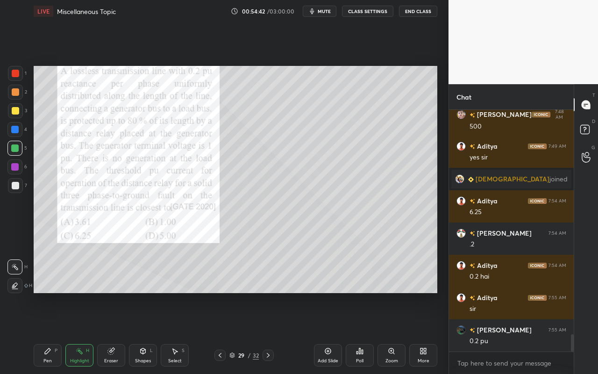
scroll to position [3152, 0]
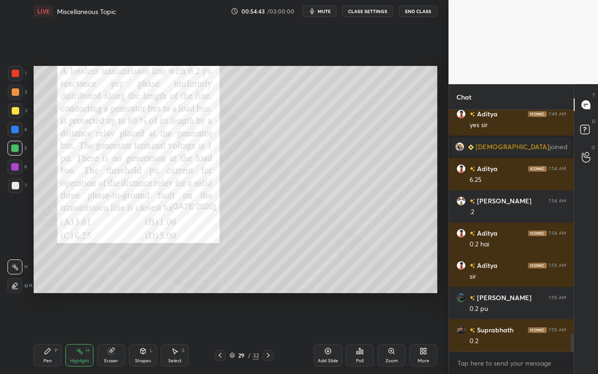
drag, startPoint x: 115, startPoint y: 353, endPoint x: 115, endPoint y: 348, distance: 4.7
click at [115, 332] on div "Eraser" at bounding box center [111, 355] width 28 height 22
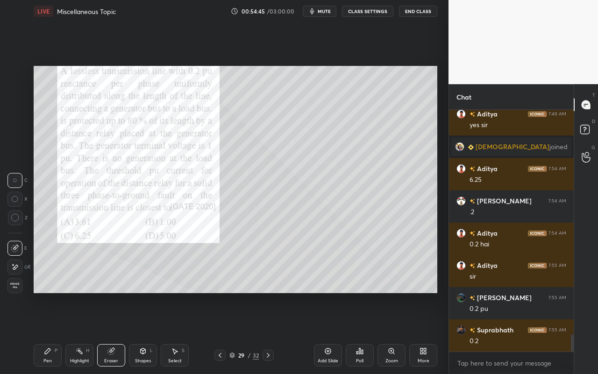
click at [47, 332] on icon at bounding box center [47, 350] width 7 height 7
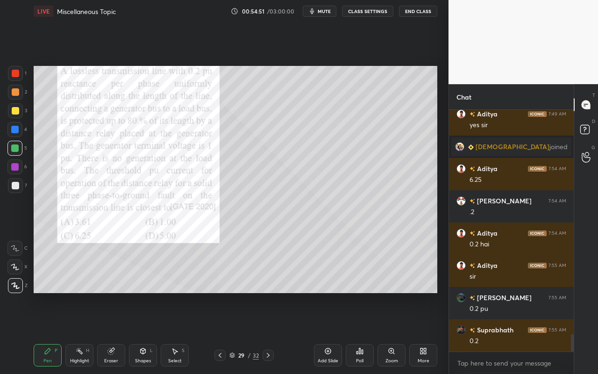
click at [42, 332] on div "Pen P" at bounding box center [48, 355] width 28 height 22
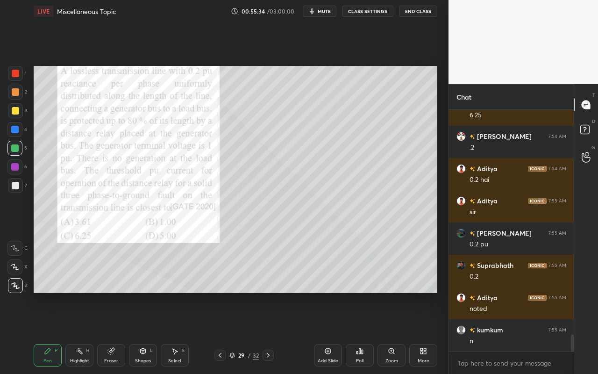
scroll to position [3248, 0]
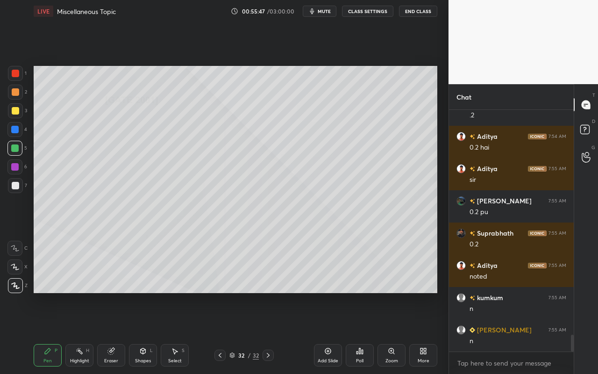
click at [146, 332] on div "Shapes L" at bounding box center [143, 355] width 28 height 22
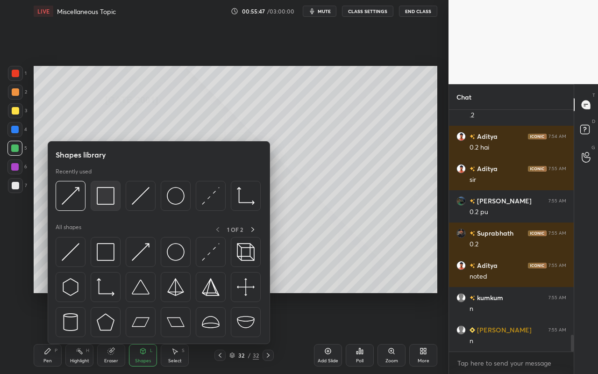
click at [104, 200] on img at bounding box center [106, 196] width 18 height 18
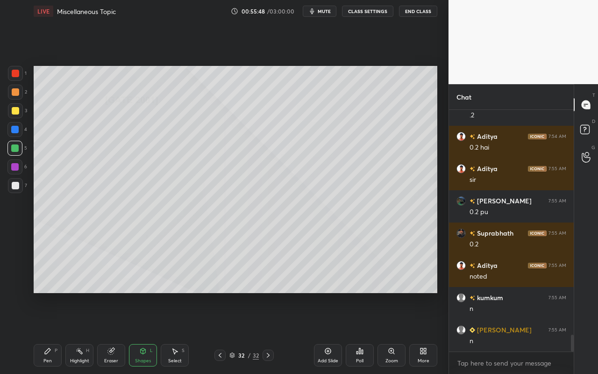
click at [19, 130] on div at bounding box center [14, 129] width 15 height 15
click at [46, 332] on div "Pen" at bounding box center [47, 360] width 8 height 5
drag, startPoint x: 14, startPoint y: 110, endPoint x: 27, endPoint y: 107, distance: 13.4
click at [14, 111] on div at bounding box center [15, 110] width 7 height 7
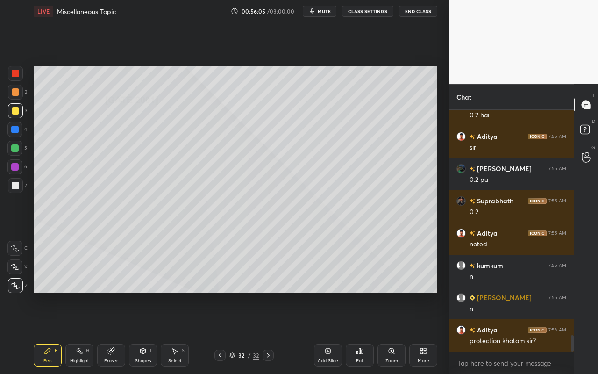
click at [141, 332] on div "Shapes" at bounding box center [143, 360] width 16 height 5
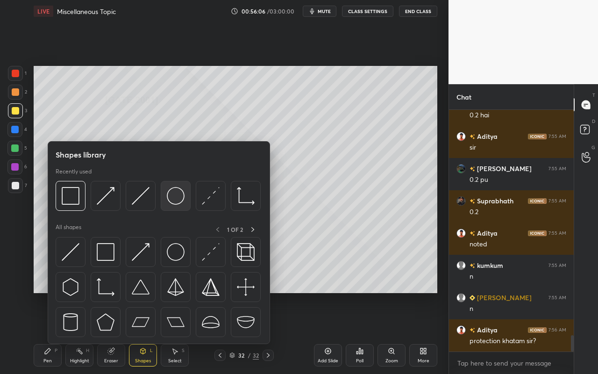
click at [179, 198] on img at bounding box center [176, 196] width 18 height 18
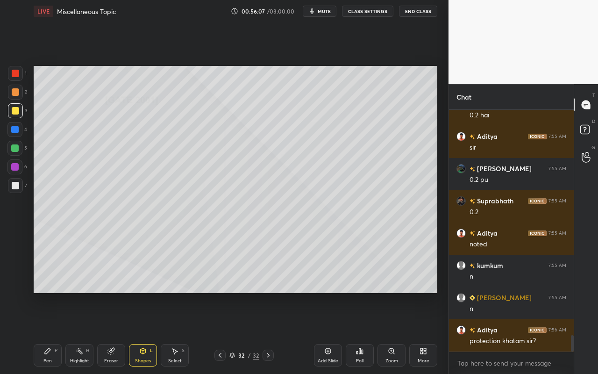
click at [17, 93] on div at bounding box center [15, 91] width 7 height 7
click at [151, 332] on div "L" at bounding box center [151, 350] width 3 height 5
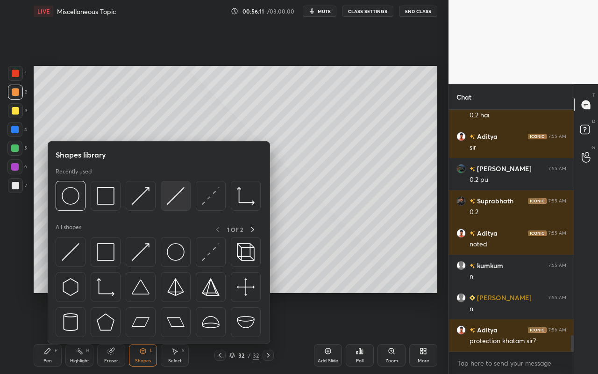
click at [183, 200] on img at bounding box center [176, 196] width 18 height 18
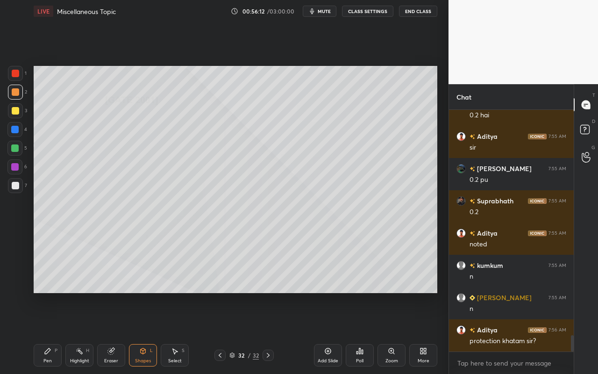
scroll to position [3313, 0]
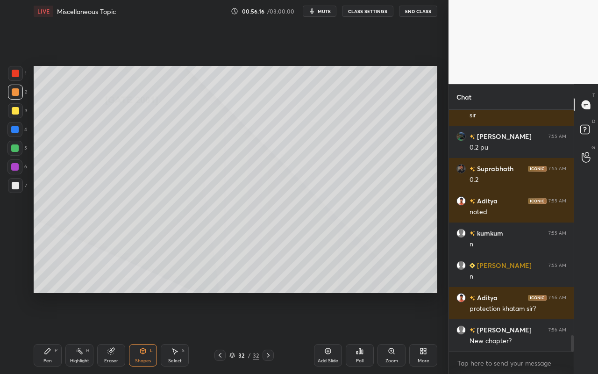
click at [178, 332] on icon at bounding box center [174, 350] width 7 height 7
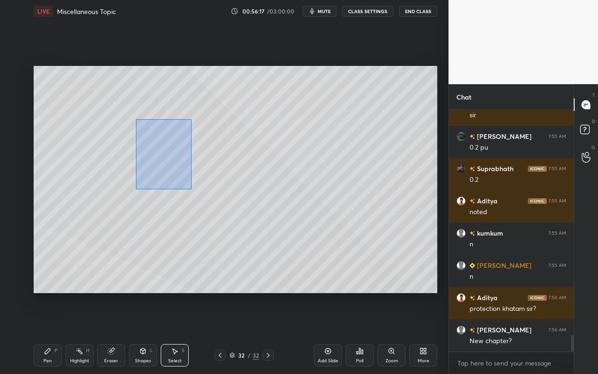
drag, startPoint x: 174, startPoint y: 172, endPoint x: 196, endPoint y: 195, distance: 32.4
click at [198, 197] on div "0 ° Undo Copy Duplicate Duplicate to new slide Delete" at bounding box center [236, 179] width 404 height 227
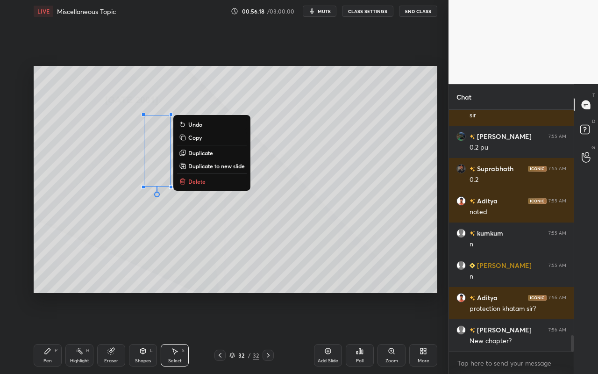
click at [212, 155] on p "Duplicate" at bounding box center [200, 152] width 25 height 7
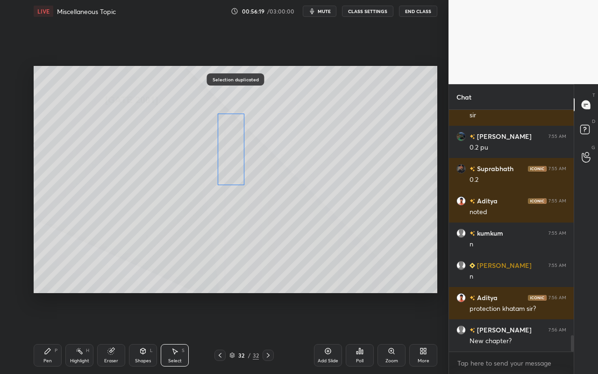
drag, startPoint x: 197, startPoint y: 154, endPoint x: 236, endPoint y: 147, distance: 39.3
click at [235, 148] on div "0 ° Undo Copy Duplicate Duplicate to new slide Delete" at bounding box center [236, 179] width 404 height 227
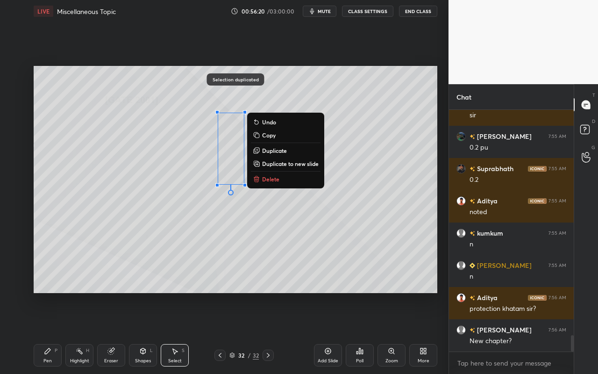
click at [276, 150] on p "Duplicate" at bounding box center [274, 150] width 25 height 7
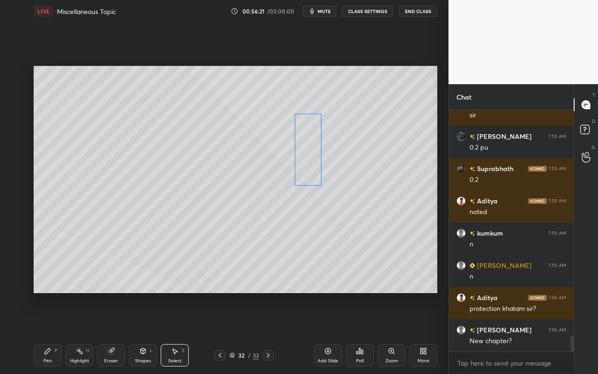
drag, startPoint x: 247, startPoint y: 152, endPoint x: 298, endPoint y: 146, distance: 51.8
click at [299, 146] on div "0 ° Undo Copy Duplicate Duplicate to new slide Delete" at bounding box center [236, 179] width 404 height 227
drag, startPoint x: 203, startPoint y: 252, endPoint x: 196, endPoint y: 253, distance: 7.5
click at [203, 252] on div "0 ° Undo Copy Duplicate Duplicate to new slide Delete" at bounding box center [236, 179] width 404 height 227
click at [145, 332] on div "Shapes L" at bounding box center [143, 355] width 28 height 22
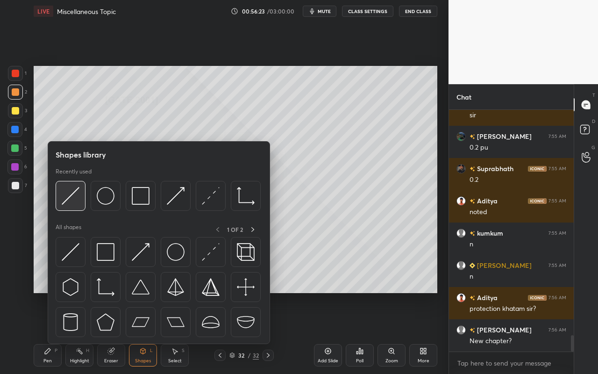
click at [77, 202] on img at bounding box center [71, 196] width 18 height 18
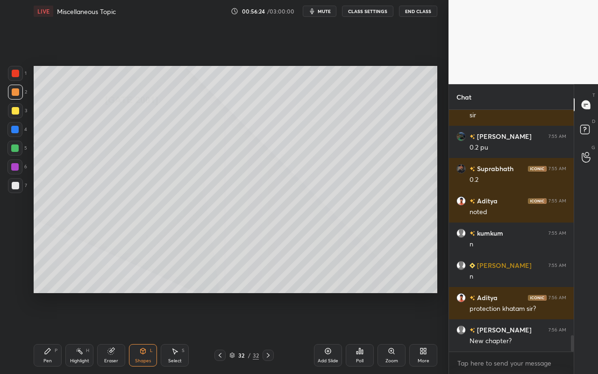
click at [20, 147] on div at bounding box center [14, 148] width 15 height 15
click at [146, 332] on icon at bounding box center [142, 350] width 7 height 7
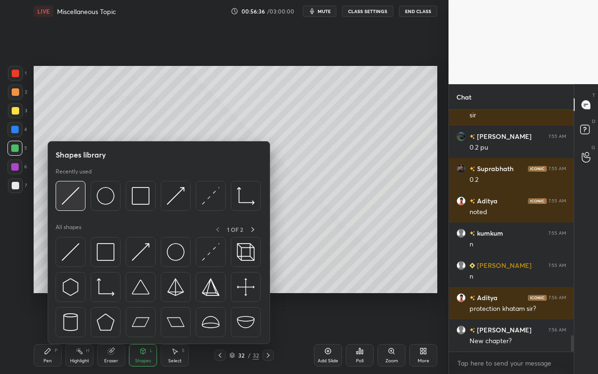
click at [83, 203] on div at bounding box center [71, 196] width 30 height 30
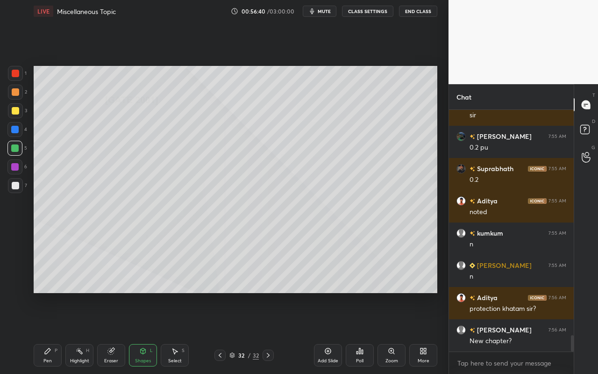
drag, startPoint x: 48, startPoint y: 355, endPoint x: 74, endPoint y: 334, distance: 33.3
click at [49, 332] on div "Pen P" at bounding box center [48, 355] width 28 height 22
click at [151, 332] on div "Shapes L" at bounding box center [143, 355] width 28 height 22
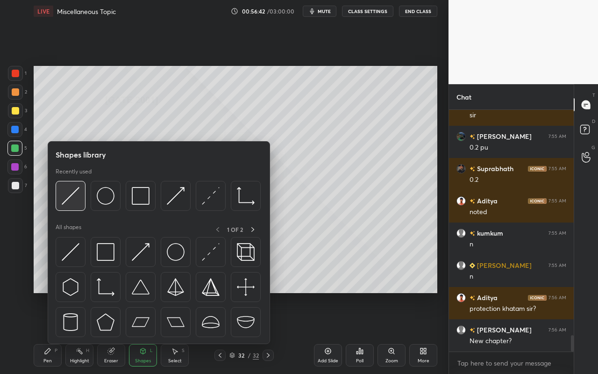
click at [71, 202] on img at bounding box center [71, 196] width 18 height 18
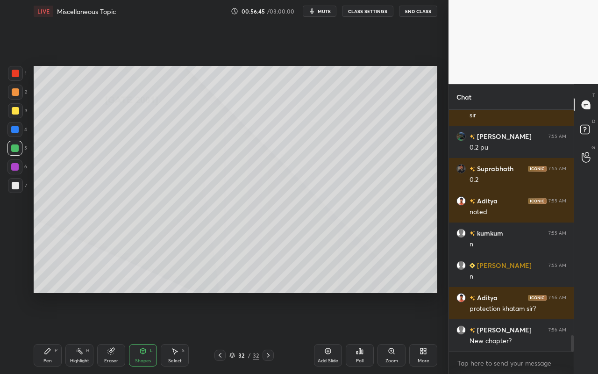
click at [177, 332] on div "Select" at bounding box center [175, 360] width 14 height 5
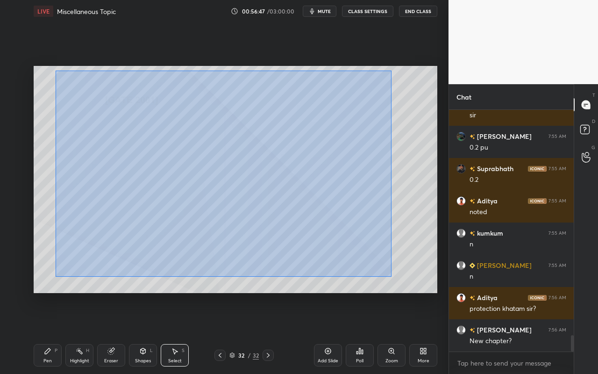
drag, startPoint x: 56, startPoint y: 70, endPoint x: 380, endPoint y: 272, distance: 382.7
click at [390, 277] on div "0 ° Undo Copy Duplicate Duplicate to new slide Delete" at bounding box center [236, 179] width 404 height 227
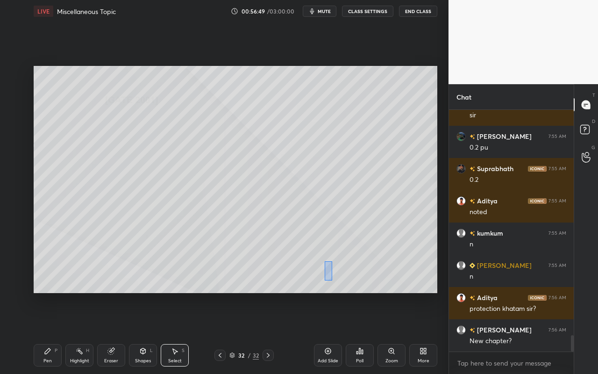
drag, startPoint x: 332, startPoint y: 280, endPoint x: 322, endPoint y: 262, distance: 20.5
click at [322, 262] on div "0 ° Undo Copy Duplicate Duplicate to new slide Delete" at bounding box center [236, 179] width 404 height 227
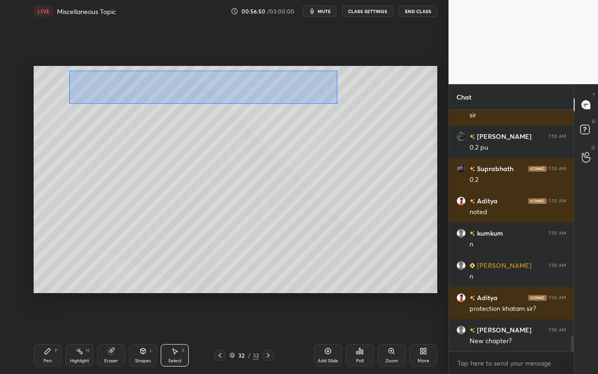
drag, startPoint x: 69, startPoint y: 70, endPoint x: 340, endPoint y: 103, distance: 272.6
click at [341, 103] on div "0 ° Undo Copy Duplicate Duplicate to new slide Delete" at bounding box center [236, 179] width 404 height 227
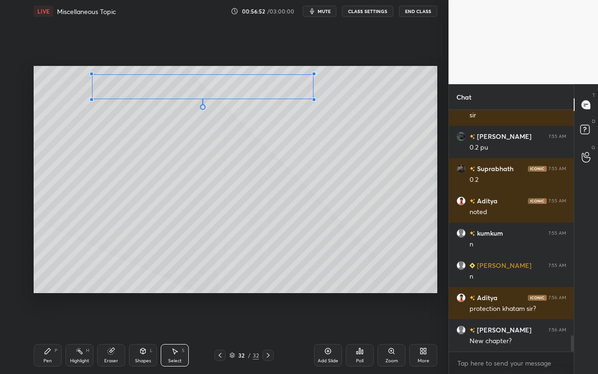
drag, startPoint x: 330, startPoint y: 107, endPoint x: 306, endPoint y: 98, distance: 25.3
click at [312, 98] on div at bounding box center [314, 100] width 4 height 4
click at [289, 88] on div "0 ° Undo Copy Duplicate Duplicate to new slide Delete" at bounding box center [236, 179] width 404 height 227
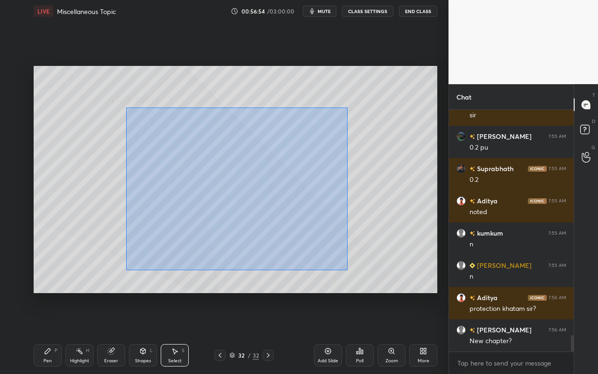
drag, startPoint x: 127, startPoint y: 107, endPoint x: 341, endPoint y: 269, distance: 268.6
click at [349, 272] on div "0 ° Undo Copy Duplicate Duplicate to new slide Delete" at bounding box center [236, 179] width 404 height 227
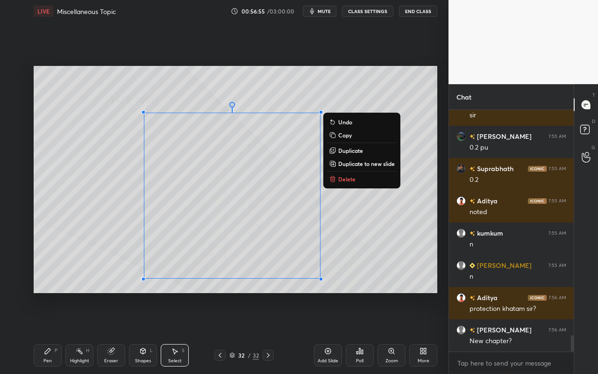
scroll to position [3354, 0]
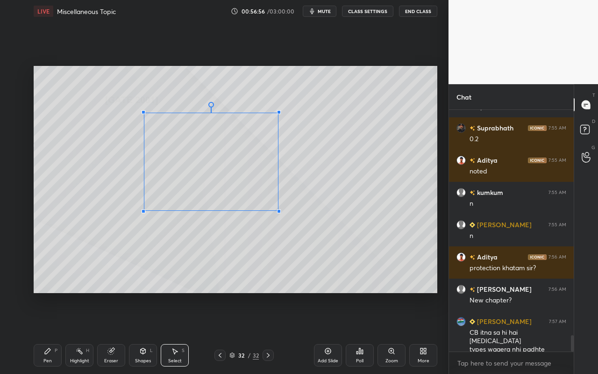
drag, startPoint x: 322, startPoint y: 280, endPoint x: 274, endPoint y: 206, distance: 88.0
click at [277, 209] on div at bounding box center [279, 211] width 4 height 4
click at [274, 183] on div "0 ° Undo Copy Duplicate Duplicate to new slide Delete" at bounding box center [236, 179] width 404 height 227
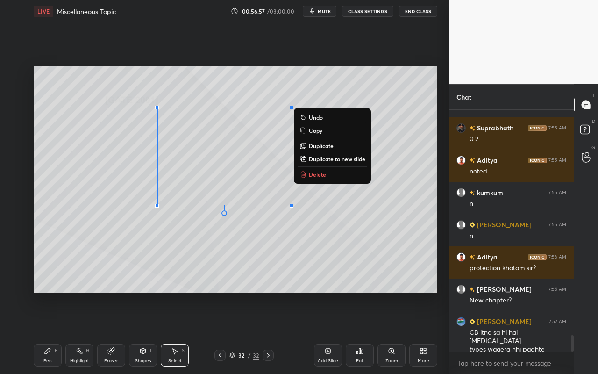
drag, startPoint x: 423, startPoint y: 184, endPoint x: 415, endPoint y: 184, distance: 8.0
click at [423, 184] on div "0 ° Undo Copy Duplicate Duplicate to new slide Delete" at bounding box center [236, 179] width 404 height 227
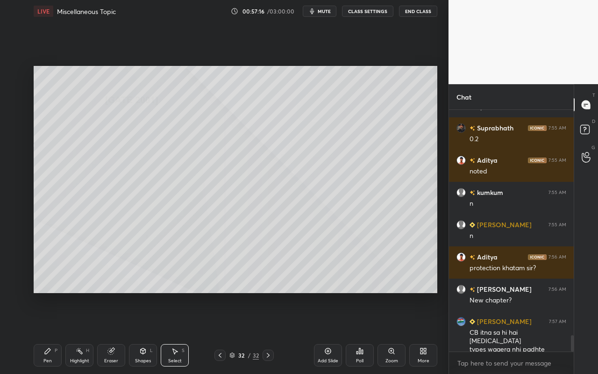
scroll to position [3363, 0]
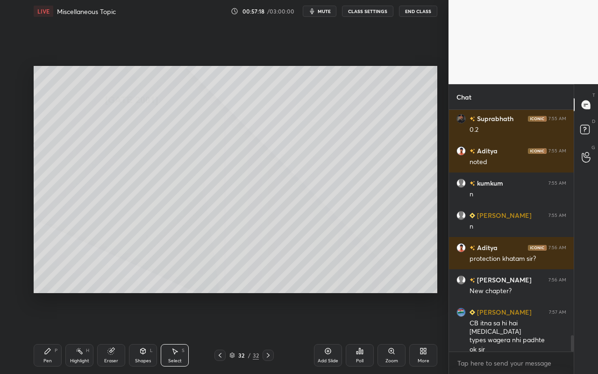
drag, startPoint x: 82, startPoint y: 359, endPoint x: 86, endPoint y: 353, distance: 7.5
click at [82, 332] on div "Highlight" at bounding box center [79, 360] width 19 height 5
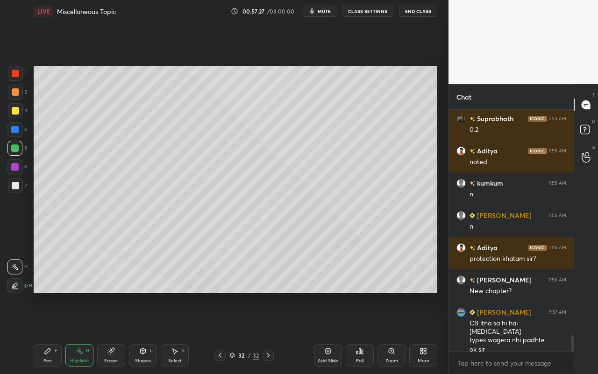
click at [51, 332] on div "Pen" at bounding box center [47, 360] width 8 height 5
drag, startPoint x: 17, startPoint y: 189, endPoint x: 26, endPoint y: 167, distance: 23.7
click at [17, 189] on div at bounding box center [15, 185] width 15 height 15
click at [56, 332] on div "Pen P" at bounding box center [48, 355] width 28 height 22
drag, startPoint x: 82, startPoint y: 364, endPoint x: 115, endPoint y: 347, distance: 37.0
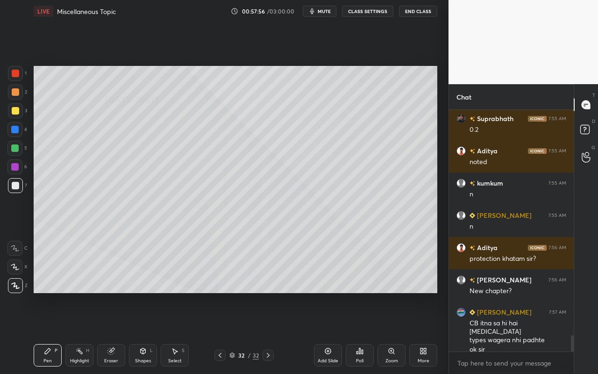
click at [84, 332] on div "Highlight H" at bounding box center [79, 355] width 28 height 22
drag, startPoint x: 50, startPoint y: 360, endPoint x: 51, endPoint y: 355, distance: 5.5
click at [50, 332] on div "Pen" at bounding box center [47, 360] width 8 height 5
drag, startPoint x: 14, startPoint y: 112, endPoint x: 33, endPoint y: 132, distance: 27.4
click at [17, 113] on div at bounding box center [15, 110] width 7 height 7
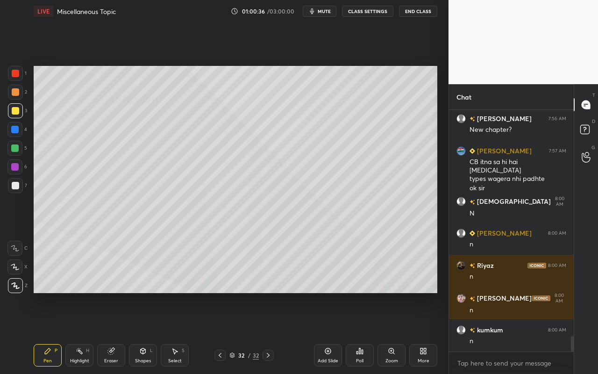
scroll to position [3547, 0]
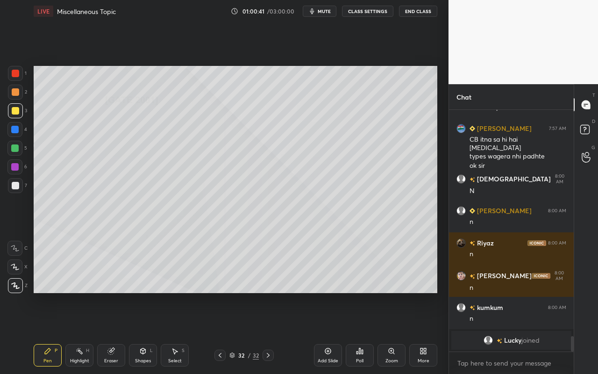
click at [332, 332] on div "Add Slide" at bounding box center [328, 355] width 28 height 22
drag, startPoint x: 140, startPoint y: 357, endPoint x: 145, endPoint y: 346, distance: 11.7
click at [140, 332] on div "Shapes L" at bounding box center [143, 355] width 28 height 22
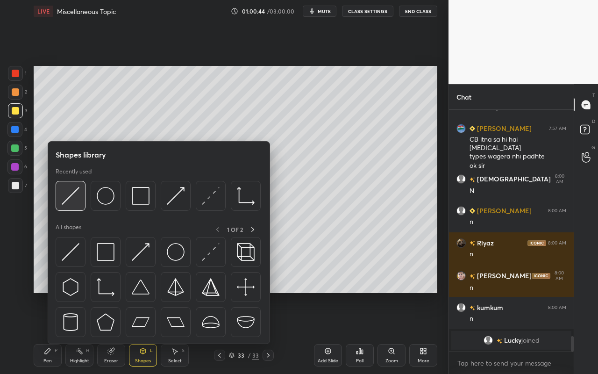
click at [70, 198] on img at bounding box center [71, 196] width 18 height 18
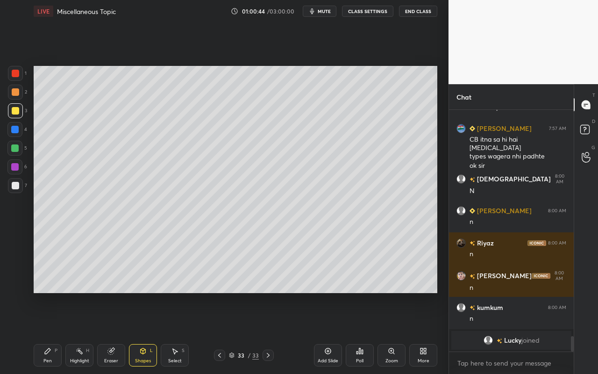
click at [14, 166] on div at bounding box center [14, 166] width 7 height 7
click at [144, 332] on icon at bounding box center [143, 350] width 5 height 1
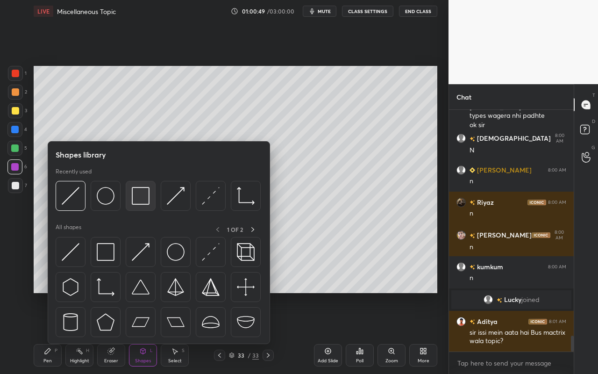
scroll to position [3448, 0]
click at [141, 198] on img at bounding box center [141, 196] width 18 height 18
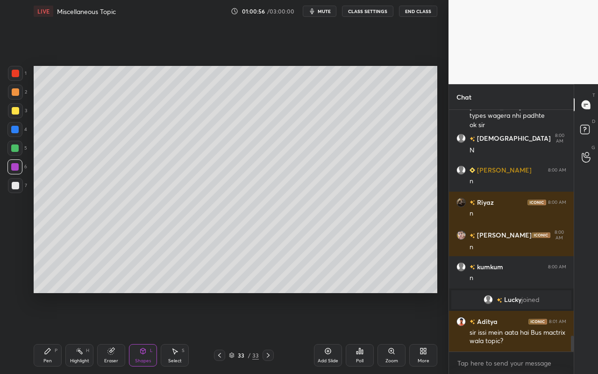
click at [14, 129] on div at bounding box center [14, 129] width 7 height 7
click at [45, 332] on div "Pen P" at bounding box center [48, 355] width 28 height 22
drag, startPoint x: 16, startPoint y: 109, endPoint x: 30, endPoint y: 102, distance: 15.5
click at [17, 108] on div at bounding box center [15, 110] width 7 height 7
click at [46, 332] on div "Pen P" at bounding box center [48, 355] width 28 height 22
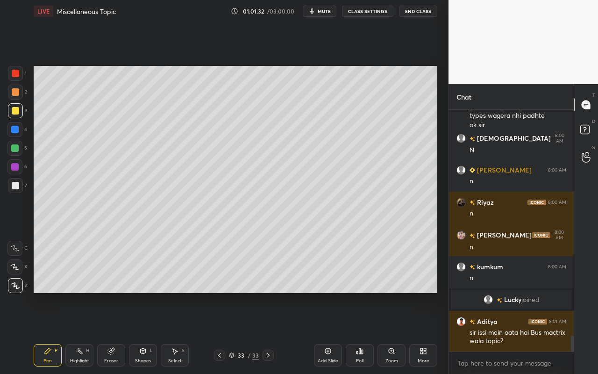
click at [52, 332] on div "Pen P" at bounding box center [48, 355] width 28 height 22
click at [47, 332] on div "Pen" at bounding box center [47, 360] width 8 height 5
drag, startPoint x: 144, startPoint y: 358, endPoint x: 152, endPoint y: 347, distance: 13.1
click at [144, 332] on div "Shapes" at bounding box center [143, 360] width 16 height 5
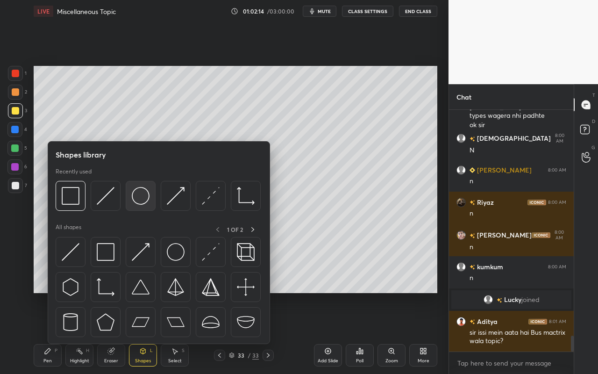
click at [143, 203] on img at bounding box center [141, 196] width 18 height 18
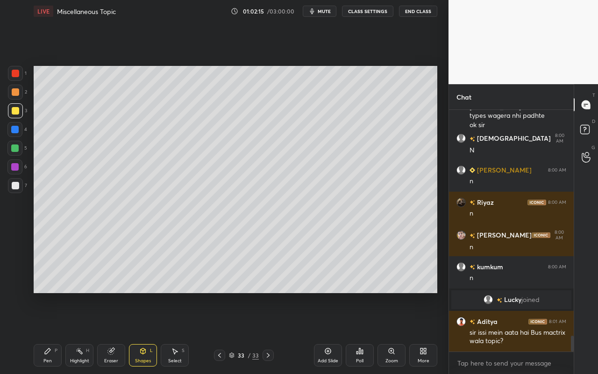
click at [14, 112] on div at bounding box center [15, 110] width 7 height 7
click at [145, 332] on div "Shapes L" at bounding box center [143, 355] width 28 height 22
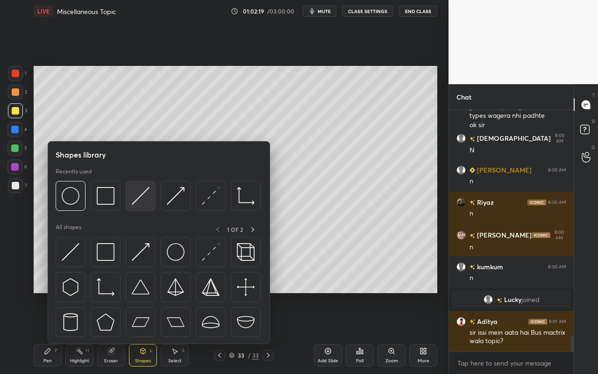
click at [145, 198] on img at bounding box center [141, 196] width 18 height 18
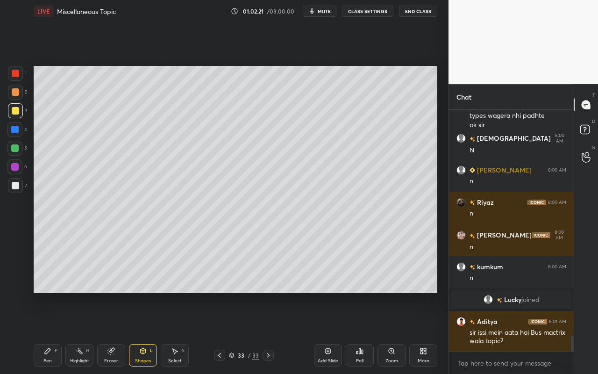
drag, startPoint x: 47, startPoint y: 352, endPoint x: 65, endPoint y: 297, distance: 57.5
click at [47, 332] on icon at bounding box center [48, 351] width 6 height 6
click at [76, 332] on div "Highlight" at bounding box center [79, 360] width 19 height 5
drag, startPoint x: 109, startPoint y: 353, endPoint x: 110, endPoint y: 347, distance: 5.7
click at [110, 332] on icon at bounding box center [111, 351] width 6 height 6
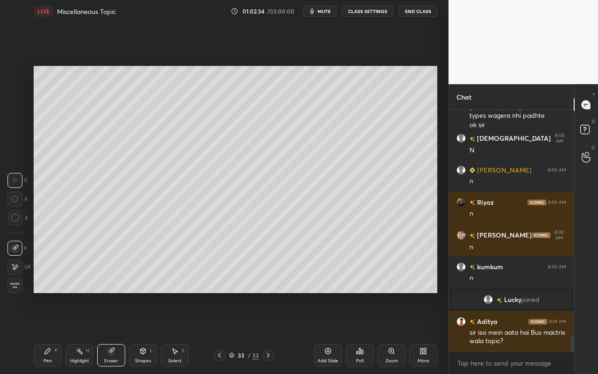
drag, startPoint x: 54, startPoint y: 363, endPoint x: 63, endPoint y: 362, distance: 8.9
click at [55, 332] on div "Pen P" at bounding box center [48, 355] width 28 height 22
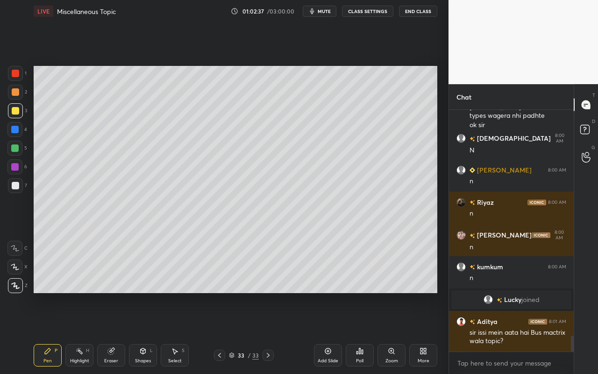
click at [83, 332] on div "Highlight" at bounding box center [79, 360] width 19 height 5
drag, startPoint x: 48, startPoint y: 364, endPoint x: 63, endPoint y: 342, distance: 26.7
click at [48, 332] on div "Pen P" at bounding box center [48, 355] width 28 height 22
drag, startPoint x: 77, startPoint y: 357, endPoint x: 80, endPoint y: 351, distance: 6.7
click at [77, 332] on div "Highlight H" at bounding box center [79, 355] width 28 height 22
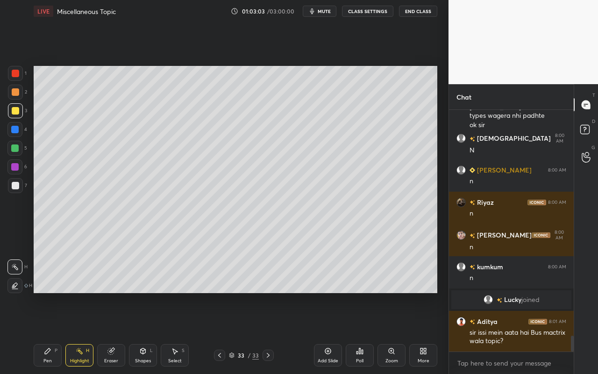
drag, startPoint x: 43, startPoint y: 358, endPoint x: 61, endPoint y: 350, distance: 19.0
click at [43, 332] on div "Pen" at bounding box center [47, 360] width 8 height 5
click at [82, 332] on icon at bounding box center [79, 350] width 7 height 7
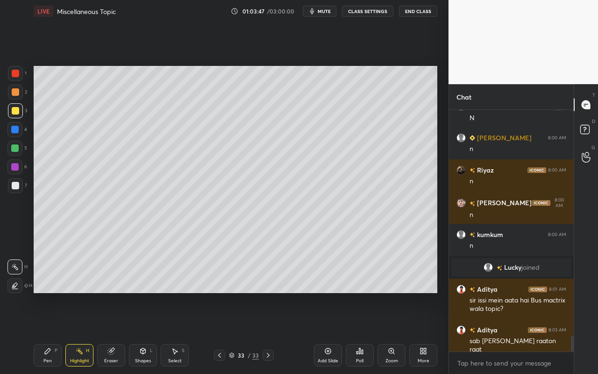
click at [48, 332] on div "Pen P" at bounding box center [48, 355] width 28 height 22
click at [78, 332] on icon at bounding box center [79, 350] width 7 height 7
click at [61, 332] on div "Pen P Highlight H Eraser Shapes L Select S" at bounding box center [104, 355] width 140 height 22
click at [50, 332] on div "Pen P" at bounding box center [48, 355] width 28 height 22
click at [82, 332] on icon at bounding box center [79, 350] width 7 height 7
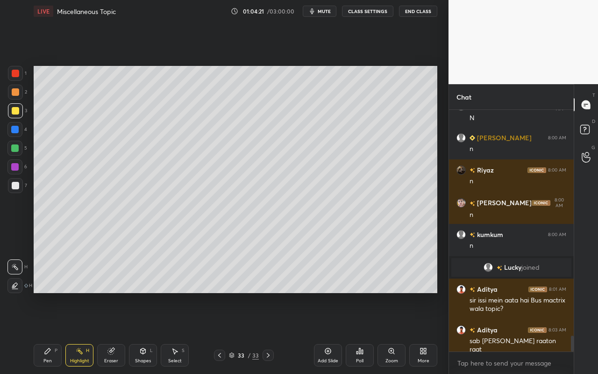
click at [49, 332] on div "Pen" at bounding box center [47, 360] width 8 height 5
click at [84, 332] on div "Highlight H" at bounding box center [79, 355] width 28 height 22
click at [54, 332] on div "Pen P" at bounding box center [48, 355] width 28 height 22
drag, startPoint x: 80, startPoint y: 358, endPoint x: 93, endPoint y: 345, distance: 18.2
click at [83, 332] on div "Highlight" at bounding box center [79, 360] width 19 height 5
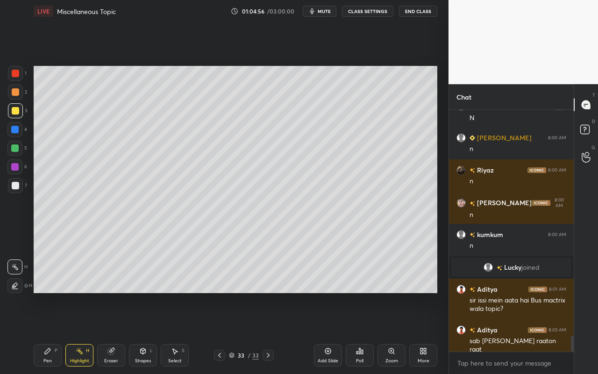
drag, startPoint x: 53, startPoint y: 364, endPoint x: 57, endPoint y: 357, distance: 7.9
click at [53, 332] on div "Pen P" at bounding box center [48, 355] width 28 height 22
click at [17, 191] on div at bounding box center [15, 185] width 15 height 15
click at [74, 332] on div "Highlight H" at bounding box center [79, 355] width 28 height 22
click at [144, 332] on div "Shapes" at bounding box center [143, 360] width 16 height 5
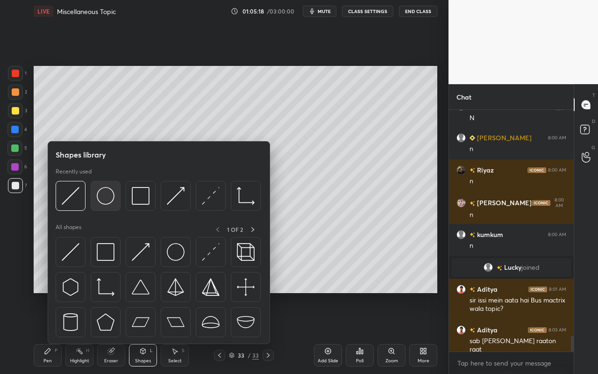
click at [108, 204] on img at bounding box center [106, 196] width 18 height 18
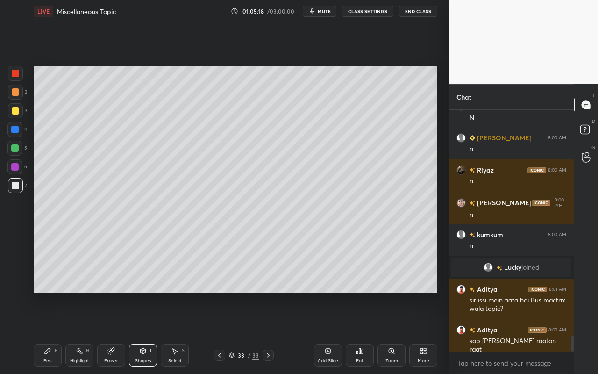
drag, startPoint x: 15, startPoint y: 185, endPoint x: 31, endPoint y: 164, distance: 26.5
click at [15, 185] on div at bounding box center [15, 185] width 7 height 7
click at [132, 332] on div "Shapes L" at bounding box center [143, 355] width 28 height 22
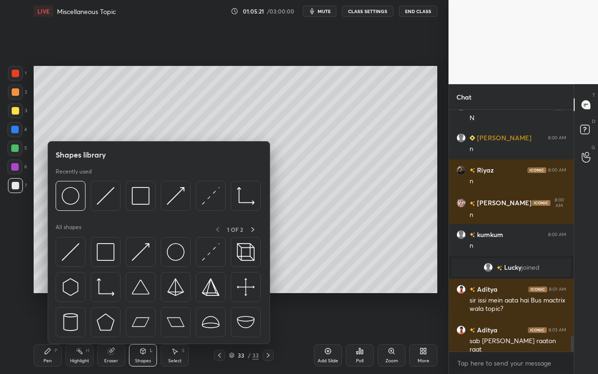
click at [116, 332] on div "Eraser" at bounding box center [111, 355] width 28 height 22
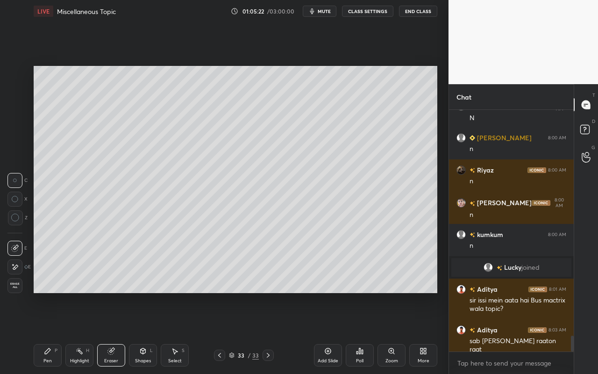
click at [156, 332] on div "Shapes L" at bounding box center [143, 355] width 28 height 22
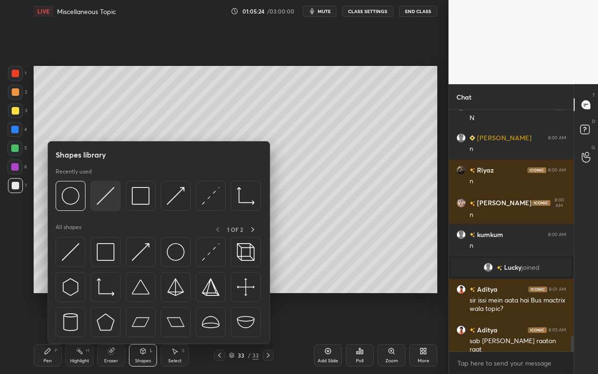
click at [111, 198] on img at bounding box center [106, 196] width 18 height 18
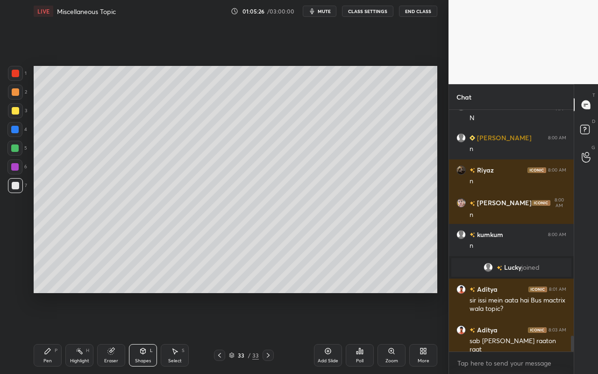
click at [49, 332] on div "Pen" at bounding box center [47, 360] width 8 height 5
click at [84, 332] on div "Highlight" at bounding box center [79, 360] width 19 height 5
click at [47, 332] on icon at bounding box center [47, 350] width 7 height 7
click at [54, 332] on div "Pen P" at bounding box center [48, 355] width 28 height 22
drag, startPoint x: 86, startPoint y: 356, endPoint x: 157, endPoint y: 309, distance: 85.4
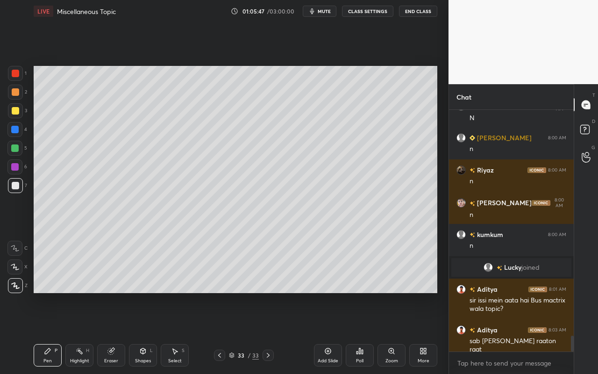
click at [86, 332] on div "Highlight H" at bounding box center [79, 355] width 28 height 22
click at [148, 332] on div "Shapes L" at bounding box center [143, 355] width 28 height 22
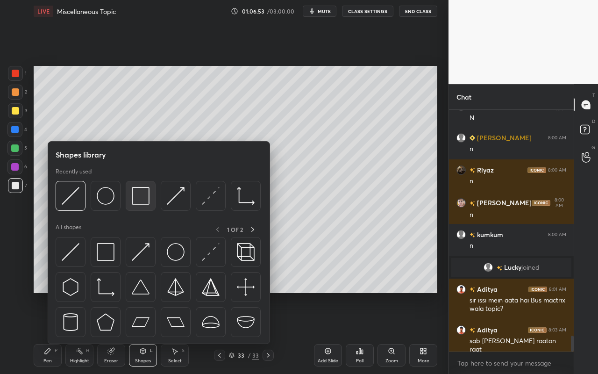
click at [140, 189] on img at bounding box center [141, 196] width 18 height 18
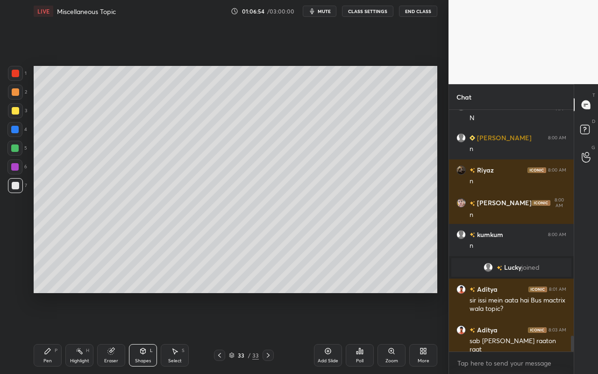
click at [16, 93] on div at bounding box center [15, 91] width 7 height 7
click at [50, 332] on div "Pen" at bounding box center [47, 360] width 8 height 5
drag, startPoint x: 15, startPoint y: 111, endPoint x: 22, endPoint y: 113, distance: 7.3
click at [15, 111] on div at bounding box center [15, 110] width 7 height 7
drag, startPoint x: 45, startPoint y: 357, endPoint x: 61, endPoint y: 300, distance: 59.5
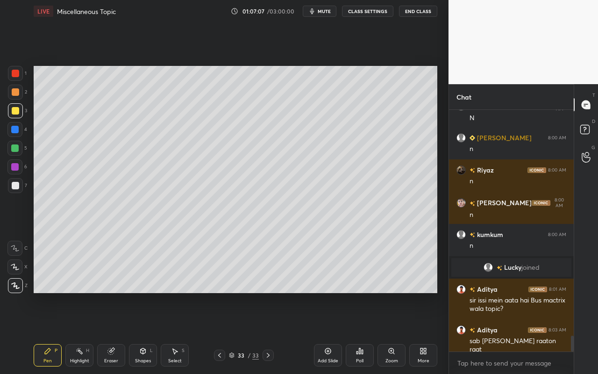
click at [45, 332] on div "Pen" at bounding box center [47, 360] width 8 height 5
click at [14, 183] on div at bounding box center [15, 185] width 7 height 7
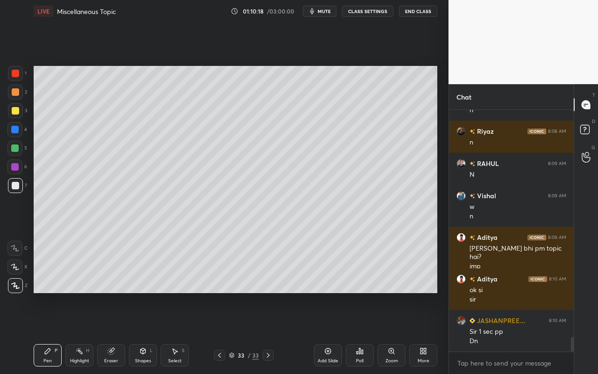
scroll to position [3840, 0]
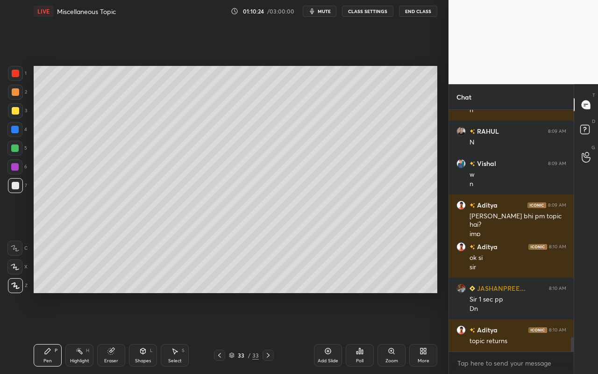
click at [326, 332] on div "Add Slide" at bounding box center [328, 360] width 21 height 5
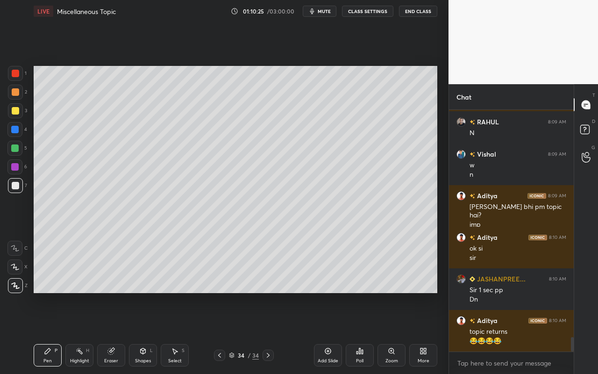
click at [143, 332] on div "Shapes L" at bounding box center [143, 355] width 28 height 22
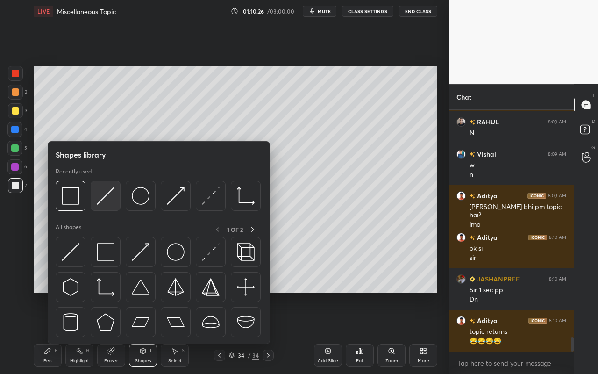
click at [101, 202] on img at bounding box center [106, 196] width 18 height 18
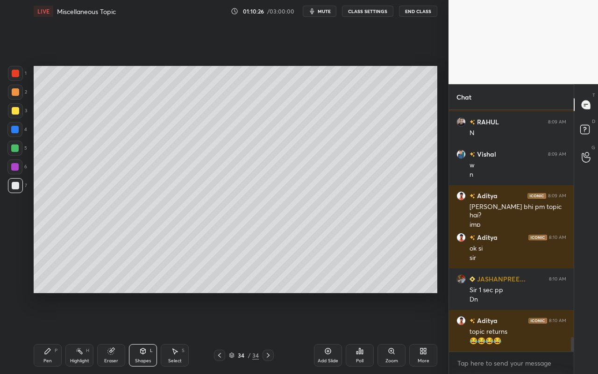
click at [14, 131] on div at bounding box center [14, 129] width 7 height 7
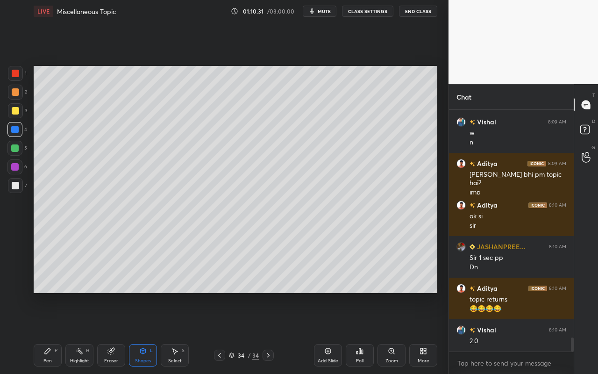
drag, startPoint x: 163, startPoint y: 344, endPoint x: 173, endPoint y: 331, distance: 16.6
click at [165, 332] on div "Pen P Highlight H Eraser Shapes L Select S 34 / 34 Add Slide Poll Zoom More" at bounding box center [236, 354] width 404 height 37
drag, startPoint x: 167, startPoint y: 344, endPoint x: 171, endPoint y: 326, distance: 19.0
click at [169, 332] on div "Select S" at bounding box center [175, 355] width 28 height 22
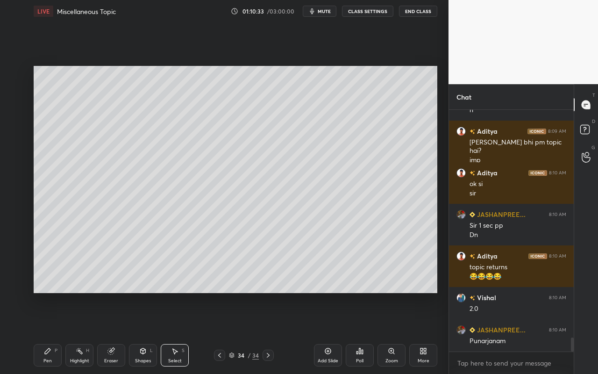
click at [122, 193] on div "0 ° Undo Copy Duplicate Duplicate to new slide Delete" at bounding box center [236, 179] width 404 height 227
click at [101, 176] on div "0 ° Undo Copy Duplicate Duplicate to new slide Delete" at bounding box center [236, 179] width 404 height 227
click at [102, 177] on div "0 ° Undo Copy Duplicate Duplicate to new slide Delete" at bounding box center [236, 179] width 404 height 227
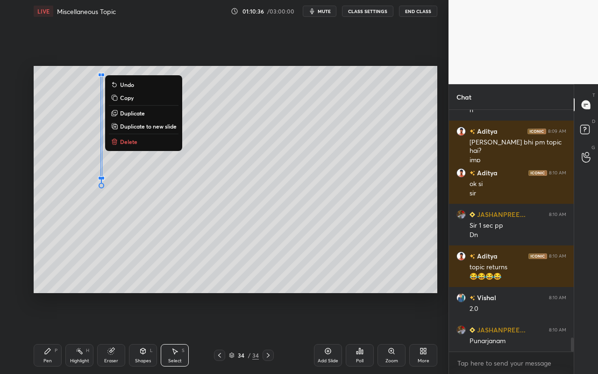
drag, startPoint x: 106, startPoint y: 219, endPoint x: 106, endPoint y: 251, distance: 32.2
click at [106, 219] on div "0 ° Undo Copy Duplicate Duplicate to new slide Delete" at bounding box center [236, 179] width 404 height 227
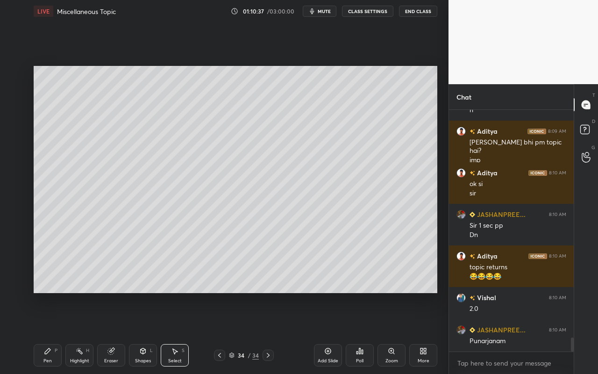
click at [138, 332] on div "Shapes" at bounding box center [143, 360] width 16 height 5
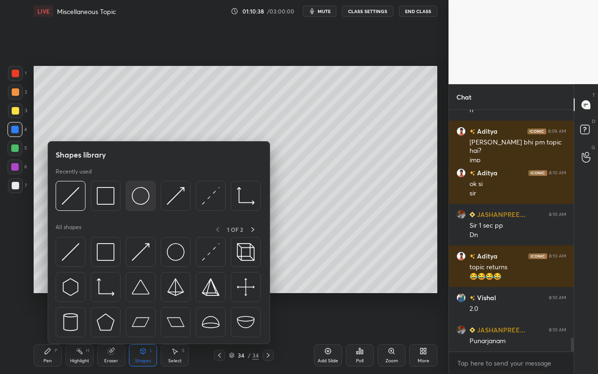
click at [147, 200] on img at bounding box center [141, 196] width 18 height 18
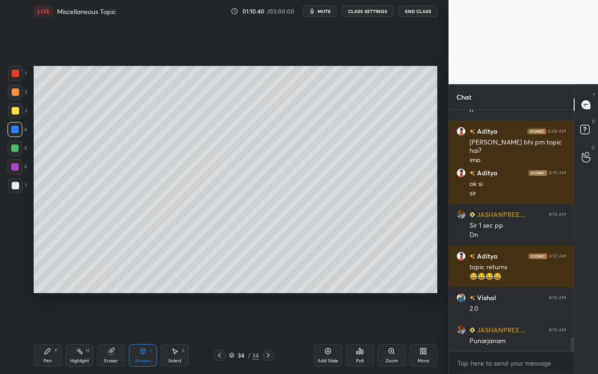
click at [46, 332] on icon at bounding box center [47, 350] width 7 height 7
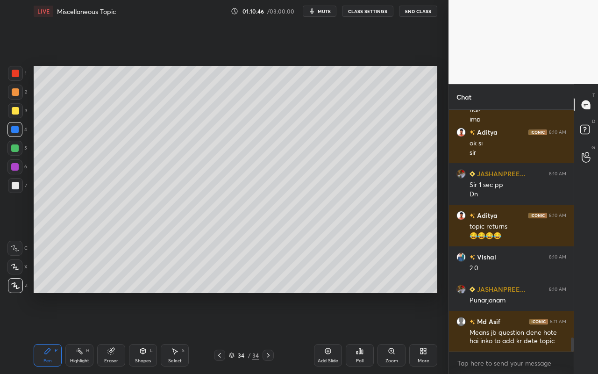
scroll to position [3995, 0]
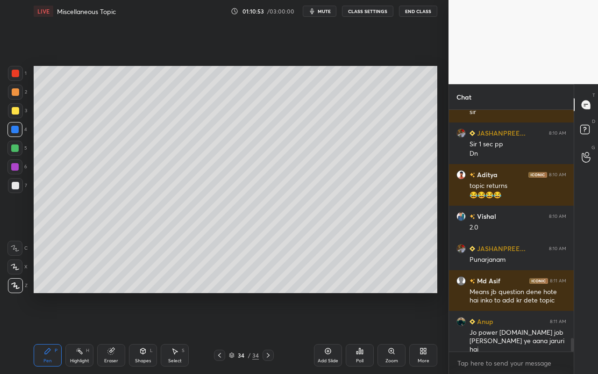
drag, startPoint x: 14, startPoint y: 88, endPoint x: 19, endPoint y: 96, distance: 9.2
click at [17, 88] on div at bounding box center [15, 91] width 7 height 7
click at [141, 332] on div "Shapes" at bounding box center [143, 360] width 16 height 5
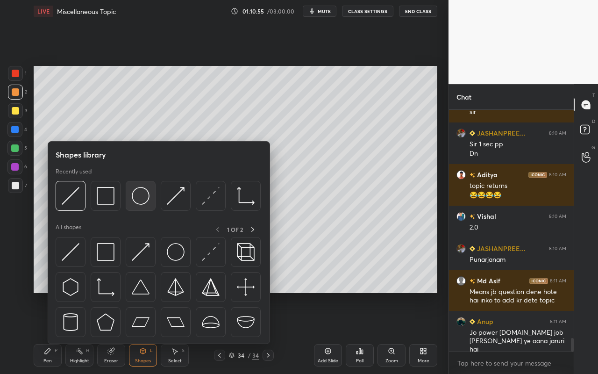
click at [147, 203] on img at bounding box center [141, 196] width 18 height 18
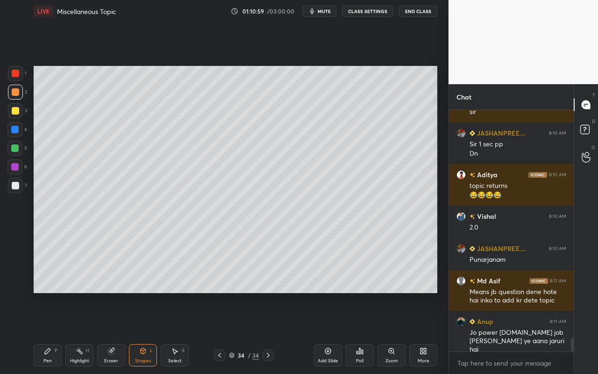
click at [153, 332] on div "Shapes L" at bounding box center [143, 355] width 28 height 22
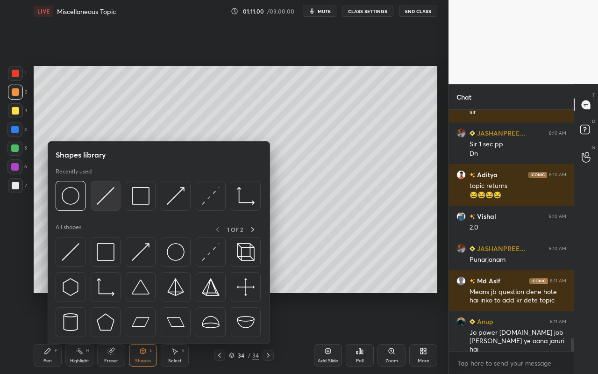
click at [118, 201] on div at bounding box center [106, 196] width 30 height 30
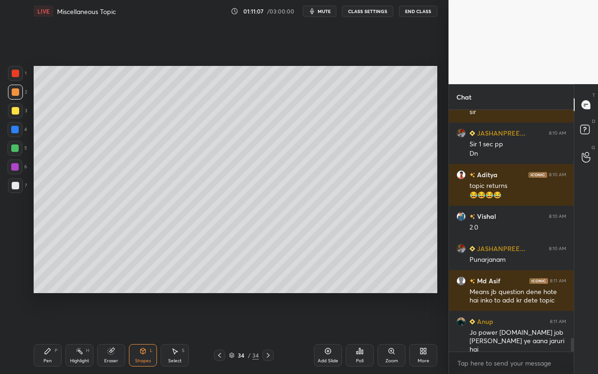
click at [142, 332] on div "Shapes L" at bounding box center [143, 355] width 28 height 22
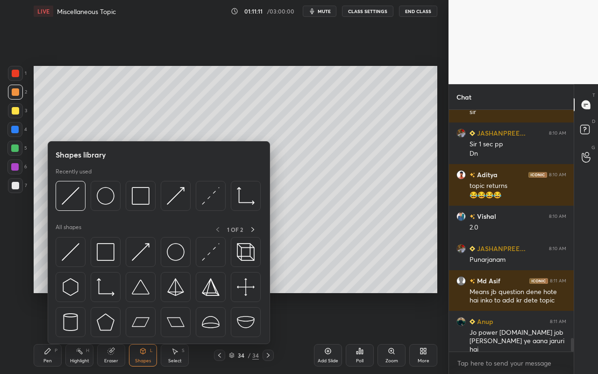
click at [180, 332] on div "Select S" at bounding box center [175, 355] width 28 height 22
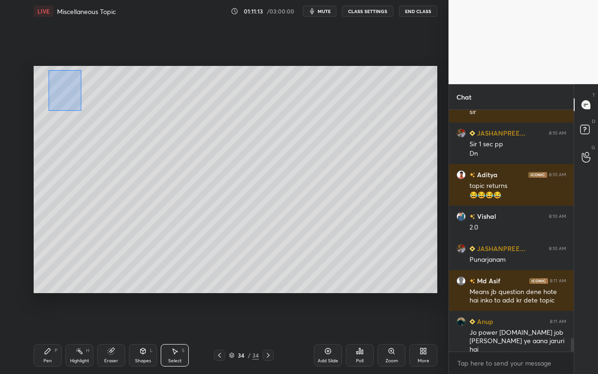
drag, startPoint x: 48, startPoint y: 70, endPoint x: 81, endPoint y: 110, distance: 52.1
click at [81, 111] on div "0 ° Undo Copy Duplicate Duplicate to new slide Delete" at bounding box center [236, 179] width 404 height 227
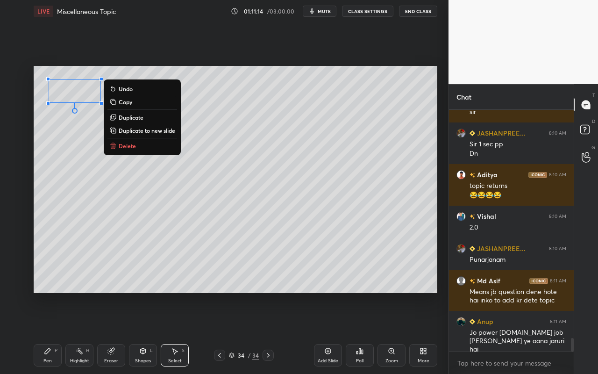
click at [129, 116] on p "Duplicate" at bounding box center [131, 117] width 25 height 7
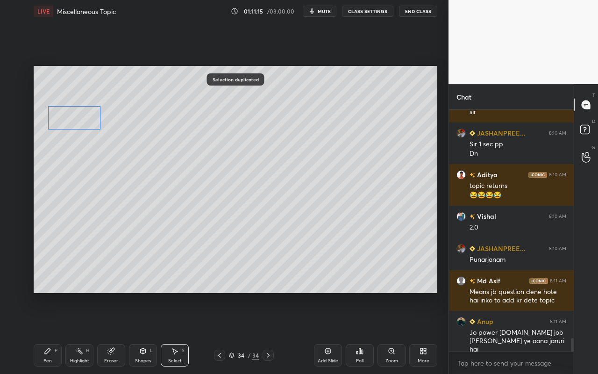
drag, startPoint x: 79, startPoint y: 109, endPoint x: 73, endPoint y: 120, distance: 11.9
click at [73, 121] on div "0 ° Undo Copy Duplicate Duplicate to new slide Delete" at bounding box center [236, 179] width 404 height 227
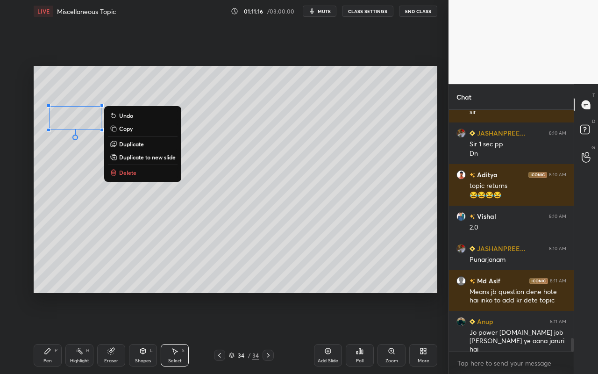
click at [133, 144] on p "Duplicate" at bounding box center [131, 143] width 25 height 7
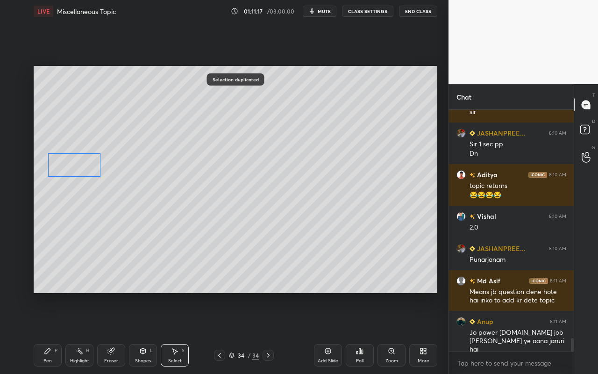
drag, startPoint x: 89, startPoint y: 130, endPoint x: 89, endPoint y: 166, distance: 36.5
click at [79, 168] on div "0 ° Undo Copy Duplicate Duplicate to new slide Delete" at bounding box center [236, 179] width 404 height 227
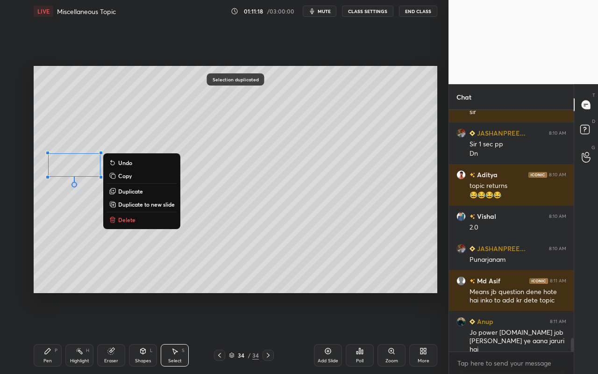
drag, startPoint x: 316, startPoint y: 212, endPoint x: 308, endPoint y: 222, distance: 12.3
click at [315, 213] on div "0 ° Undo Copy Duplicate Duplicate to new slide Delete" at bounding box center [236, 179] width 404 height 227
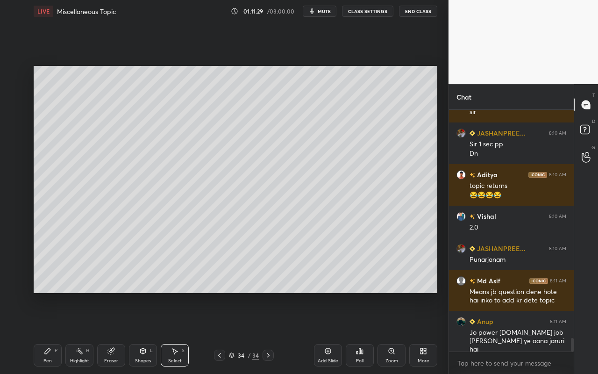
click at [49, 332] on icon at bounding box center [47, 350] width 7 height 7
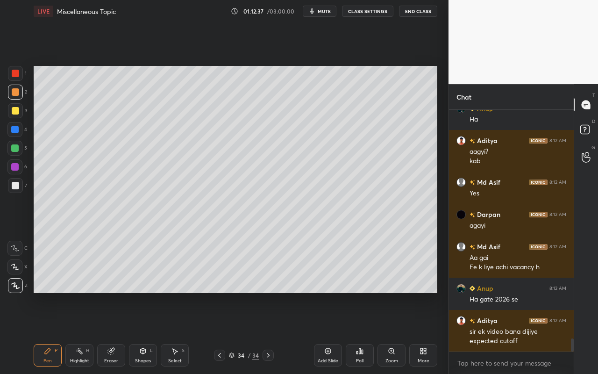
scroll to position [4321, 0]
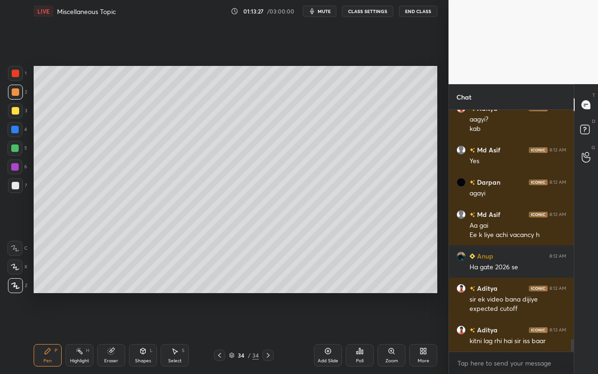
click at [49, 332] on icon at bounding box center [48, 351] width 6 height 6
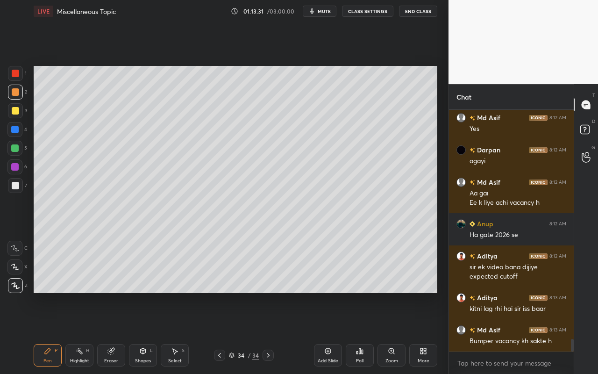
scroll to position [4386, 0]
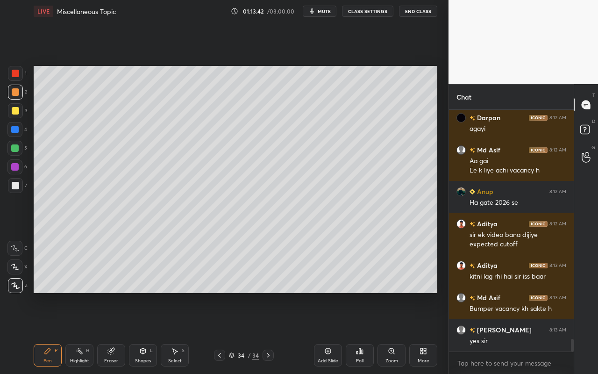
click at [46, 332] on div "Pen P Highlight H Eraser Shapes L Select S 34 / 34 Add Slide Poll Zoom More" at bounding box center [236, 354] width 404 height 37
drag, startPoint x: 18, startPoint y: 108, endPoint x: 29, endPoint y: 113, distance: 11.5
click at [16, 109] on div at bounding box center [15, 110] width 15 height 15
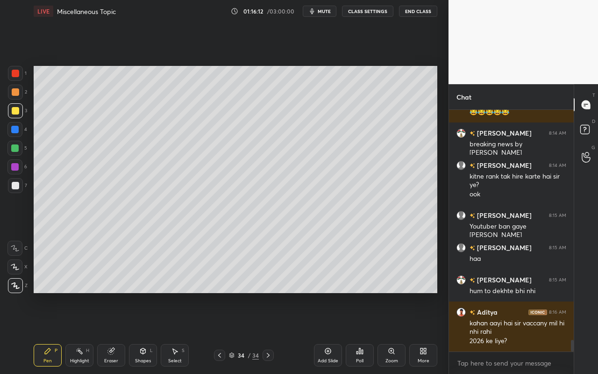
scroll to position [4689, 0]
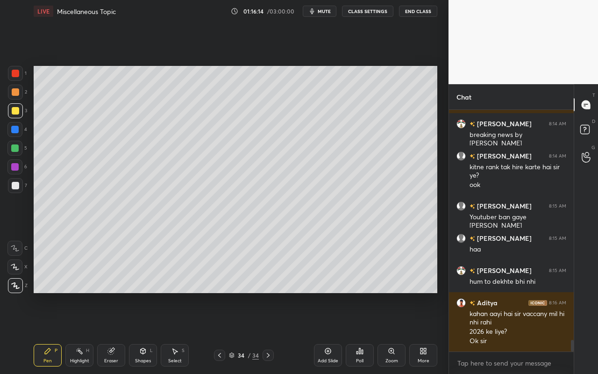
drag, startPoint x: 83, startPoint y: 355, endPoint x: 95, endPoint y: 354, distance: 12.2
click at [83, 332] on div "Highlight H" at bounding box center [79, 355] width 28 height 22
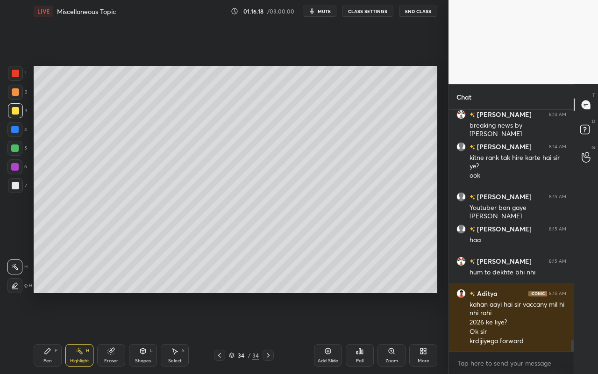
drag, startPoint x: 49, startPoint y: 353, endPoint x: 62, endPoint y: 359, distance: 14.0
click at [49, 332] on icon at bounding box center [47, 350] width 7 height 7
click at [84, 332] on div "Highlight H" at bounding box center [79, 355] width 28 height 22
click at [34, 332] on div "LIVE Miscellaneous Topic 01:16:26 / 03:00:00 mute CLASS SETTINGS End Class Sett…" at bounding box center [235, 187] width 411 height 374
click at [48, 332] on div "Pen P" at bounding box center [48, 355] width 28 height 22
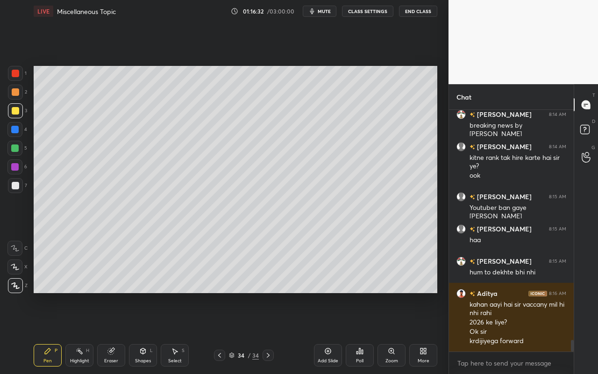
drag, startPoint x: 44, startPoint y: 355, endPoint x: 74, endPoint y: 293, distance: 67.9
click at [44, 332] on div "Pen P" at bounding box center [48, 355] width 28 height 22
drag, startPoint x: 40, startPoint y: 358, endPoint x: 72, endPoint y: 310, distance: 57.4
click at [40, 332] on div "Pen P" at bounding box center [48, 355] width 28 height 22
click at [80, 332] on div "Highlight H" at bounding box center [79, 355] width 28 height 22
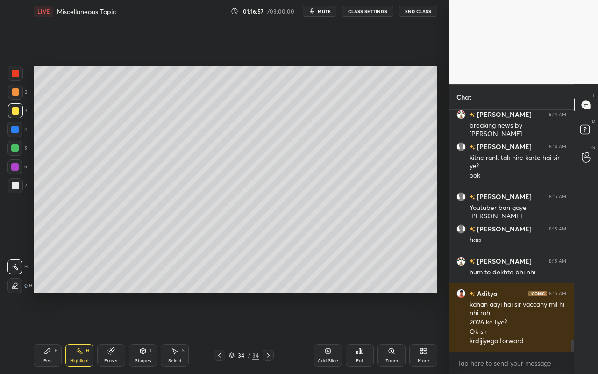
click at [51, 332] on div "Pen P" at bounding box center [48, 355] width 28 height 22
drag, startPoint x: 72, startPoint y: 350, endPoint x: 79, endPoint y: 307, distance: 44.0
click at [75, 332] on div "Highlight H" at bounding box center [79, 355] width 28 height 22
click at [47, 332] on icon at bounding box center [47, 350] width 7 height 7
click at [79, 332] on div "Highlight H" at bounding box center [79, 355] width 28 height 22
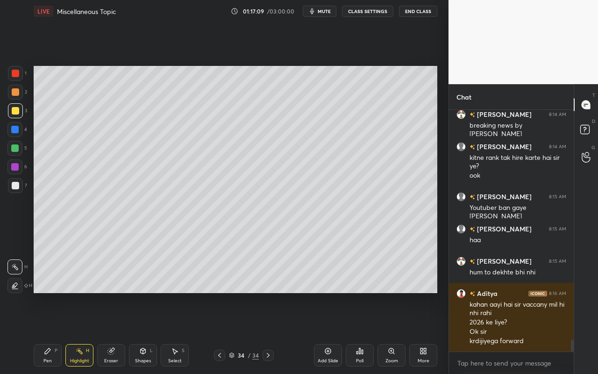
drag, startPoint x: 50, startPoint y: 358, endPoint x: 55, endPoint y: 348, distance: 10.9
click at [50, 332] on div "Pen" at bounding box center [47, 360] width 8 height 5
click at [17, 91] on div at bounding box center [15, 91] width 7 height 7
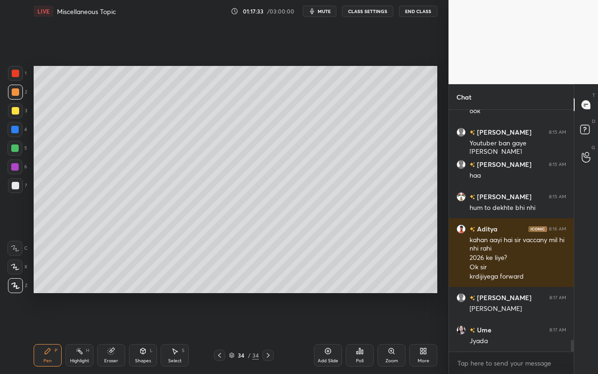
scroll to position [4795, 0]
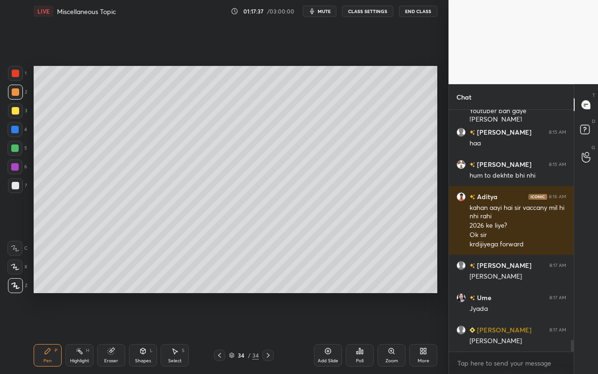
click at [50, 332] on div "Pen" at bounding box center [47, 360] width 8 height 5
click at [15, 168] on div at bounding box center [14, 166] width 7 height 7
click at [11, 147] on div at bounding box center [14, 148] width 15 height 15
click at [83, 332] on div "Highlight H" at bounding box center [79, 355] width 28 height 22
drag, startPoint x: 181, startPoint y: 353, endPoint x: 207, endPoint y: 313, distance: 48.0
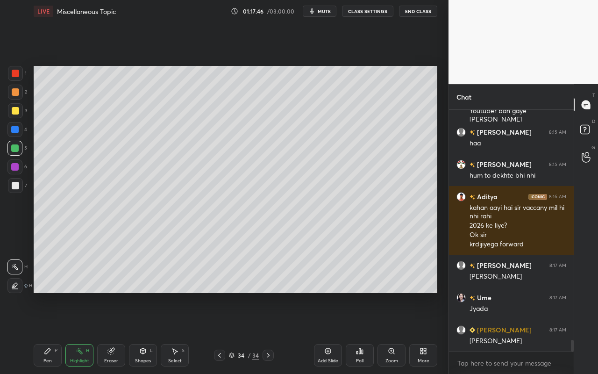
click at [181, 332] on div "Select S" at bounding box center [175, 355] width 28 height 22
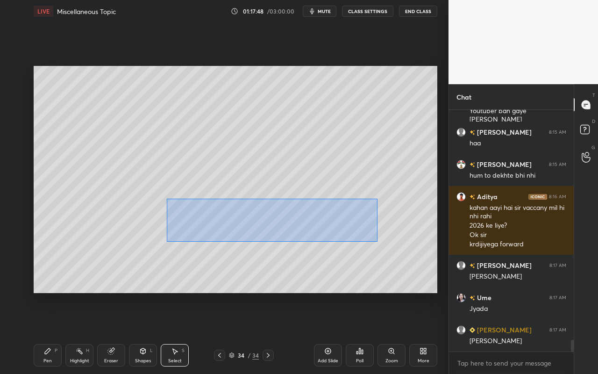
drag, startPoint x: 167, startPoint y: 199, endPoint x: 367, endPoint y: 241, distance: 204.5
click at [377, 241] on div "0 ° Undo Copy Duplicate Duplicate to new slide Delete" at bounding box center [236, 179] width 404 height 227
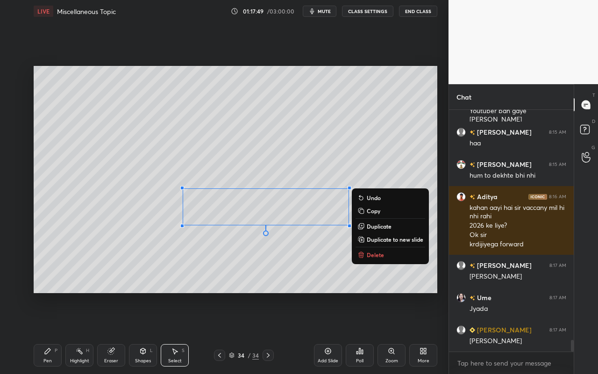
drag, startPoint x: 380, startPoint y: 254, endPoint x: 365, endPoint y: 258, distance: 15.9
click at [380, 254] on p "Delete" at bounding box center [375, 254] width 17 height 7
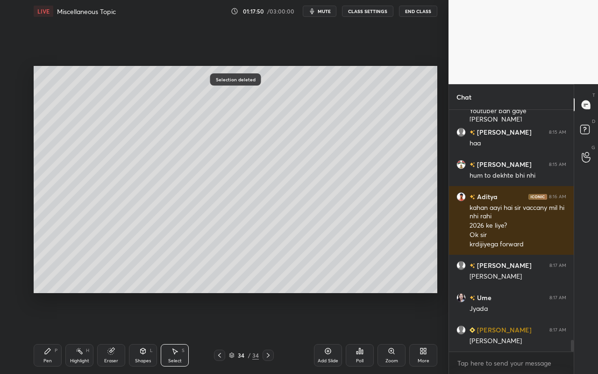
click at [50, 332] on icon at bounding box center [47, 350] width 7 height 7
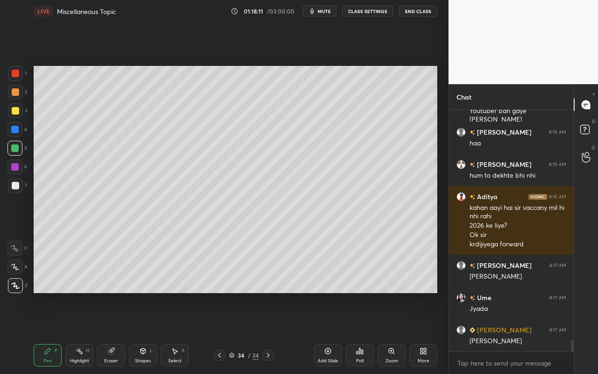
click at [56, 332] on div "Pen P" at bounding box center [48, 355] width 28 height 22
drag, startPoint x: 15, startPoint y: 185, endPoint x: 27, endPoint y: 186, distance: 11.8
click at [16, 186] on div at bounding box center [15, 185] width 7 height 7
drag, startPoint x: 16, startPoint y: 112, endPoint x: 32, endPoint y: 126, distance: 20.8
click at [16, 112] on div at bounding box center [15, 110] width 7 height 7
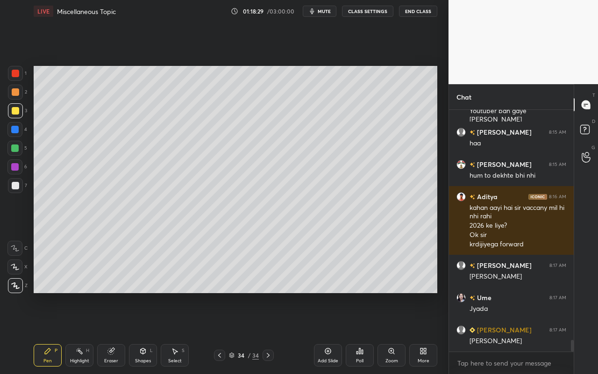
drag, startPoint x: 148, startPoint y: 350, endPoint x: 150, endPoint y: 344, distance: 6.9
click at [148, 332] on div "Shapes L" at bounding box center [143, 355] width 28 height 22
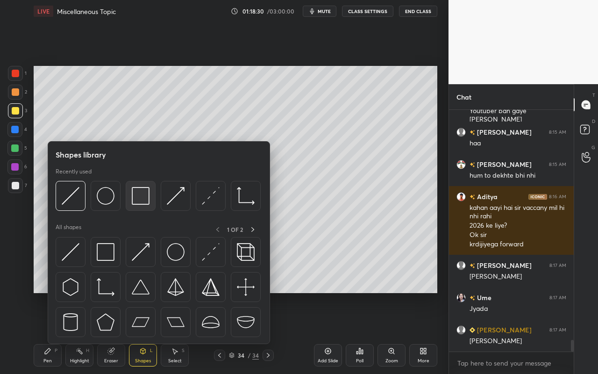
click at [153, 203] on div at bounding box center [141, 196] width 30 height 30
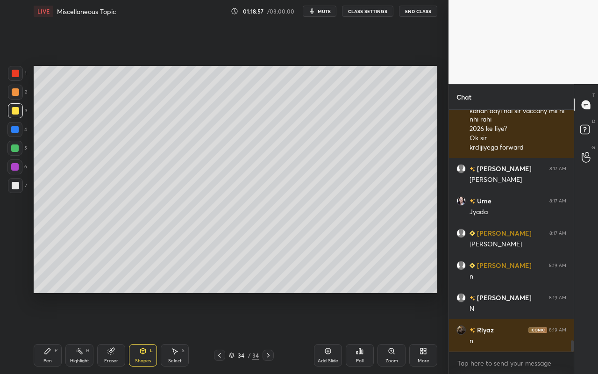
scroll to position [4924, 0]
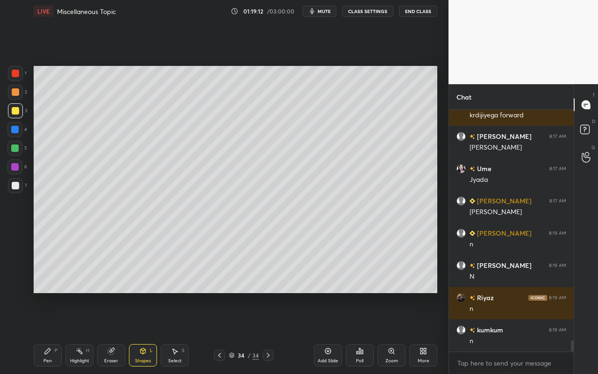
click at [329, 332] on icon at bounding box center [328, 351] width 6 height 6
click at [52, 332] on div "Pen P" at bounding box center [48, 355] width 28 height 22
click at [18, 186] on div at bounding box center [15, 185] width 7 height 7
click at [20, 112] on div at bounding box center [15, 110] width 15 height 15
click at [47, 332] on icon at bounding box center [48, 351] width 6 height 6
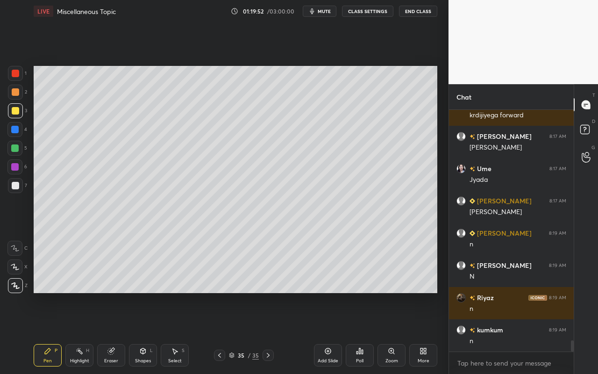
click at [20, 150] on div at bounding box center [14, 148] width 15 height 15
drag, startPoint x: 14, startPoint y: 114, endPoint x: 26, endPoint y: 115, distance: 11.3
click at [14, 114] on div at bounding box center [15, 110] width 7 height 7
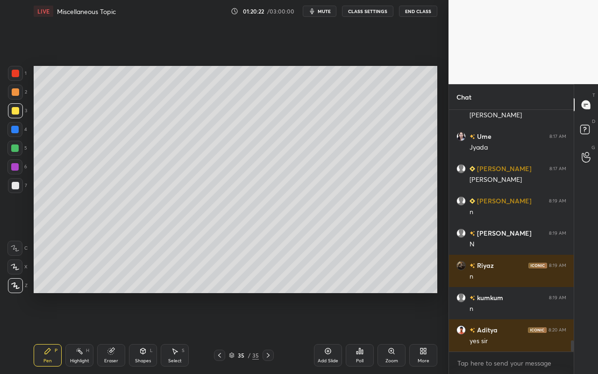
drag, startPoint x: 18, startPoint y: 89, endPoint x: 23, endPoint y: 95, distance: 7.3
click at [18, 90] on div at bounding box center [15, 91] width 7 height 7
click at [143, 332] on div "Shapes" at bounding box center [143, 360] width 16 height 5
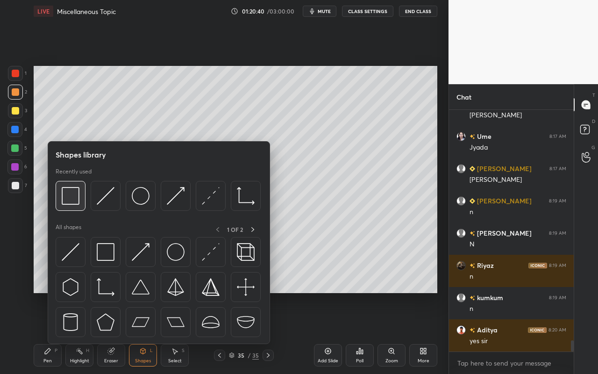
click at [79, 198] on img at bounding box center [71, 196] width 18 height 18
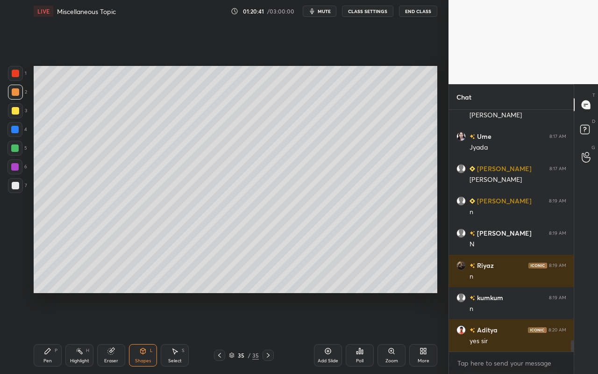
click at [18, 187] on div at bounding box center [15, 185] width 7 height 7
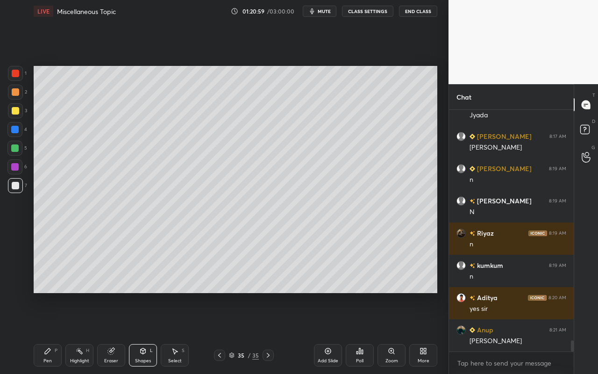
scroll to position [5021, 0]
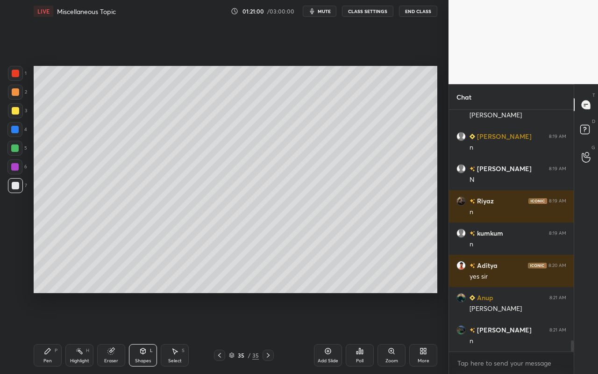
click at [84, 332] on div "Highlight H" at bounding box center [79, 355] width 28 height 22
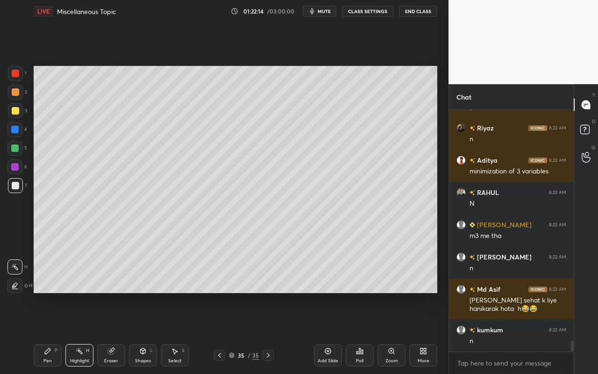
scroll to position [5337, 0]
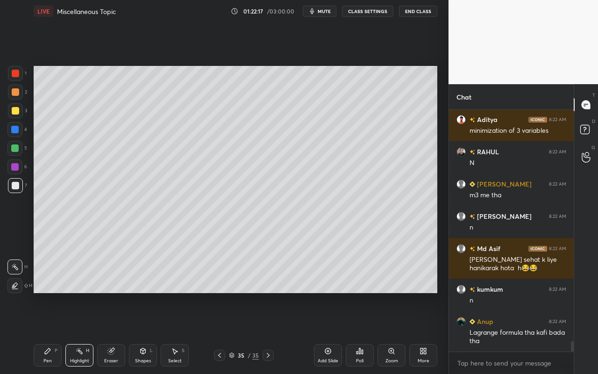
drag, startPoint x: 77, startPoint y: 354, endPoint x: 80, endPoint y: 348, distance: 6.5
click at [78, 332] on icon at bounding box center [79, 350] width 7 height 7
drag, startPoint x: 326, startPoint y: 356, endPoint x: 320, endPoint y: 354, distance: 6.4
click at [324, 332] on div "Add Slide" at bounding box center [328, 355] width 28 height 22
click at [49, 332] on div "Pen P" at bounding box center [48, 355] width 28 height 22
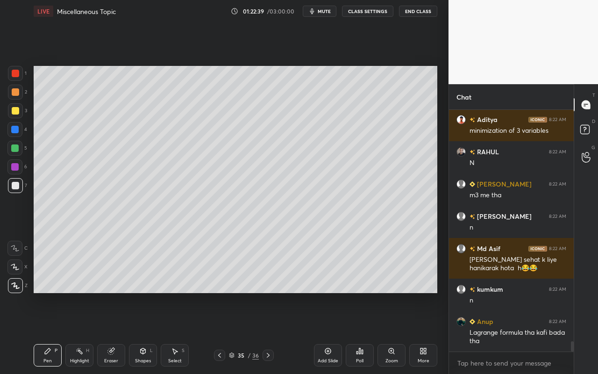
click at [84, 332] on div "Highlight" at bounding box center [79, 360] width 19 height 5
click at [45, 332] on div "Pen P" at bounding box center [48, 355] width 28 height 22
click at [48, 332] on div "Pen P" at bounding box center [48, 355] width 28 height 22
click at [79, 332] on div "Highlight H" at bounding box center [79, 355] width 28 height 22
drag, startPoint x: 46, startPoint y: 352, endPoint x: 57, endPoint y: 335, distance: 20.6
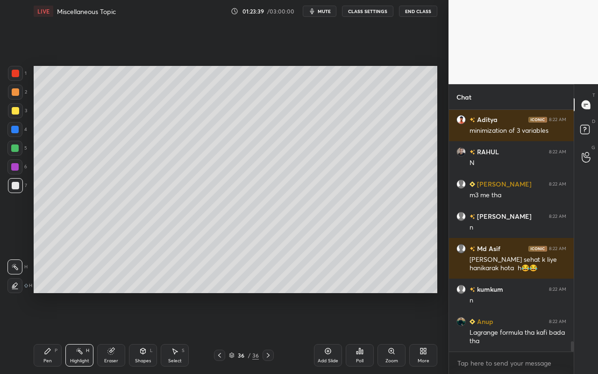
click at [47, 332] on icon at bounding box center [48, 351] width 6 height 6
click at [144, 332] on div "Shapes L" at bounding box center [143, 355] width 28 height 22
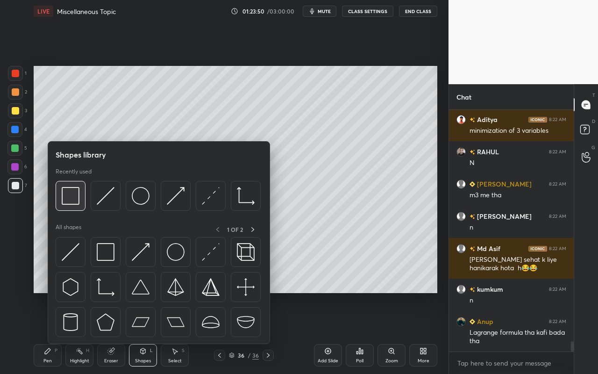
click at [74, 201] on img at bounding box center [71, 196] width 18 height 18
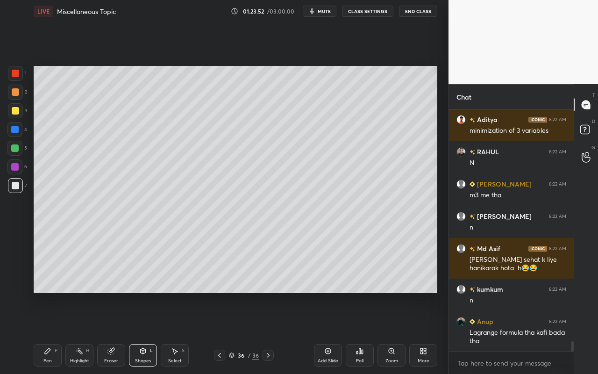
drag, startPoint x: 45, startPoint y: 353, endPoint x: 60, endPoint y: 337, distance: 21.9
click at [45, 332] on icon at bounding box center [48, 351] width 6 height 6
click at [17, 112] on div at bounding box center [15, 110] width 15 height 15
click at [147, 332] on div "Shapes" at bounding box center [143, 360] width 16 height 5
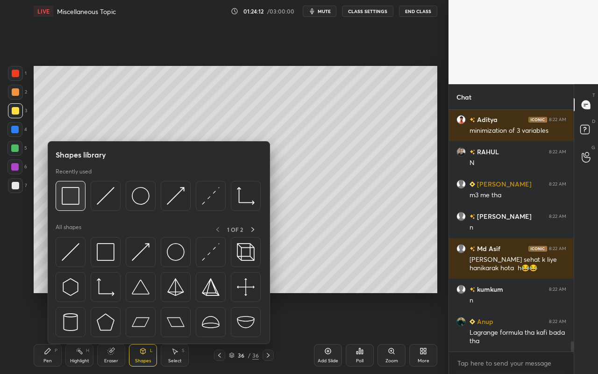
click at [83, 200] on div at bounding box center [71, 196] width 30 height 30
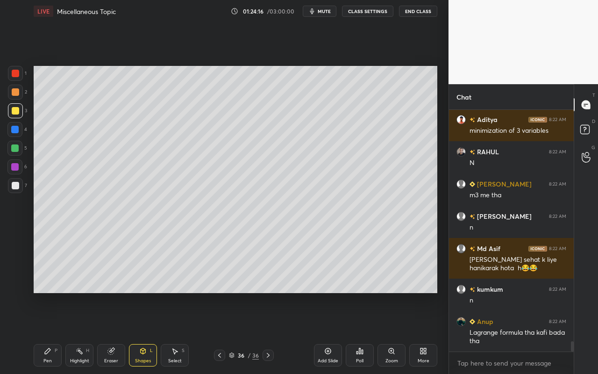
click at [79, 332] on div "Highlight H" at bounding box center [79, 355] width 28 height 22
click at [48, 332] on icon at bounding box center [47, 350] width 7 height 7
click at [145, 332] on div "Shapes" at bounding box center [143, 360] width 16 height 5
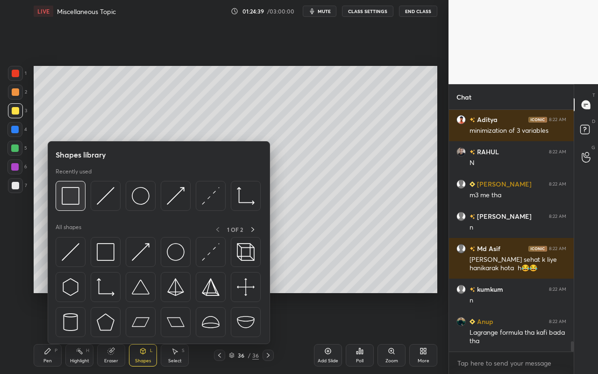
click at [71, 201] on img at bounding box center [71, 196] width 18 height 18
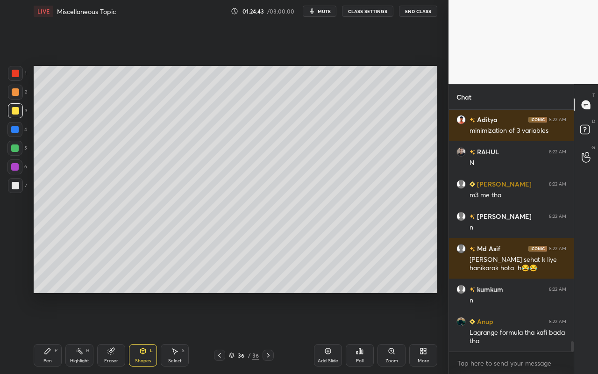
drag, startPoint x: 43, startPoint y: 365, endPoint x: 48, endPoint y: 355, distance: 11.7
click at [43, 332] on div "Pen P" at bounding box center [48, 355] width 28 height 22
drag, startPoint x: 183, startPoint y: 356, endPoint x: 186, endPoint y: 343, distance: 13.4
click at [183, 332] on div "Select S" at bounding box center [175, 355] width 28 height 22
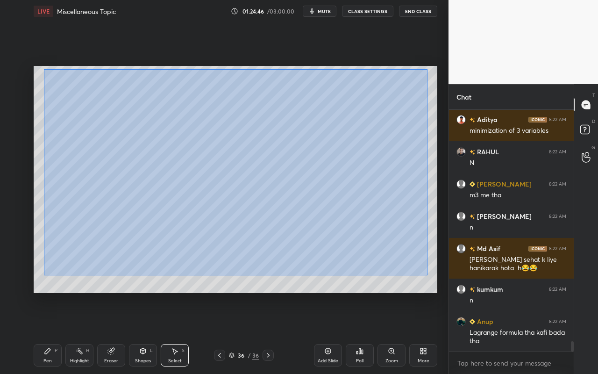
drag, startPoint x: 45, startPoint y: 76, endPoint x: 419, endPoint y: 271, distance: 421.4
click at [425, 275] on div "0 ° Undo Copy Duplicate Duplicate to new slide Delete" at bounding box center [236, 179] width 404 height 227
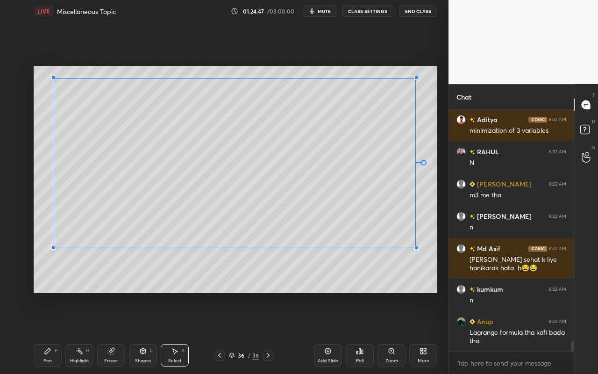
drag, startPoint x: 408, startPoint y: 271, endPoint x: 388, endPoint y: 258, distance: 24.4
click at [415, 246] on div at bounding box center [417, 248] width 4 height 4
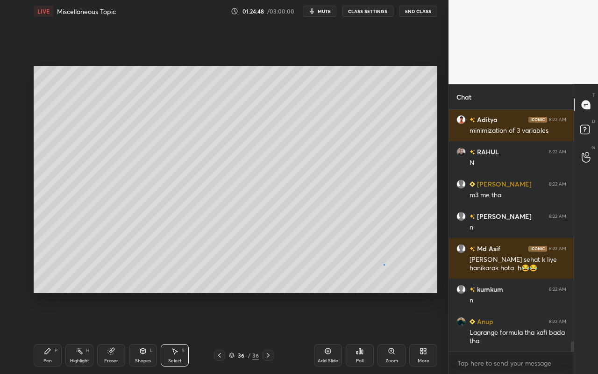
click at [384, 265] on div "0 ° Undo Copy Duplicate Duplicate to new slide Delete" at bounding box center [236, 179] width 404 height 227
click at [52, 332] on div "Pen P" at bounding box center [48, 355] width 28 height 22
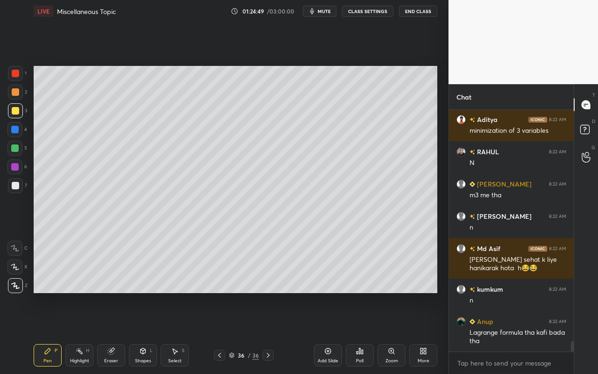
click at [16, 150] on div at bounding box center [14, 147] width 7 height 7
click at [49, 332] on div "Pen P" at bounding box center [48, 355] width 28 height 22
click at [16, 113] on div at bounding box center [15, 110] width 7 height 7
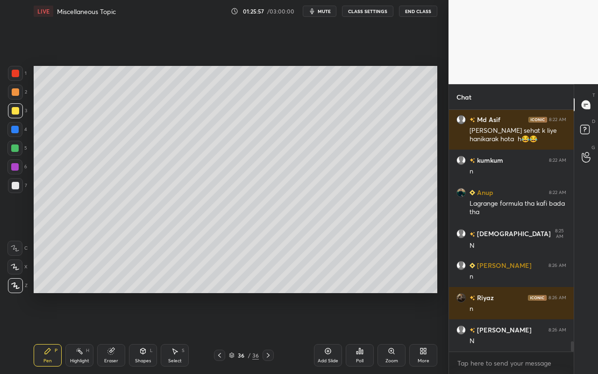
scroll to position [5498, 0]
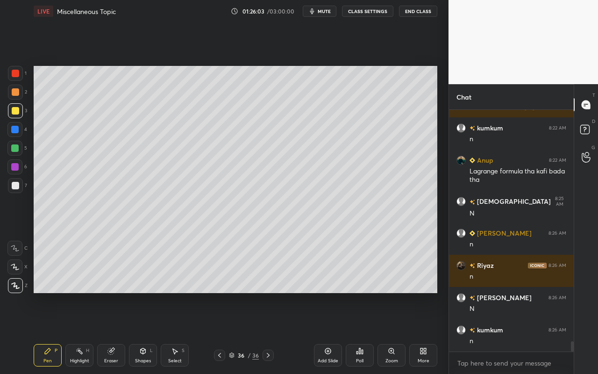
drag, startPoint x: 329, startPoint y: 356, endPoint x: 301, endPoint y: 340, distance: 32.0
click at [329, 332] on div "Add Slide" at bounding box center [328, 355] width 28 height 22
drag, startPoint x: 51, startPoint y: 356, endPoint x: 54, endPoint y: 350, distance: 5.9
click at [53, 332] on div "Pen P" at bounding box center [48, 355] width 28 height 22
click at [17, 185] on div at bounding box center [15, 185] width 7 height 7
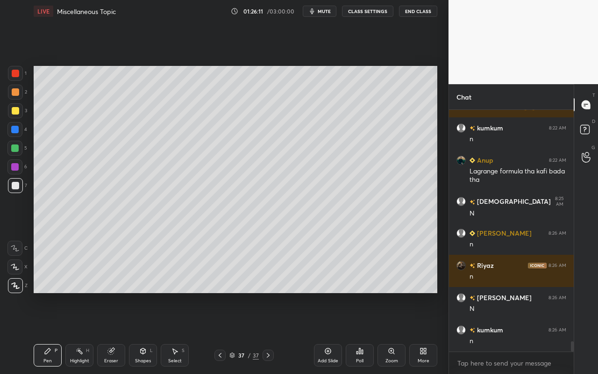
click at [47, 332] on div "Pen P Highlight H Eraser Shapes L Select S 37 / 37 Add Slide Poll Zoom More" at bounding box center [236, 354] width 404 height 37
click at [53, 332] on div "Pen P" at bounding box center [48, 355] width 28 height 22
click at [16, 112] on div at bounding box center [15, 110] width 7 height 7
drag, startPoint x: 114, startPoint y: 352, endPoint x: 162, endPoint y: 297, distance: 72.5
click at [116, 332] on div "Eraser" at bounding box center [111, 355] width 28 height 22
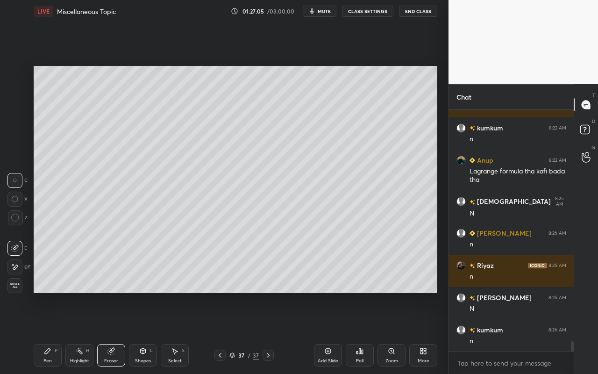
click at [48, 332] on icon at bounding box center [48, 351] width 6 height 6
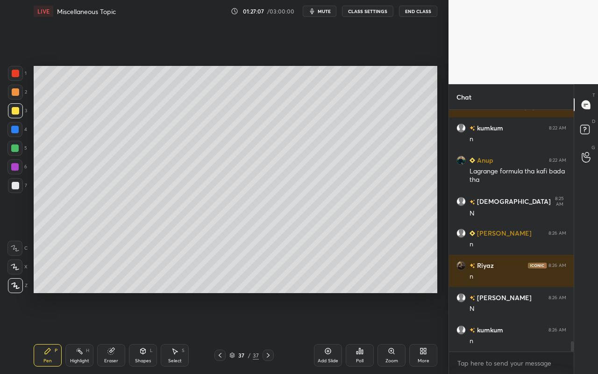
click at [81, 332] on div "Highlight H" at bounding box center [79, 355] width 28 height 22
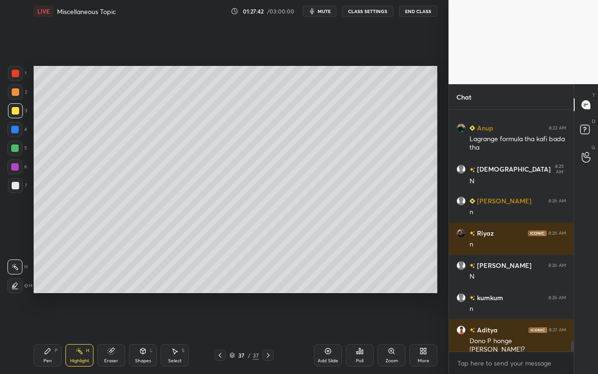
drag, startPoint x: 79, startPoint y: 356, endPoint x: 99, endPoint y: 299, distance: 60.6
click at [81, 332] on div "Highlight H" at bounding box center [79, 355] width 28 height 22
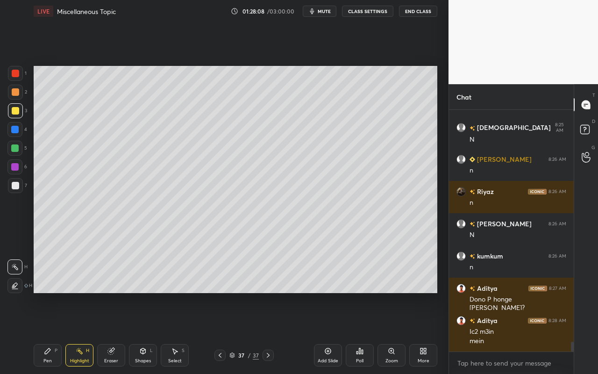
scroll to position [5581, 0]
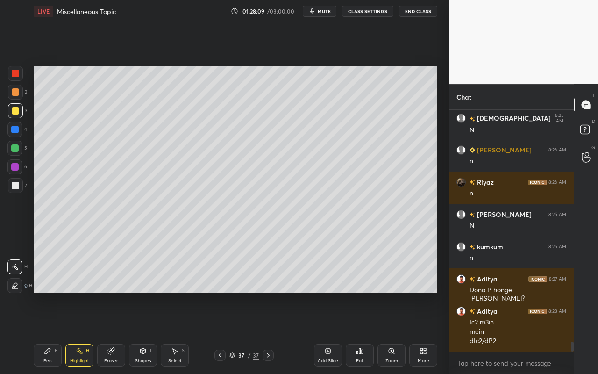
click at [37, 332] on div "Pen P" at bounding box center [48, 355] width 28 height 22
click at [56, 332] on div "P" at bounding box center [56, 350] width 3 height 5
click at [41, 332] on div "Pen P" at bounding box center [48, 355] width 28 height 22
drag, startPoint x: 16, startPoint y: 185, endPoint x: 28, endPoint y: 182, distance: 12.0
click at [18, 184] on div at bounding box center [15, 185] width 7 height 7
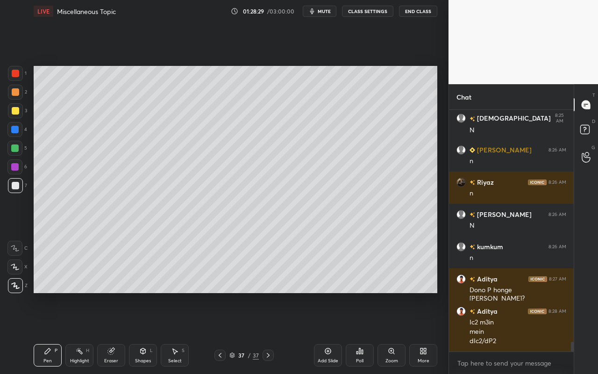
click at [80, 332] on icon at bounding box center [79, 350] width 7 height 7
drag, startPoint x: 40, startPoint y: 360, endPoint x: 52, endPoint y: 343, distance: 20.4
click at [40, 332] on div "Pen P" at bounding box center [48, 355] width 28 height 22
click at [77, 332] on div "Highlight H" at bounding box center [79, 355] width 28 height 22
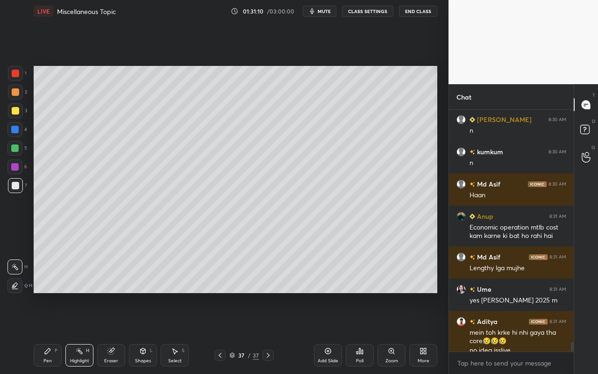
scroll to position [5938, 0]
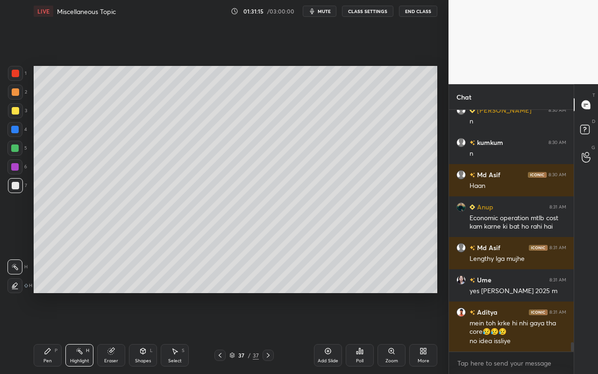
click at [183, 332] on div "Select S" at bounding box center [175, 355] width 28 height 22
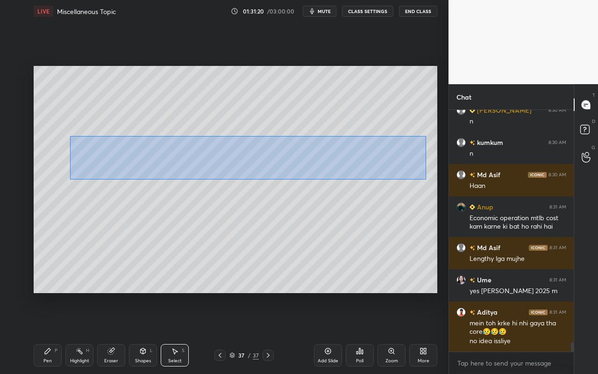
drag, startPoint x: 70, startPoint y: 136, endPoint x: 419, endPoint y: 178, distance: 351.6
click at [426, 179] on div "0 ° Undo Copy Duplicate Duplicate to new slide Delete" at bounding box center [236, 179] width 404 height 227
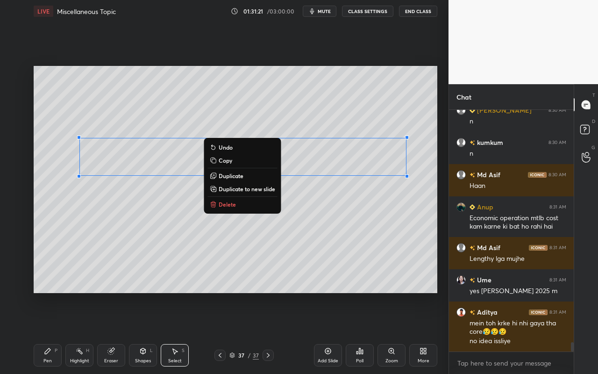
drag, startPoint x: 257, startPoint y: 187, endPoint x: 259, endPoint y: 182, distance: 5.0
click at [257, 187] on p "Duplicate to new slide" at bounding box center [247, 188] width 57 height 7
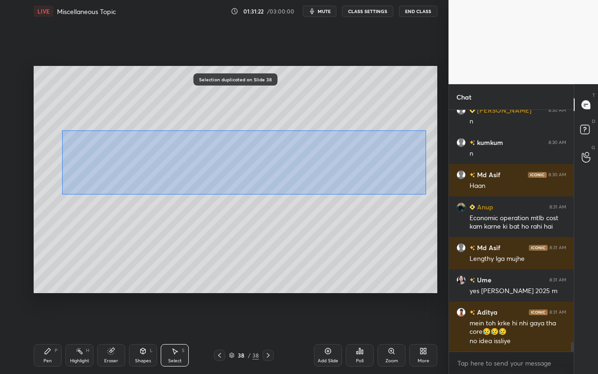
drag, startPoint x: 65, startPoint y: 134, endPoint x: 389, endPoint y: 180, distance: 327.2
click at [422, 192] on div "0 ° Undo Copy Duplicate Duplicate to new slide Delete" at bounding box center [236, 179] width 404 height 227
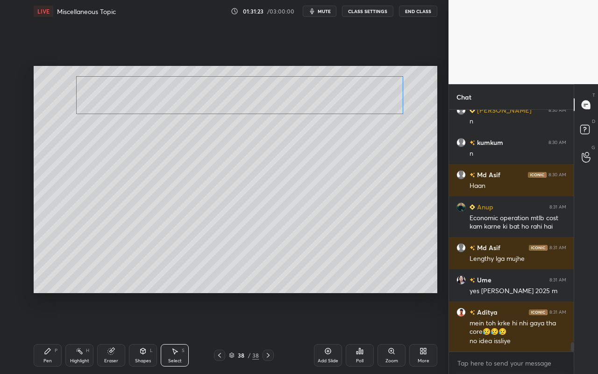
drag, startPoint x: 350, startPoint y: 158, endPoint x: 345, endPoint y: 91, distance: 67.5
click at [345, 91] on div "0 ° Undo Copy Duplicate Duplicate to new slide Delete" at bounding box center [236, 179] width 404 height 227
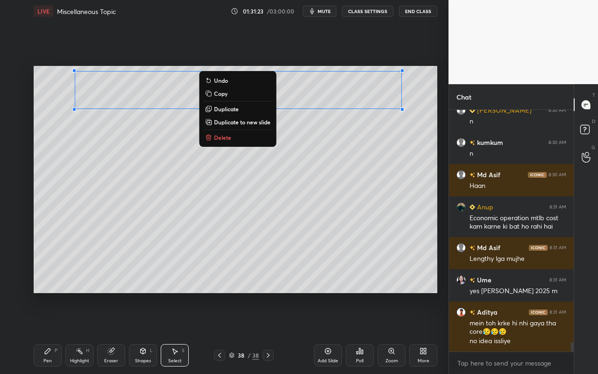
click at [285, 186] on div "0 ° Undo Copy Duplicate Duplicate to new slide Delete" at bounding box center [236, 179] width 404 height 227
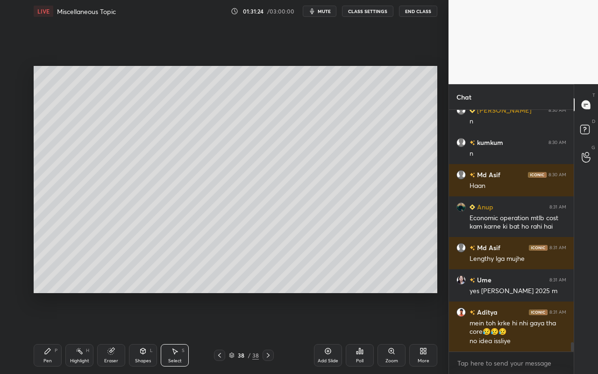
drag, startPoint x: 43, startPoint y: 358, endPoint x: 46, endPoint y: 340, distance: 18.1
click at [44, 332] on div "Pen P" at bounding box center [48, 355] width 28 height 22
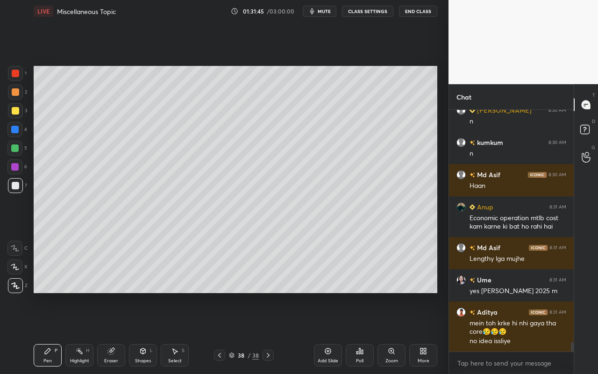
click at [144, 332] on icon at bounding box center [142, 350] width 7 height 7
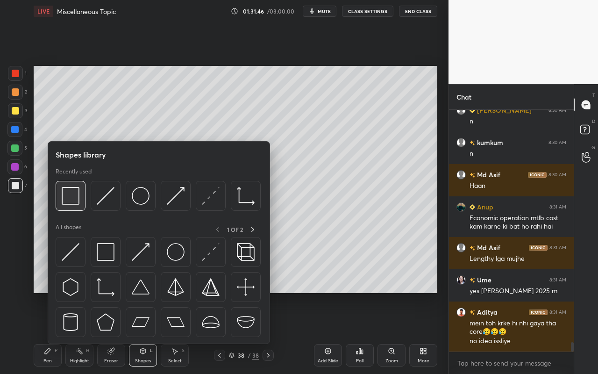
click at [71, 200] on img at bounding box center [71, 196] width 18 height 18
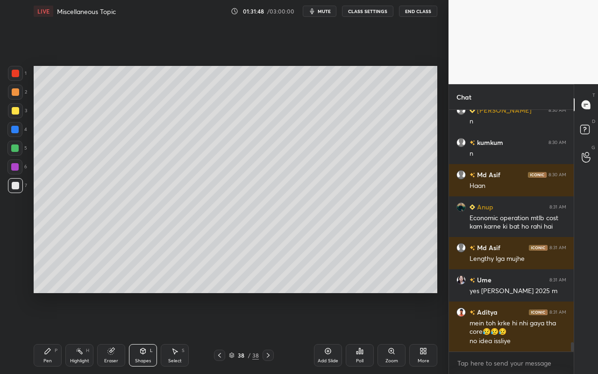
click at [117, 332] on div "Eraser" at bounding box center [111, 360] width 14 height 5
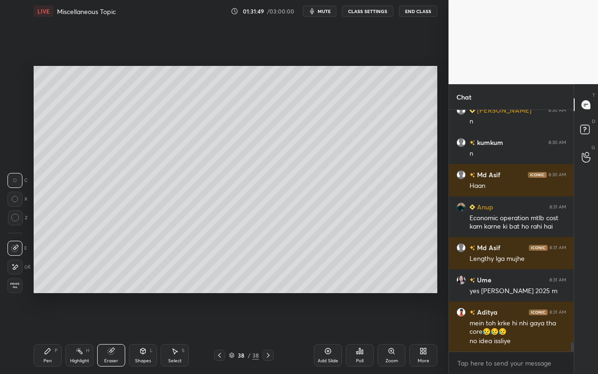
click at [51, 332] on div "Pen P" at bounding box center [48, 355] width 28 height 22
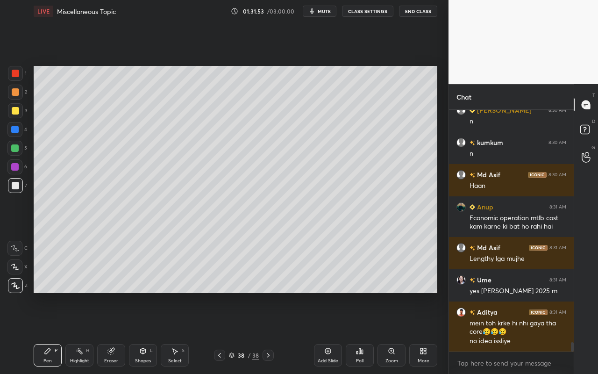
click at [85, 332] on div "Highlight H" at bounding box center [79, 355] width 28 height 22
drag, startPoint x: 92, startPoint y: 360, endPoint x: 140, endPoint y: 305, distance: 72.8
click at [94, 332] on div "Pen P Highlight H Eraser Shapes L Select S" at bounding box center [104, 355] width 140 height 22
click at [50, 332] on icon at bounding box center [47, 350] width 7 height 7
click at [136, 332] on div "Shapes L" at bounding box center [143, 355] width 28 height 22
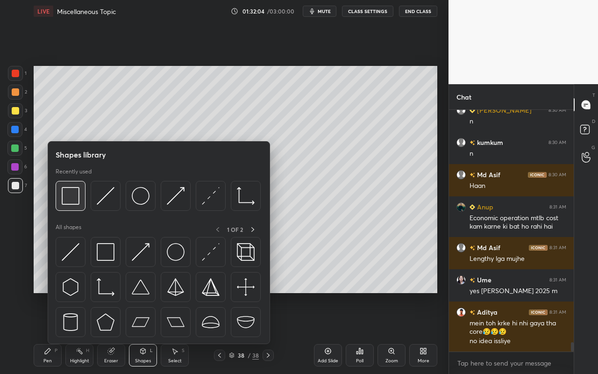
click at [81, 198] on div at bounding box center [71, 196] width 30 height 30
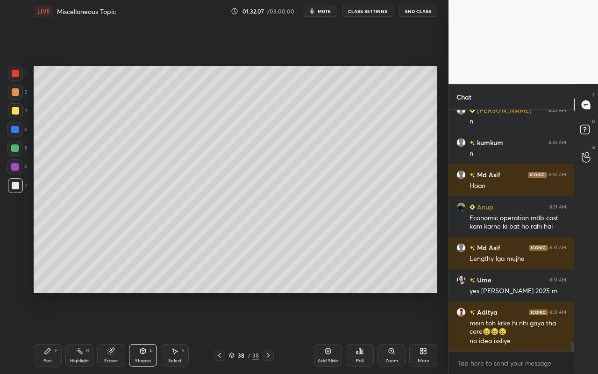
click at [53, 332] on div "Pen P" at bounding box center [48, 355] width 28 height 22
click at [51, 332] on div "Pen P" at bounding box center [48, 355] width 28 height 22
click at [145, 332] on icon at bounding box center [143, 351] width 5 height 6
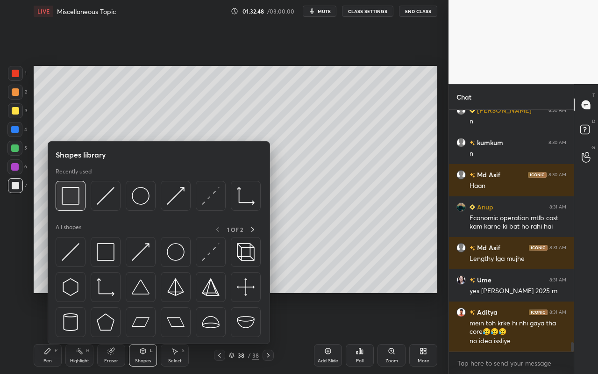
click at [79, 207] on div at bounding box center [71, 196] width 30 height 30
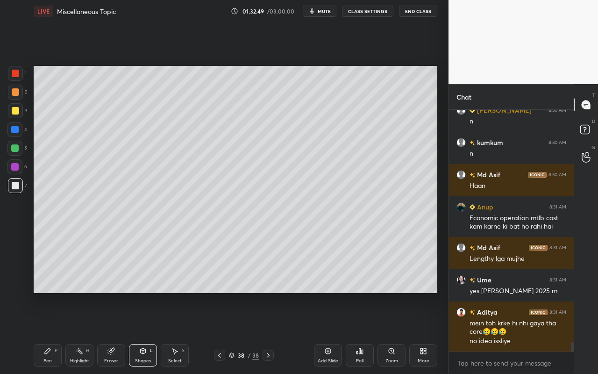
drag, startPoint x: 21, startPoint y: 110, endPoint x: 28, endPoint y: 115, distance: 9.1
click at [21, 110] on div at bounding box center [15, 110] width 15 height 15
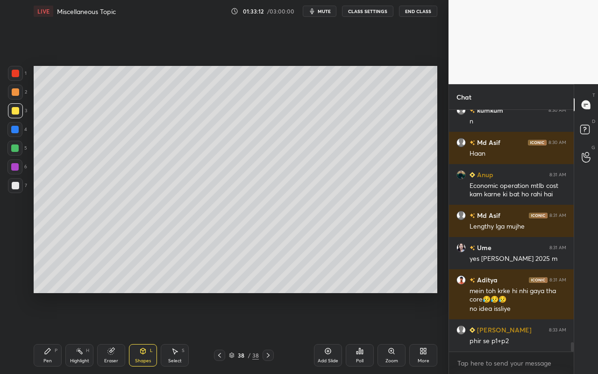
drag, startPoint x: 79, startPoint y: 354, endPoint x: 106, endPoint y: 303, distance: 58.1
click at [79, 332] on icon at bounding box center [79, 350] width 7 height 7
drag, startPoint x: 82, startPoint y: 353, endPoint x: 117, endPoint y: 312, distance: 54.0
click at [87, 332] on div "Highlight H" at bounding box center [79, 355] width 28 height 22
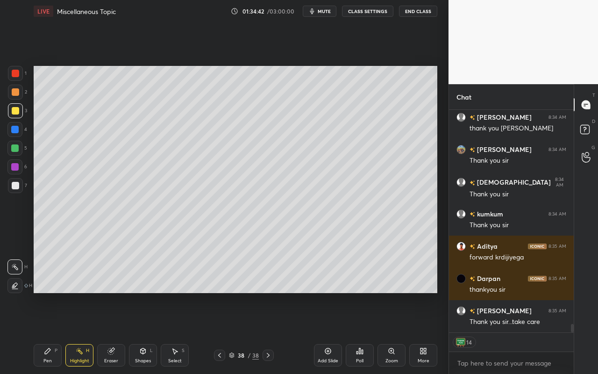
scroll to position [5778, 0]
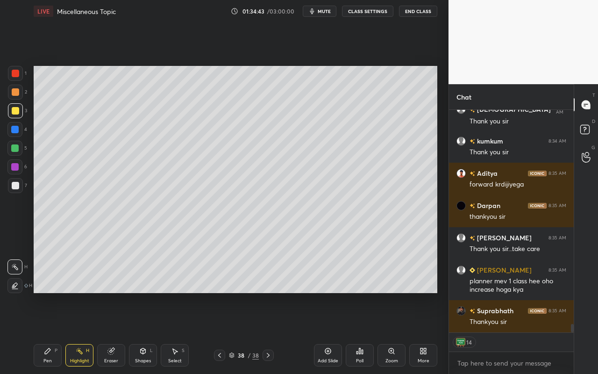
drag, startPoint x: 314, startPoint y: 8, endPoint x: 314, endPoint y: 327, distance: 318.3
click at [314, 8] on icon "button" at bounding box center [312, 11] width 4 height 6
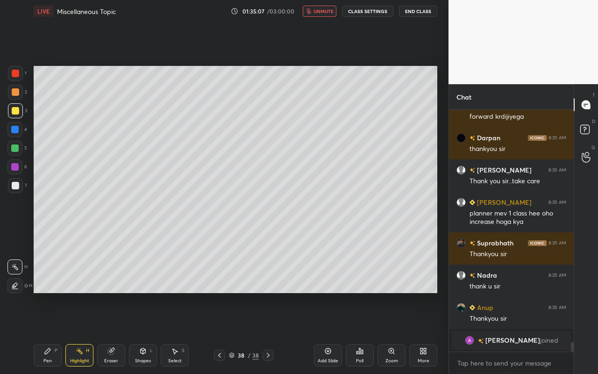
scroll to position [5639, 0]
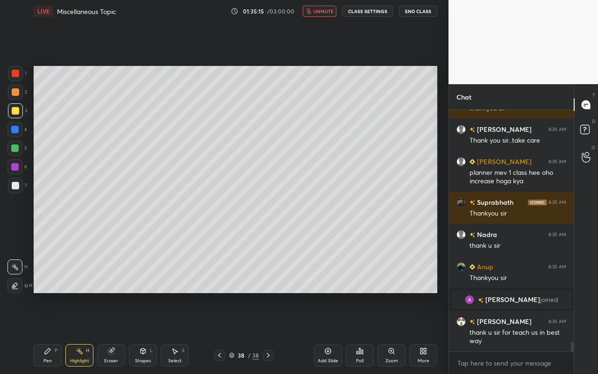
drag, startPoint x: 326, startPoint y: 7, endPoint x: 326, endPoint y: 326, distance: 318.3
click at [326, 7] on button "unmute" at bounding box center [320, 11] width 34 height 11
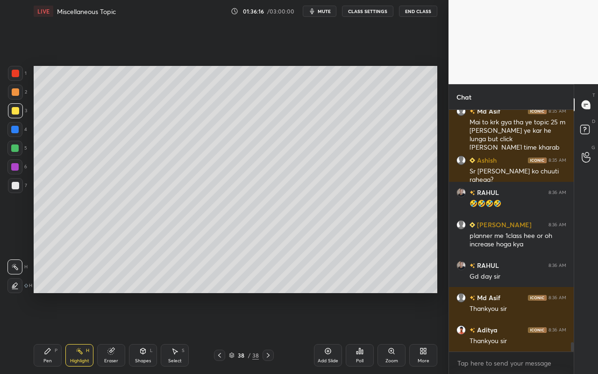
scroll to position [5899, 0]
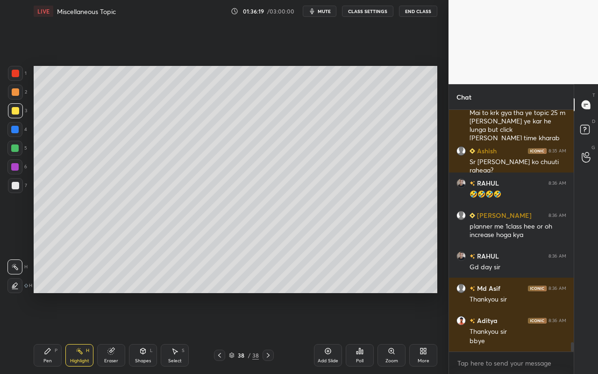
drag, startPoint x: 421, startPoint y: 10, endPoint x: 421, endPoint y: 328, distance: 318.3
click at [421, 10] on button "End Class" at bounding box center [418, 11] width 38 height 11
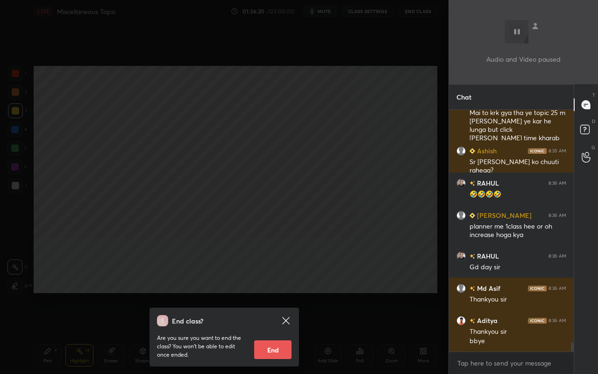
scroll to position [5931, 0]
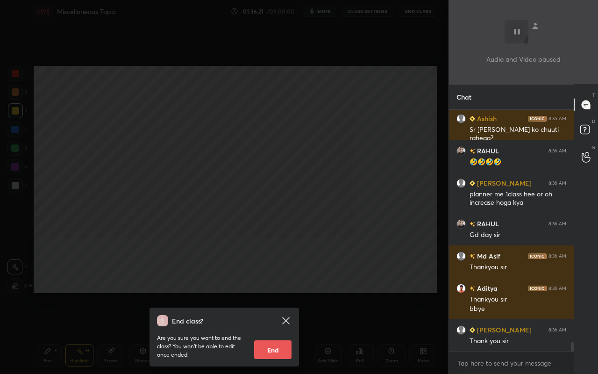
click at [270, 332] on button "End" at bounding box center [272, 349] width 37 height 19
type textarea "x"
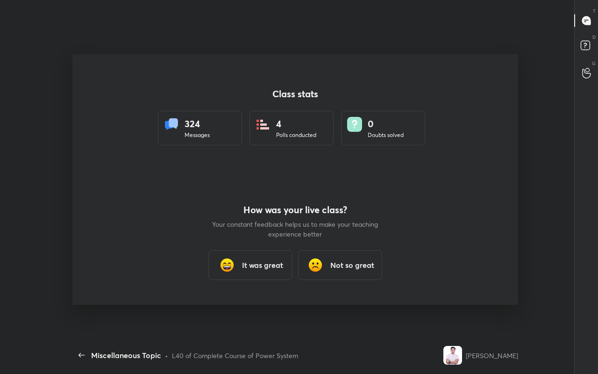
scroll to position [0, 0]
